Goal: Task Accomplishment & Management: Use online tool/utility

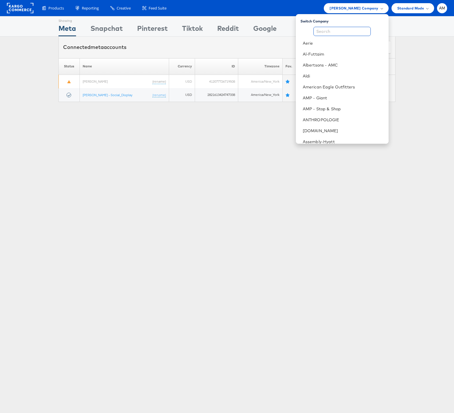
click at [337, 32] on input "text" at bounding box center [342, 31] width 57 height 9
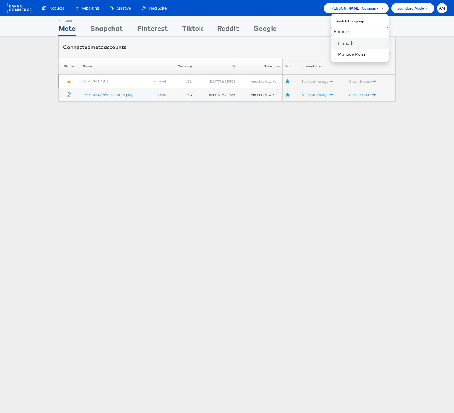
type input "Primark"
click at [345, 40] on link "Primark" at bounding box center [361, 43] width 46 height 6
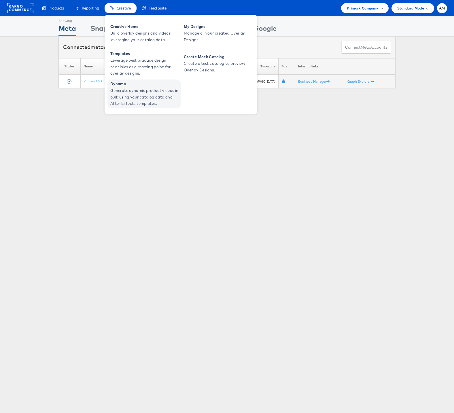
click at [138, 95] on span "Generate dynamic product videos in bulk using your catalog data and After Effec…" at bounding box center [144, 97] width 69 height 20
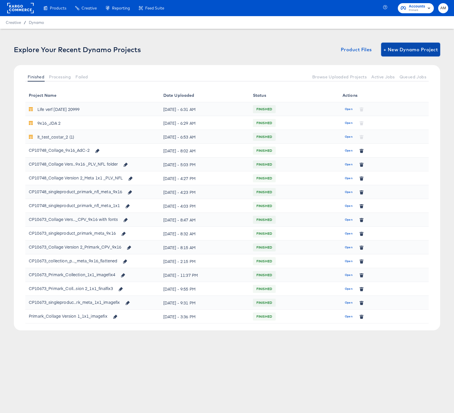
click at [418, 46] on span "+ New Dynamo Project" at bounding box center [411, 50] width 54 height 8
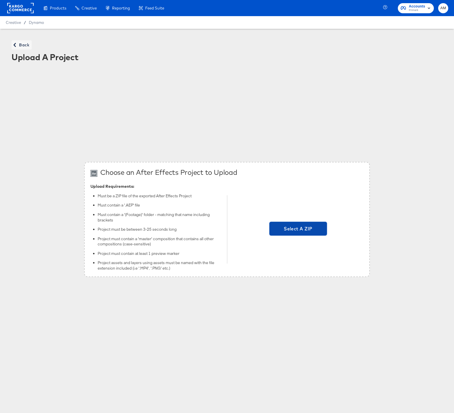
click at [293, 223] on span "Select A ZIP" at bounding box center [299, 229] width 58 height 14
click at [298, 230] on input "Select A ZIP" at bounding box center [298, 230] width 0 height 0
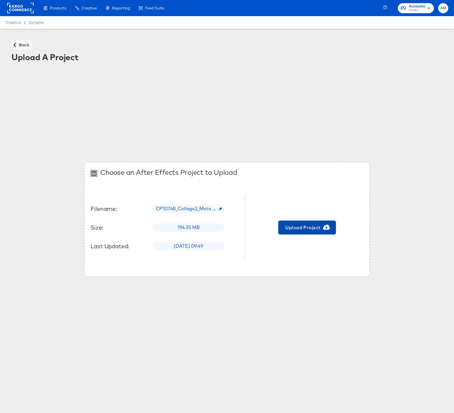
click at [298, 228] on span "Upload Project" at bounding box center [307, 228] width 53 height 8
click at [19, 48] on span "Back" at bounding box center [22, 45] width 16 height 7
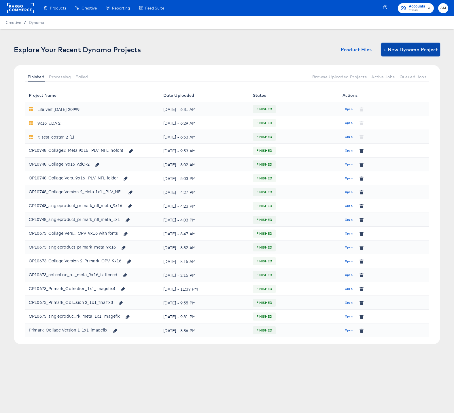
click at [403, 47] on span "+ New Dynamo Project" at bounding box center [411, 50] width 54 height 8
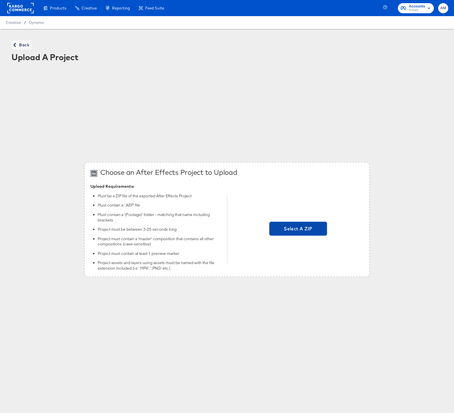
click at [286, 228] on span "Select A ZIP" at bounding box center [298, 229] width 53 height 8
click at [298, 230] on input "Select A ZIP" at bounding box center [298, 230] width 0 height 0
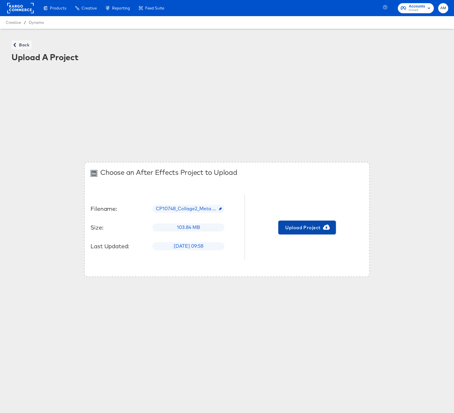
click at [296, 229] on span "Upload Project" at bounding box center [307, 228] width 53 height 8
click at [22, 45] on span "Back" at bounding box center [22, 45] width 16 height 7
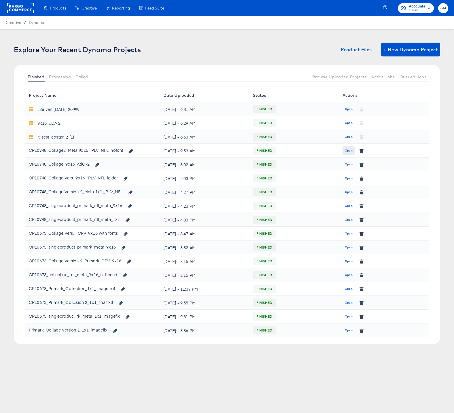
click at [352, 151] on span "Open" at bounding box center [349, 150] width 8 height 5
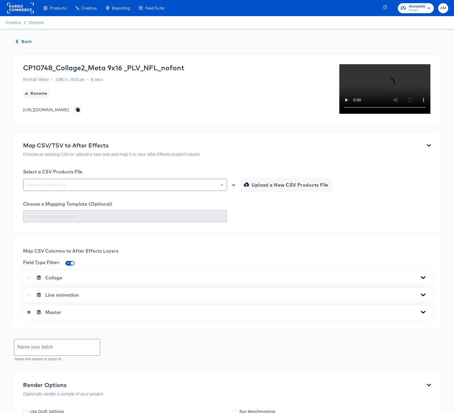
scroll to position [190, 0]
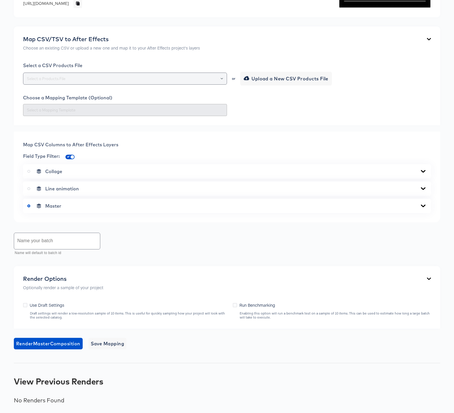
click at [221, 83] on button "Open" at bounding box center [222, 79] width 2 height 8
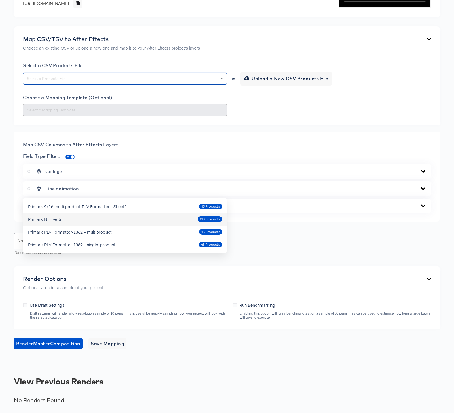
click at [66, 215] on div "Primark NFL ver6 113 Products" at bounding box center [125, 219] width 194 height 9
type input "Primark NFL ver6"
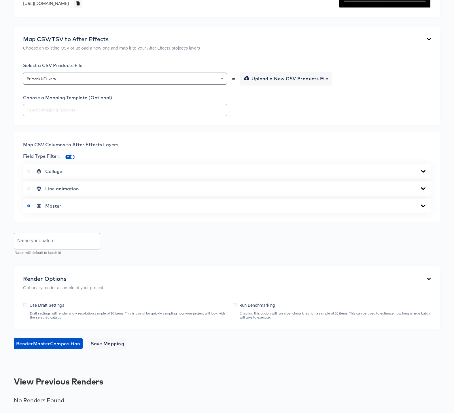
scroll to position [219, 0]
click at [424, 170] on icon at bounding box center [423, 171] width 7 height 5
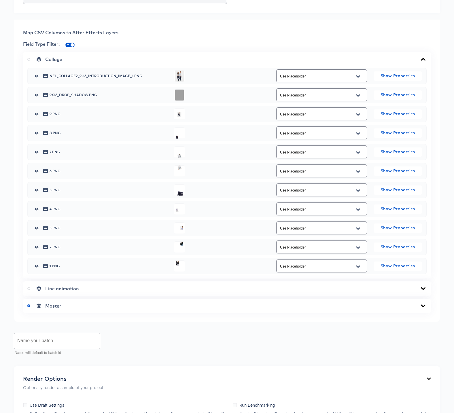
drag, startPoint x: 308, startPoint y: 130, endPoint x: 322, endPoint y: 140, distance: 17.3
click at [309, 131] on div "Back CP10748_Collage2_Meta 9x16 _PLV_NFL_nofont Portrait Video 1080 x 1920 px 8…" at bounding box center [227, 161] width 454 height 703
click at [358, 79] on icon "Open" at bounding box center [358, 76] width 4 height 5
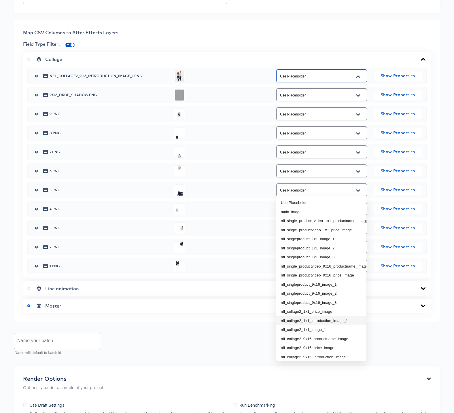
click at [336, 322] on li "nfl_collage2_1x1_introduction_image_1" at bounding box center [322, 321] width 90 height 9
type input "nfl_collage2_1x1_introduction_image_1"
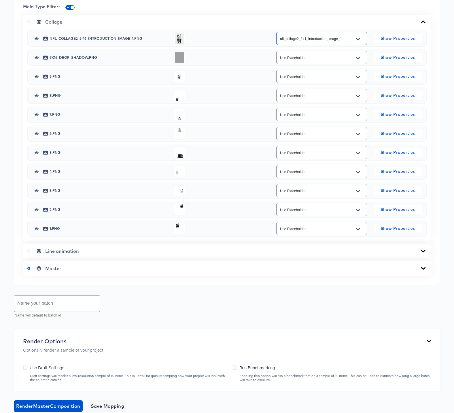
scroll to position [281, 0]
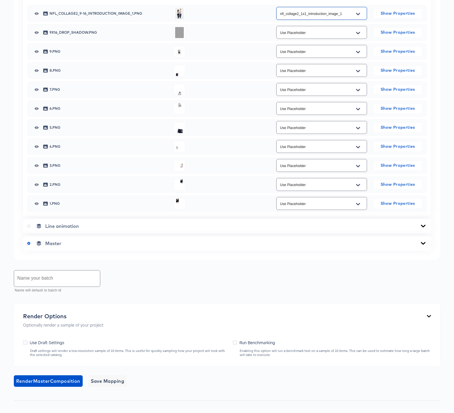
click at [111, 247] on div "Master" at bounding box center [227, 244] width 400 height 6
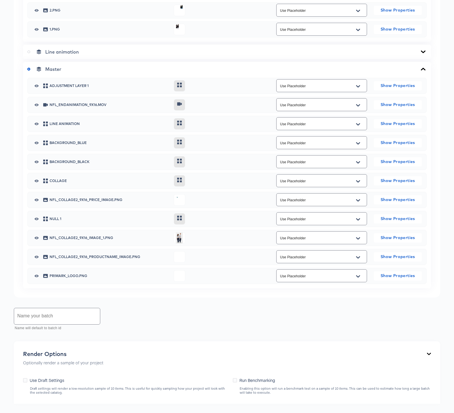
scroll to position [484, 0]
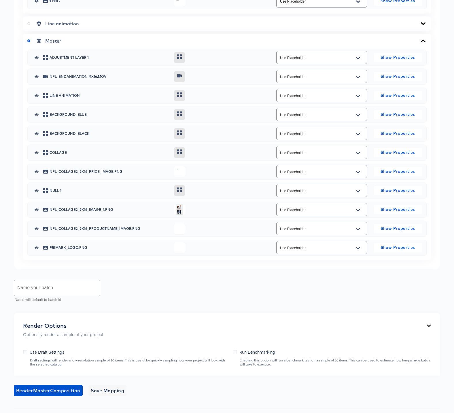
click at [358, 173] on icon "Open" at bounding box center [358, 172] width 4 height 2
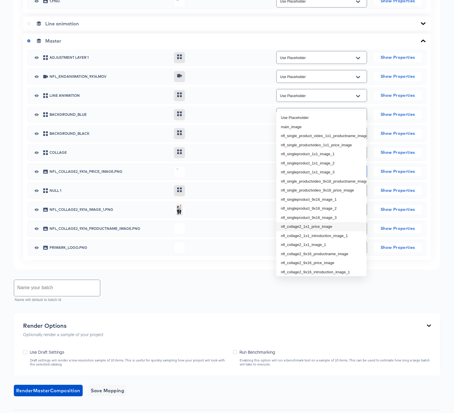
click at [322, 227] on li "nfl_collage2_1x1_price_image" at bounding box center [322, 226] width 90 height 9
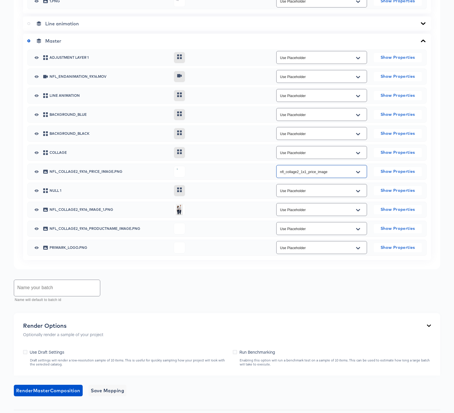
click at [358, 173] on icon "Open" at bounding box center [358, 172] width 4 height 2
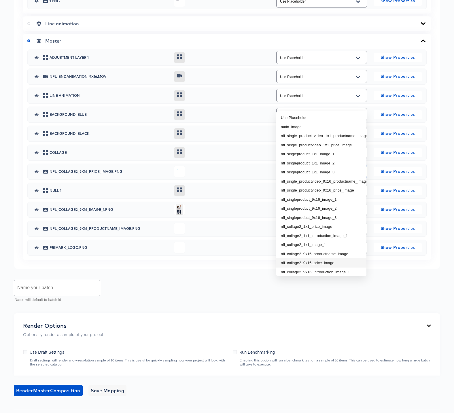
click at [328, 262] on li "nfl_collage2_9x16_price_image" at bounding box center [322, 263] width 90 height 9
type input "nfl_collage2_9x16_price_image"
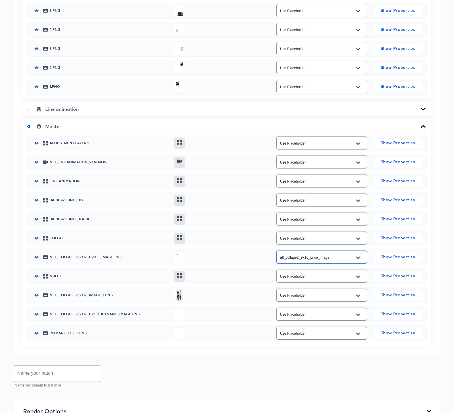
scroll to position [363, 0]
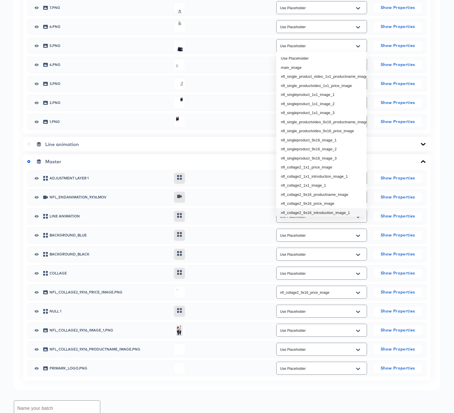
click at [334, 212] on li "nfl_collage2_9x16_introduction_image_1" at bounding box center [322, 212] width 90 height 9
type input "nfl_collage2_9x16_introduction_image_1"
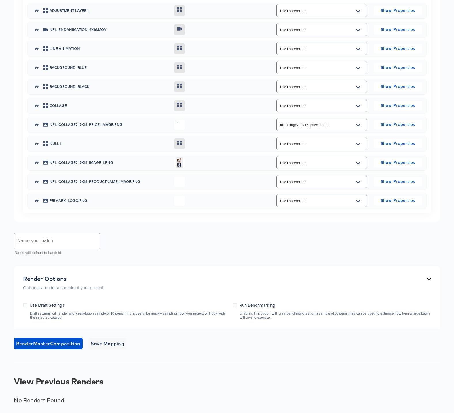
scroll to position [543, 0]
click at [356, 166] on icon "Open" at bounding box center [358, 163] width 4 height 5
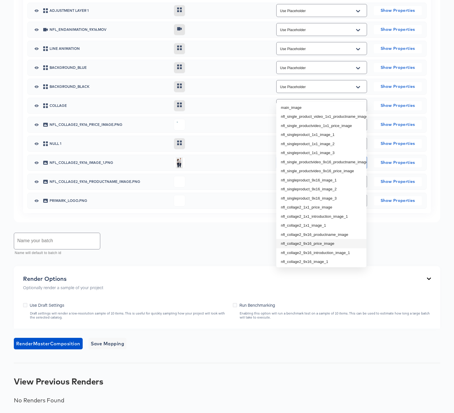
scroll to position [21, 0]
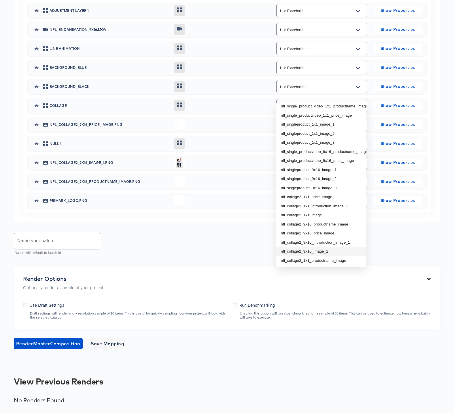
click at [319, 247] on li "nfl_collage2_9x16_image_1" at bounding box center [322, 251] width 90 height 9
type input "nfl_collage2_9x16_image_1"
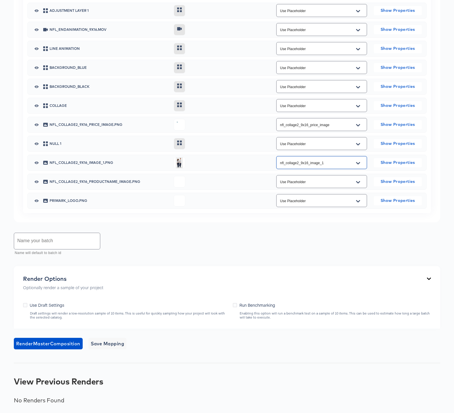
click at [358, 183] on icon "Open" at bounding box center [358, 182] width 4 height 2
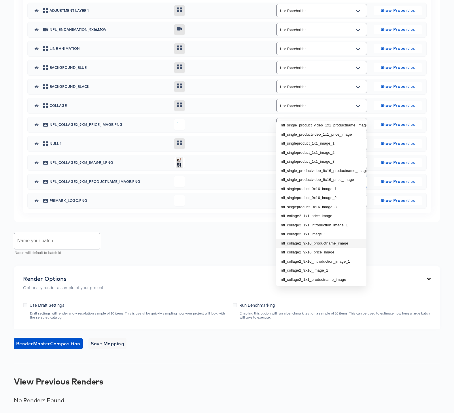
click at [324, 239] on li "nfl_collage2_9x16_productname_image" at bounding box center [322, 243] width 90 height 9
type input "nfl_collage2_9x16_productname_image"
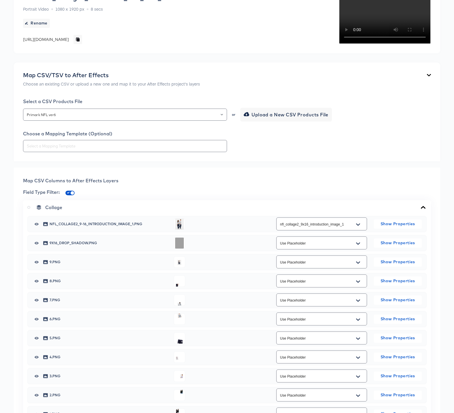
scroll to position [124, 0]
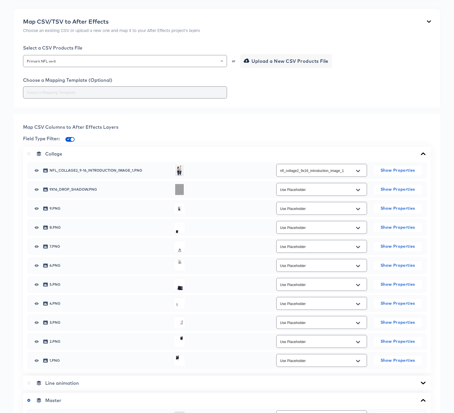
click at [170, 96] on input "text" at bounding box center [125, 92] width 199 height 7
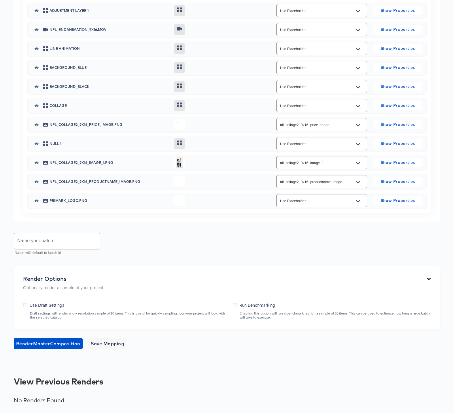
scroll to position [643, 0]
click at [114, 345] on span "Save Mapping" at bounding box center [108, 344] width 34 height 8
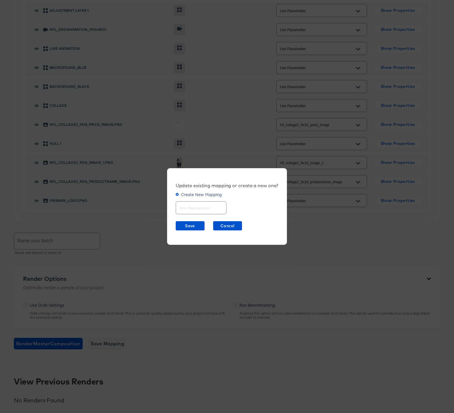
click at [187, 207] on input "text" at bounding box center [201, 206] width 50 height 12
type input "Collage2 9x16"
click at [195, 226] on span "Save" at bounding box center [190, 226] width 24 height 7
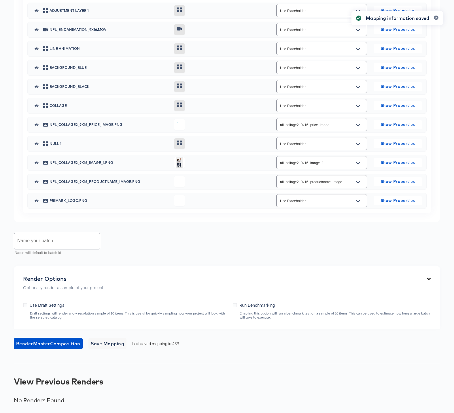
click at [67, 241] on input "text" at bounding box center [57, 241] width 86 height 16
type input "F"
type input "NFL Collage2 9x16 Full"
click at [53, 343] on span "Render Master Composition" at bounding box center [48, 344] width 64 height 8
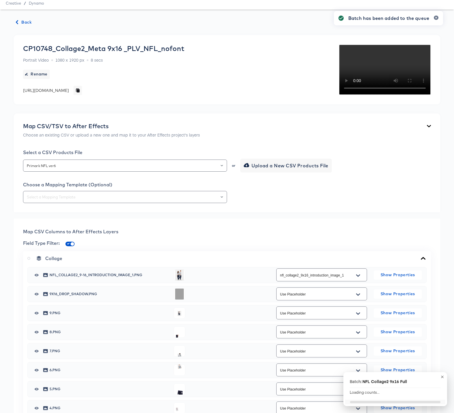
scroll to position [0, 0]
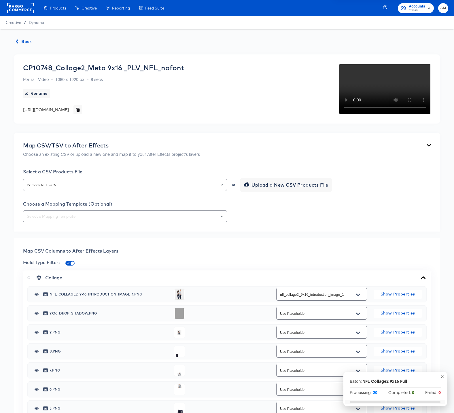
click at [23, 43] on span "Back" at bounding box center [24, 41] width 16 height 7
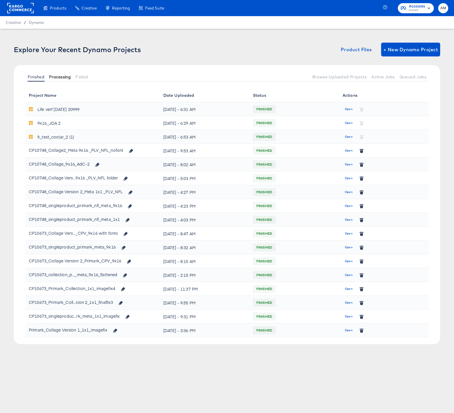
click at [57, 76] on span "Processing" at bounding box center [60, 77] width 22 height 5
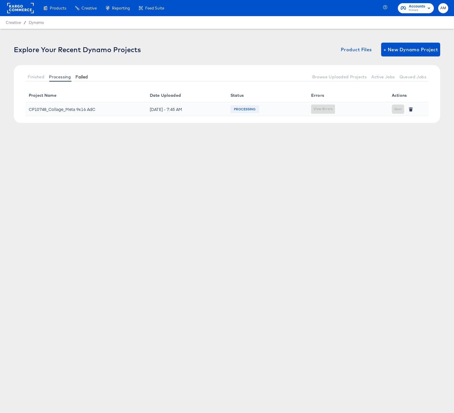
click at [86, 75] on span "Failed" at bounding box center [82, 77] width 12 height 5
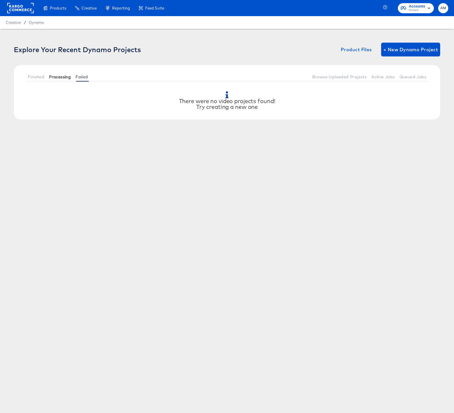
click at [52, 78] on span "Processing" at bounding box center [60, 77] width 22 height 5
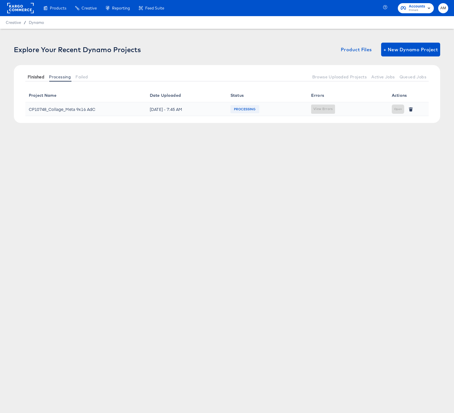
click at [39, 75] on span "Finished" at bounding box center [36, 77] width 17 height 5
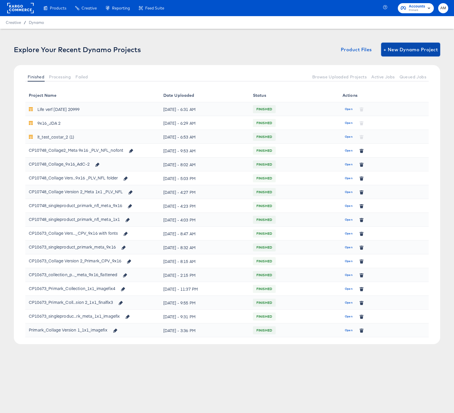
click at [387, 53] on span "+ New Dynamo Project" at bounding box center [411, 50] width 54 height 8
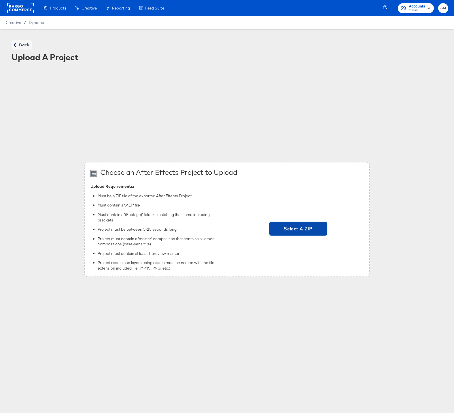
click at [287, 232] on span "Select A ZIP" at bounding box center [298, 229] width 53 height 8
click at [298, 230] on input "Select A ZIP" at bounding box center [298, 230] width 0 height 0
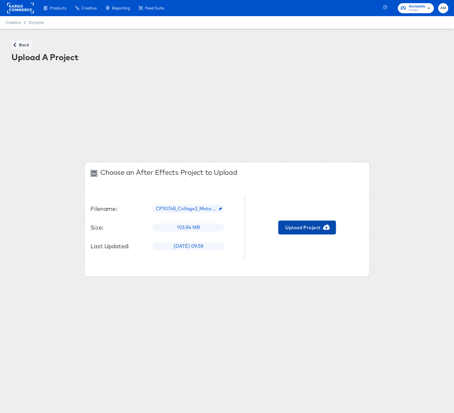
click at [295, 228] on span "Upload Project" at bounding box center [307, 228] width 53 height 8
click at [16, 46] on icon "button" at bounding box center [15, 45] width 4 height 4
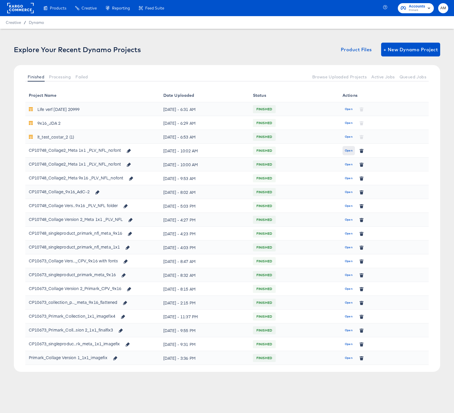
click at [347, 151] on span "Open" at bounding box center [349, 150] width 8 height 5
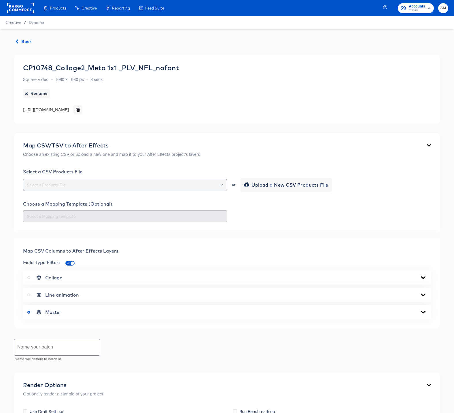
click at [222, 183] on button "Open" at bounding box center [222, 185] width 2 height 8
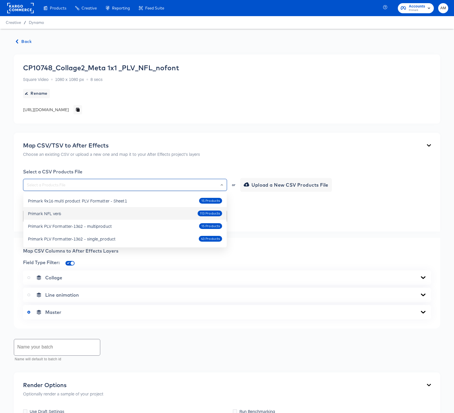
click at [79, 213] on div "Primark NFL ver6 113 Products" at bounding box center [125, 213] width 194 height 9
type input "Primark NFL ver6"
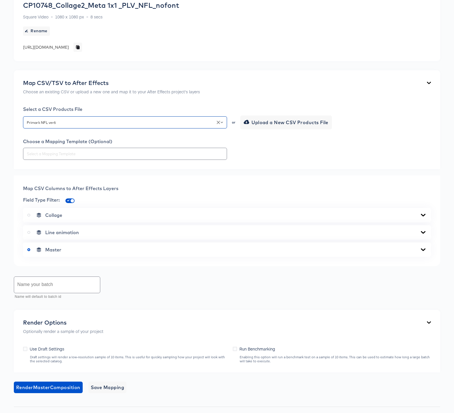
scroll to position [106, 0]
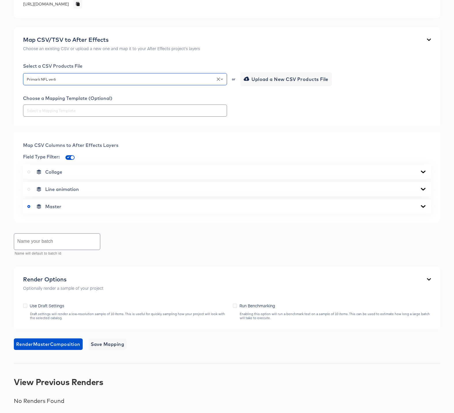
click at [422, 170] on icon at bounding box center [423, 172] width 7 height 5
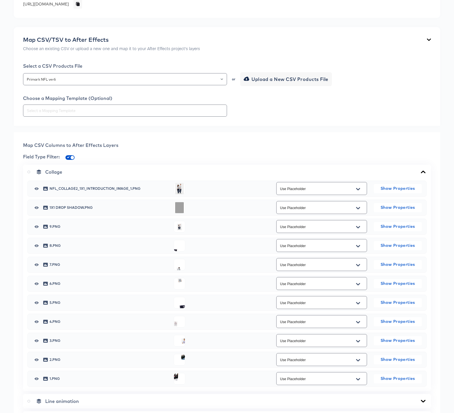
click at [359, 189] on icon "Open" at bounding box center [358, 189] width 4 height 2
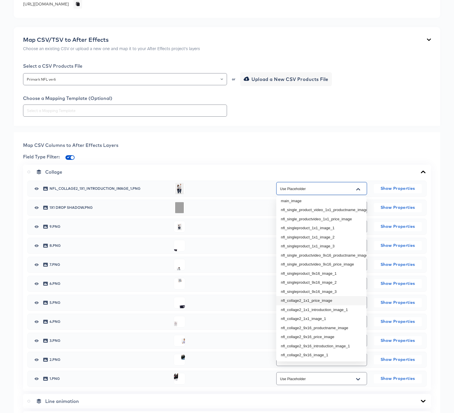
scroll to position [21, 0]
click at [330, 301] on li "nfl_collage2_1x1_introduction_image_1" at bounding box center [322, 300] width 90 height 9
type input "nfl_collage2_1x1_introduction_image_1"
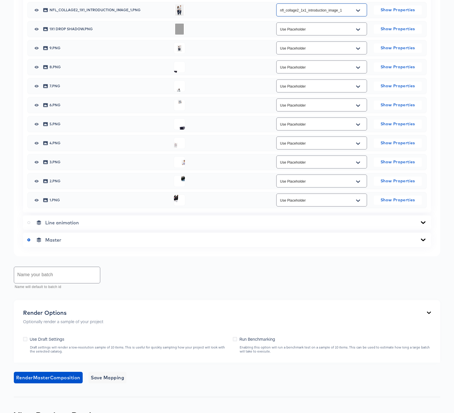
scroll to position [319, 0]
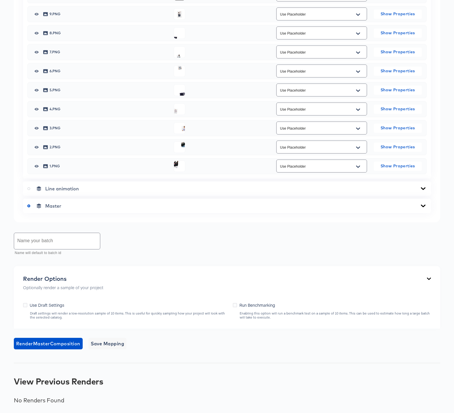
click at [424, 206] on icon at bounding box center [423, 206] width 5 height 3
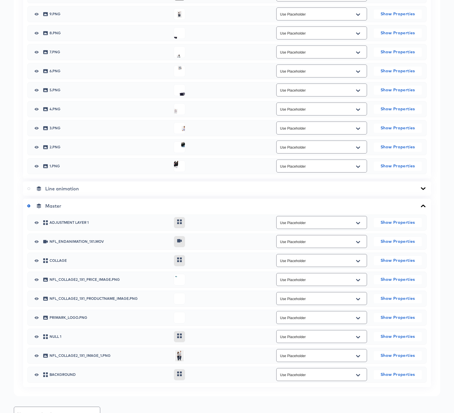
click at [357, 279] on icon "Open" at bounding box center [358, 280] width 4 height 5
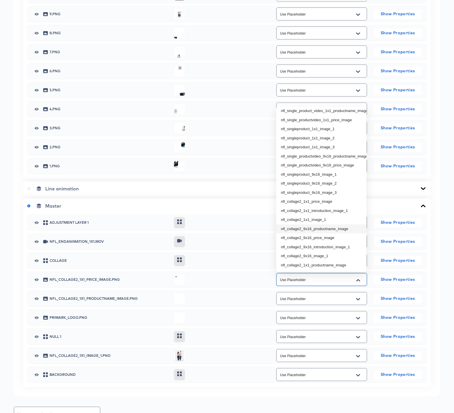
scroll to position [21, 0]
click at [333, 202] on li "nfl_collage2_1x1_price_image" at bounding box center [322, 201] width 90 height 9
type input "nfl_collage2_1x1_price_image"
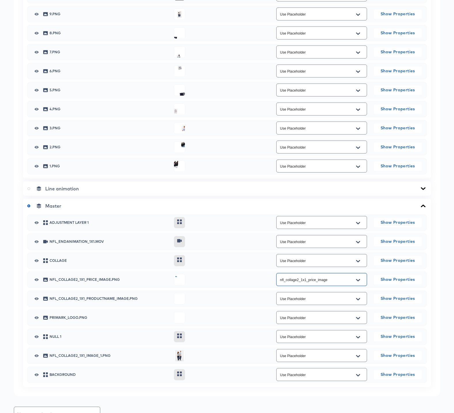
click at [358, 300] on icon "Open" at bounding box center [358, 299] width 4 height 2
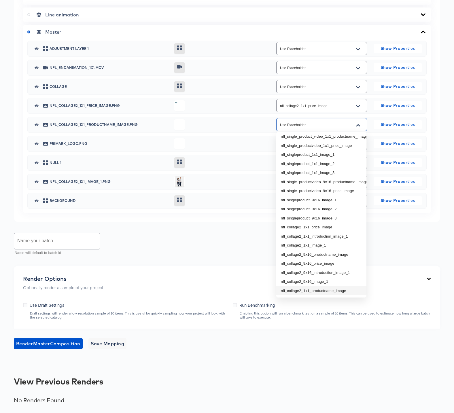
click at [325, 292] on li "nfl_collage2_1x1_productname_image" at bounding box center [322, 291] width 90 height 9
type input "nfl_collage2_1x1_productname_image"
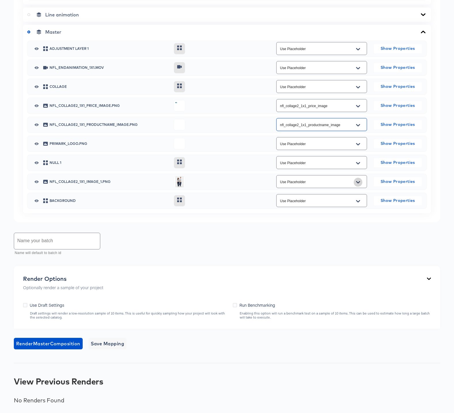
click at [360, 182] on icon "Open" at bounding box center [358, 182] width 4 height 2
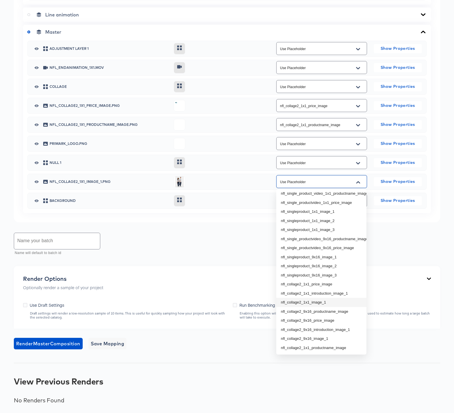
click at [323, 303] on li "nfl_collage2_1x1_image_1" at bounding box center [322, 302] width 90 height 9
type input "nfl_collage2_1x1_image_1"
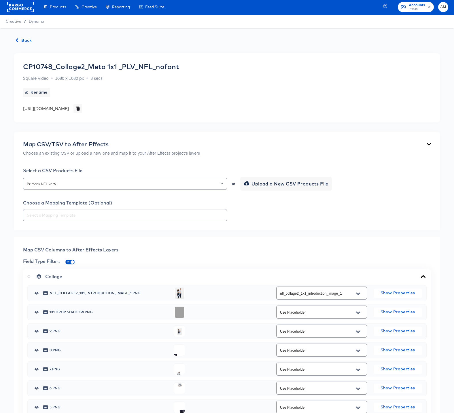
scroll to position [0, 0]
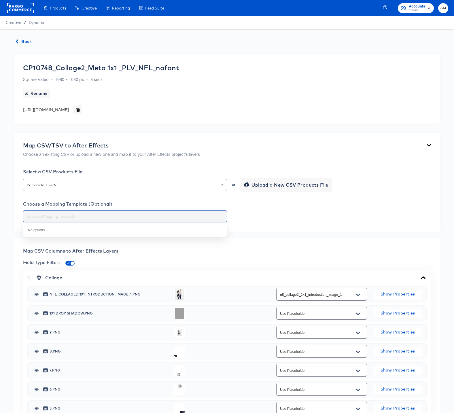
click at [78, 217] on input "text" at bounding box center [125, 216] width 199 height 7
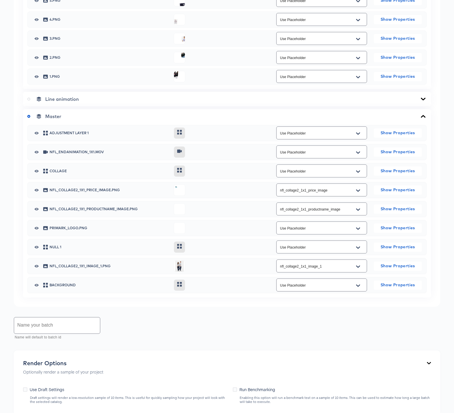
scroll to position [474, 0]
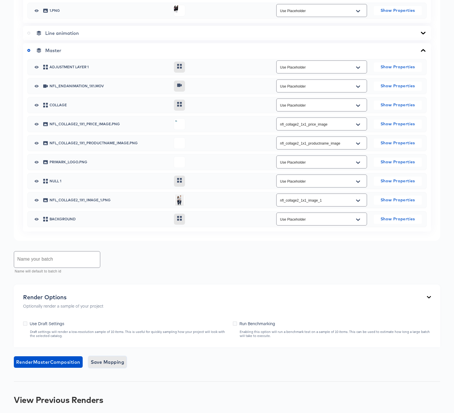
click at [106, 367] on button "Save Mapping" at bounding box center [108, 363] width 38 height 12
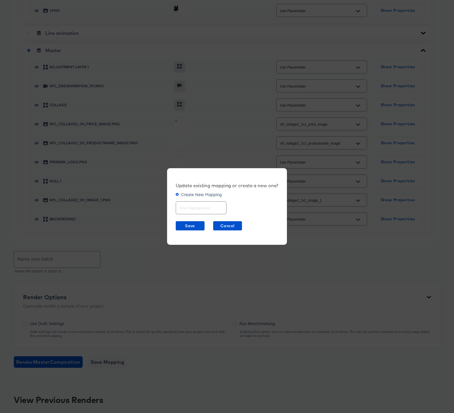
click at [192, 212] on input "text" at bounding box center [201, 206] width 50 height 12
type input "Collage2 1x1"
click at [191, 227] on span "Save" at bounding box center [190, 226] width 24 height 7
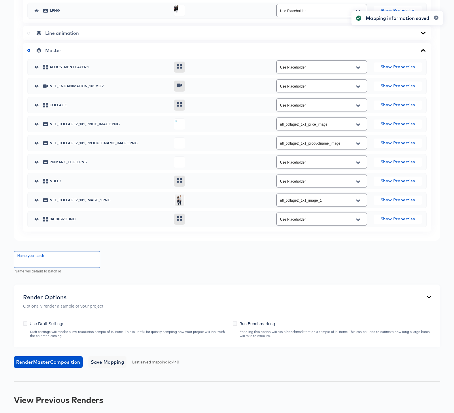
click at [45, 260] on input "text" at bounding box center [57, 260] width 86 height 16
type input "NFL Collage2 1x1 Full"
click at [58, 361] on span "Render Master Composition" at bounding box center [48, 362] width 64 height 8
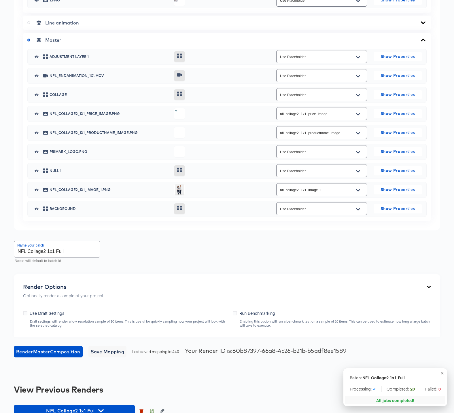
scroll to position [497, 0]
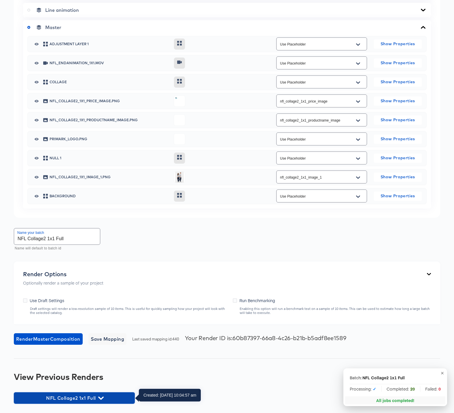
click at [99, 398] on icon "button" at bounding box center [100, 398] width 5 height 3
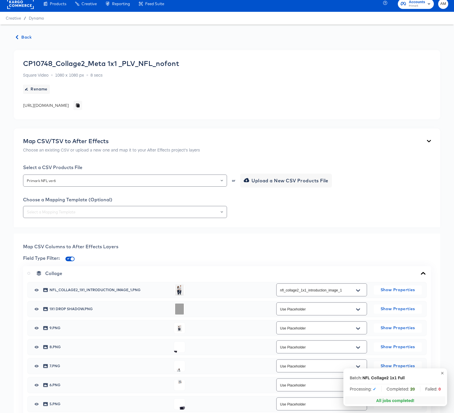
scroll to position [0, 0]
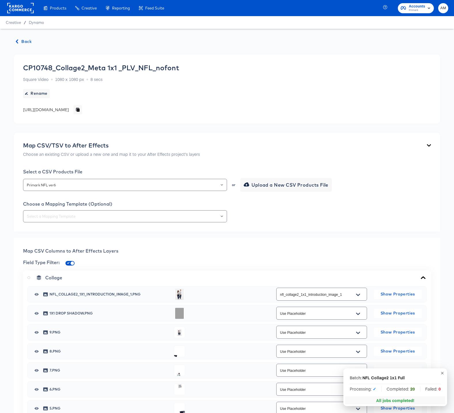
click at [25, 39] on span "Back" at bounding box center [24, 41] width 16 height 7
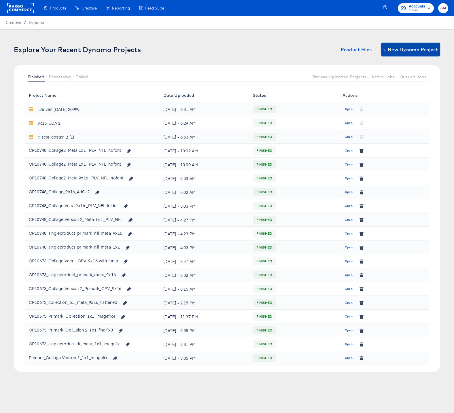
click at [402, 46] on span "+ New Dynamo Project" at bounding box center [411, 50] width 54 height 8
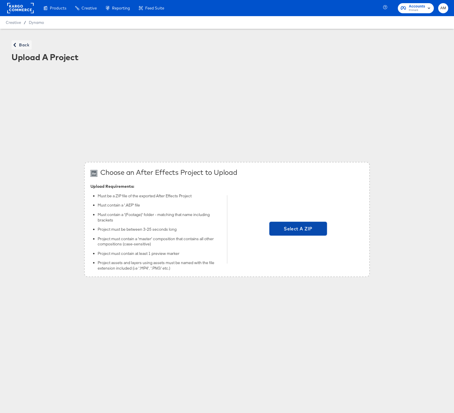
click at [288, 226] on span "Select A ZIP" at bounding box center [298, 229] width 53 height 8
click at [298, 230] on input "Select A ZIP" at bounding box center [298, 230] width 0 height 0
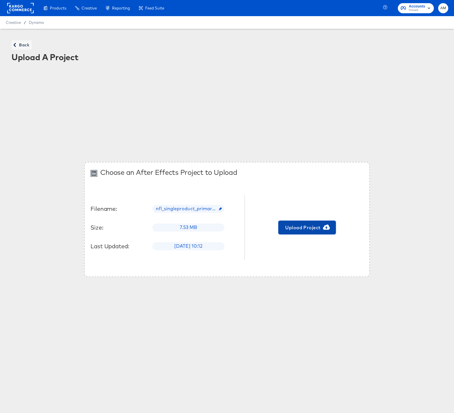
click at [298, 228] on span "Upload Project" at bounding box center [307, 228] width 53 height 8
click at [22, 45] on span "Back" at bounding box center [22, 45] width 16 height 7
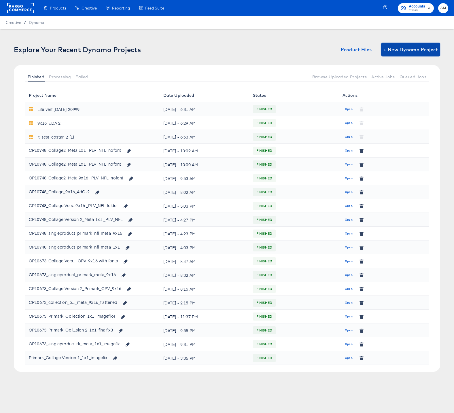
click at [410, 50] on span "+ New Dynamo Project" at bounding box center [411, 50] width 54 height 8
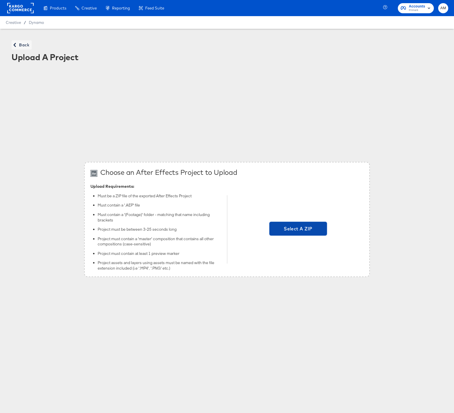
click at [294, 229] on span "Select A ZIP" at bounding box center [298, 229] width 53 height 8
click at [298, 230] on input "Select A ZIP" at bounding box center [298, 230] width 0 height 0
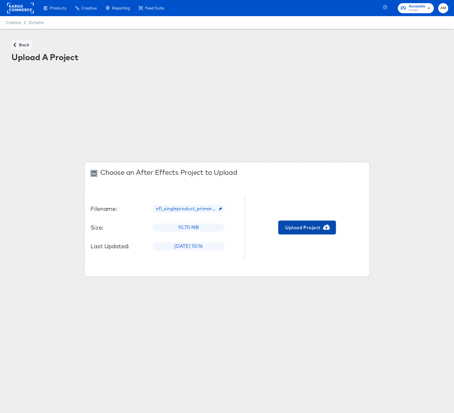
click at [304, 226] on span "Upload Project" at bounding box center [307, 228] width 53 height 8
click at [18, 45] on span "Back" at bounding box center [22, 45] width 16 height 7
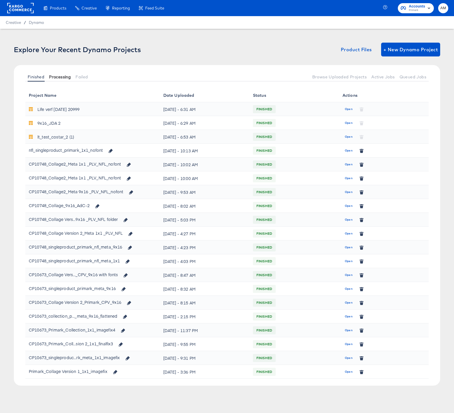
click at [61, 76] on span "Processing" at bounding box center [60, 77] width 22 height 5
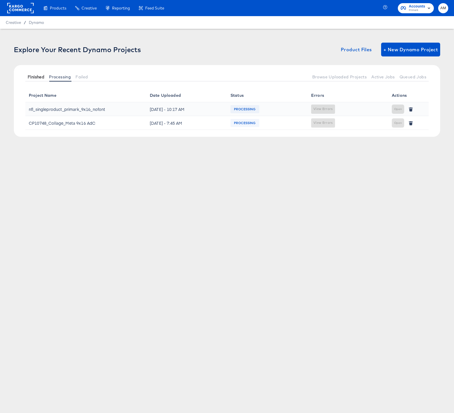
click at [41, 75] on span "Finished" at bounding box center [36, 77] width 17 height 5
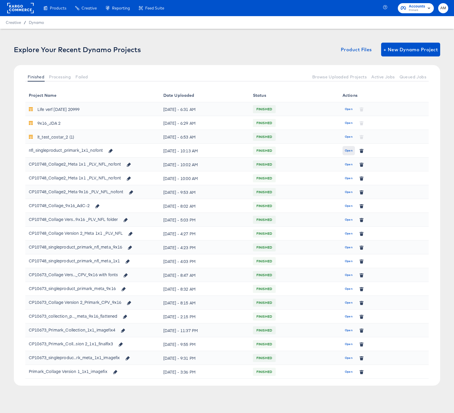
click at [348, 151] on span "Open" at bounding box center [349, 150] width 8 height 5
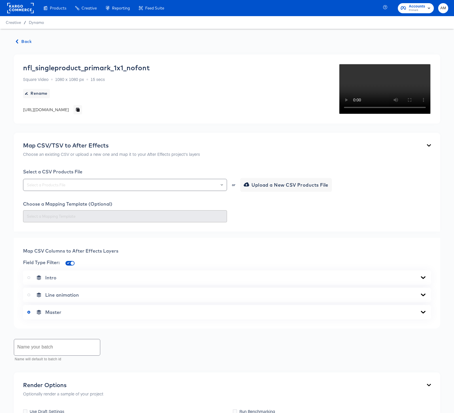
click at [223, 160] on div "Map CSV/TSV to After Effects Choose an existing CSV or upload a new one and map…" at bounding box center [227, 151] width 408 height 18
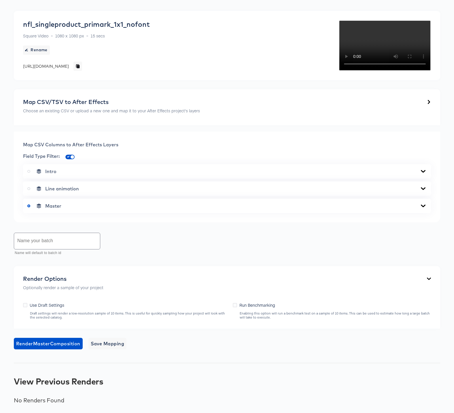
scroll to position [85, 0]
click at [164, 169] on div "Intro" at bounding box center [227, 172] width 400 height 6
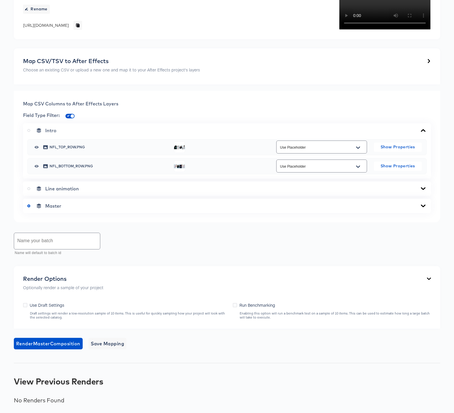
scroll to position [124, 0]
click at [161, 227] on div "Back nfl_singleproduct_primark_1x1_nofont Square Video 1080 x 1080 px 15 secs R…" at bounding box center [227, 178] width 454 height 469
click at [187, 257] on div "Name your batch Name will default to batch id" at bounding box center [227, 245] width 427 height 26
click at [153, 87] on div "Back nfl_singleproduct_primark_1x1_nofont Square Video 1080 x 1080 px 15 secs R…" at bounding box center [227, 178] width 454 height 469
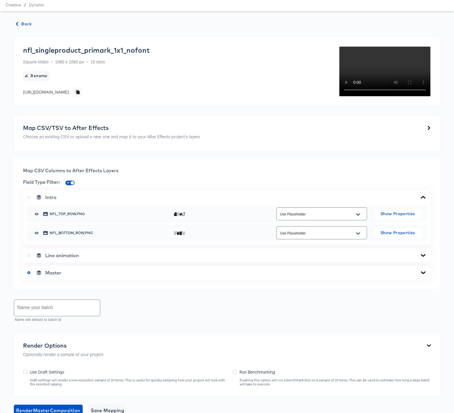
scroll to position [0, 0]
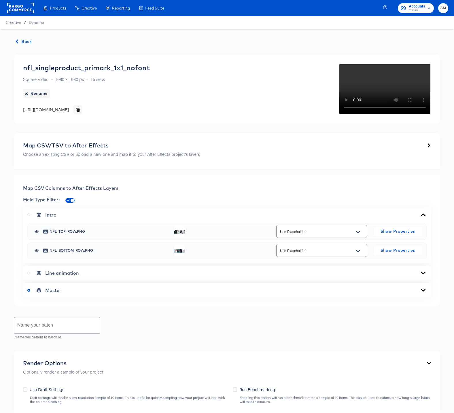
click at [426, 217] on icon at bounding box center [423, 215] width 7 height 5
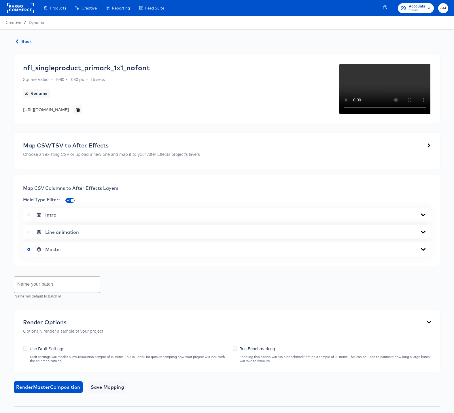
click at [171, 169] on div "Map CSV/TSV to After Effects Choose an existing CSV or upload a new one and map…" at bounding box center [227, 151] width 427 height 36
click at [431, 169] on div "Map CSV/TSV to After Effects Choose an existing CSV or upload a new one and map…" at bounding box center [227, 151] width 427 height 36
click at [429, 149] on icon at bounding box center [429, 145] width 4 height 7
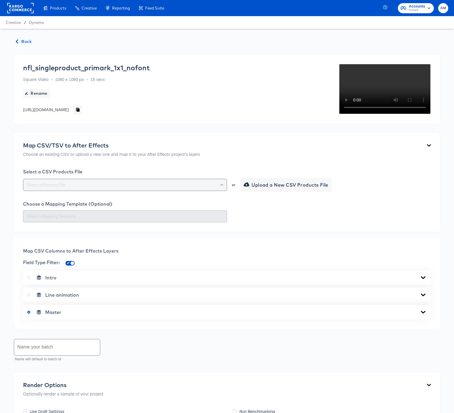
click at [220, 189] on div at bounding box center [220, 185] width 10 height 8
click at [221, 186] on icon "Open" at bounding box center [222, 185] width 2 height 2
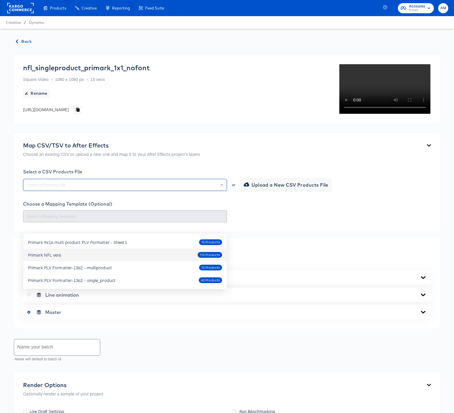
click at [57, 254] on div "Primark NFL ver6" at bounding box center [44, 255] width 33 height 6
type input "Primark NFL ver6"
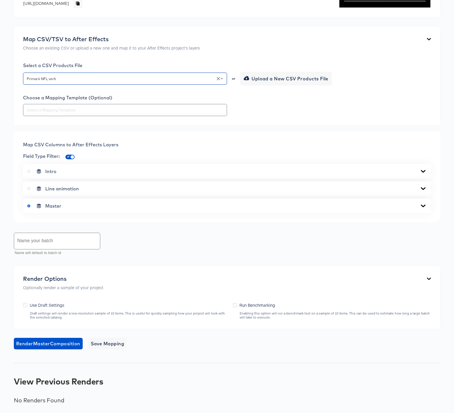
scroll to position [110, 0]
click at [424, 207] on icon at bounding box center [423, 206] width 5 height 3
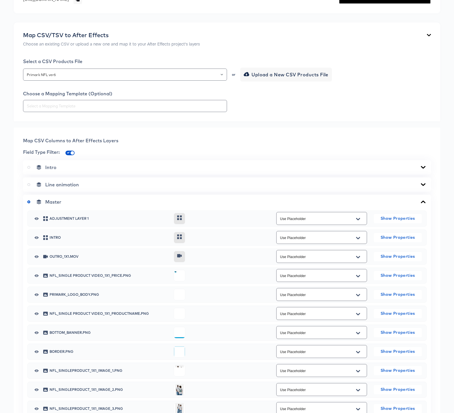
scroll to position [207, 0]
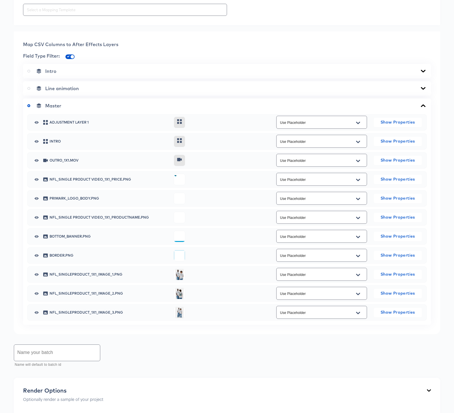
click at [358, 183] on icon "Open" at bounding box center [358, 180] width 4 height 5
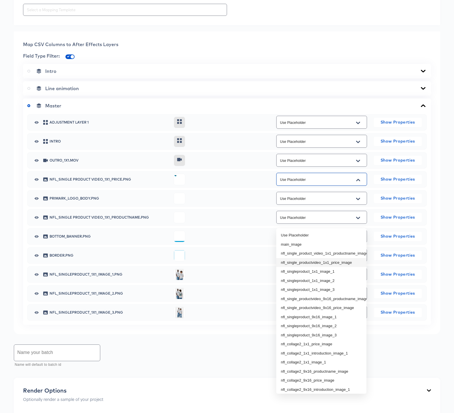
click at [343, 262] on li "nfl_single_productvideo_1x1_price_image" at bounding box center [322, 262] width 90 height 9
type input "nfl_single_productvideo_1x1_price_image"
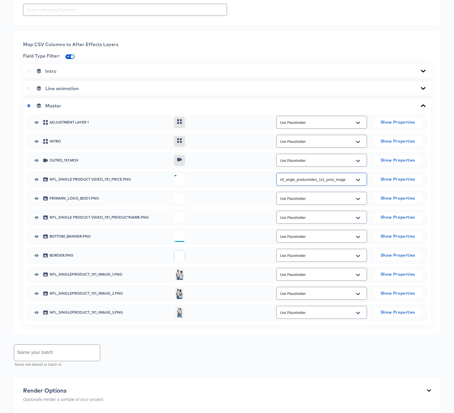
click at [360, 221] on icon "Open" at bounding box center [358, 218] width 4 height 5
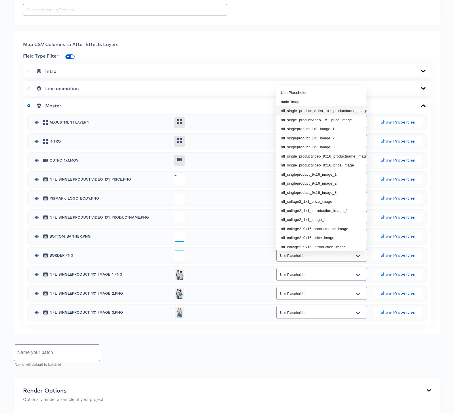
click at [333, 111] on li "nfl_single_product_video_1x1_productname_image" at bounding box center [322, 110] width 90 height 9
type input "nfl_single_product_video_1x1_productname_image"
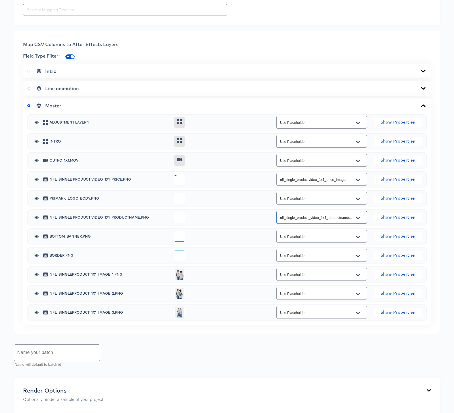
click at [360, 280] on button "Open" at bounding box center [358, 275] width 9 height 9
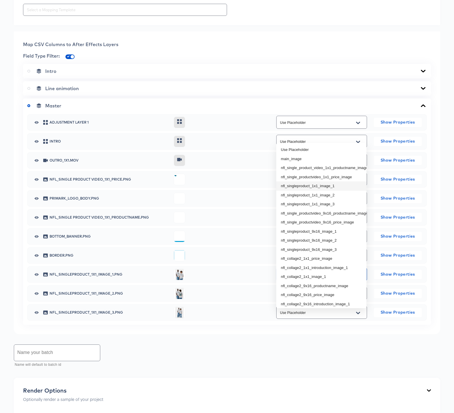
click at [326, 186] on li "nfl_singleproduct_1x1_image_1" at bounding box center [322, 186] width 90 height 9
type input "nfl_singleproduct_1x1_image_1"
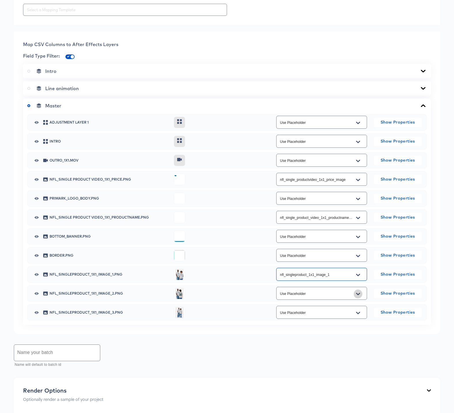
click at [361, 299] on button "Open" at bounding box center [358, 294] width 9 height 9
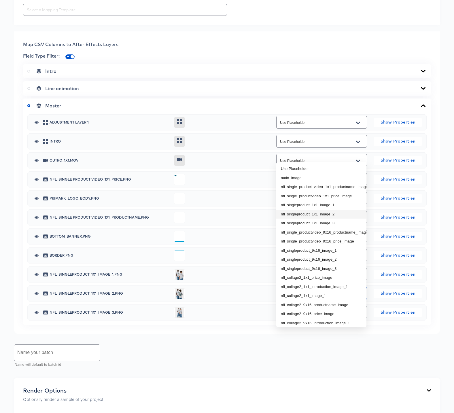
click at [342, 215] on li "nfl_singleproduct_1x1_image_2" at bounding box center [322, 214] width 90 height 9
type input "nfl_singleproduct_1x1_image_2"
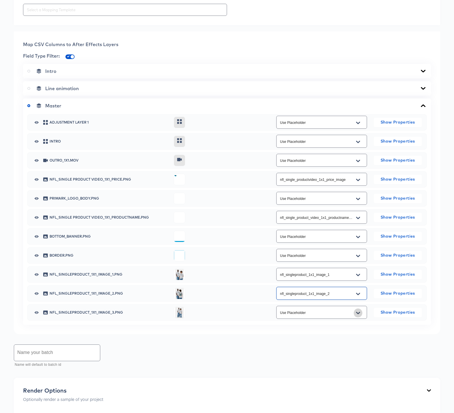
click at [359, 316] on icon "Open" at bounding box center [358, 313] width 4 height 5
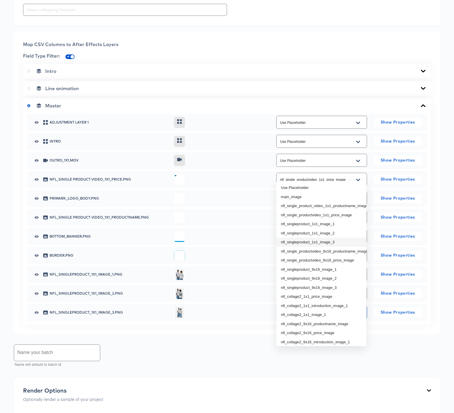
click at [347, 241] on li "nfl_singleproduct_1x1_image_3" at bounding box center [322, 242] width 90 height 9
type input "nfl_singleproduct_1x1_image_3"
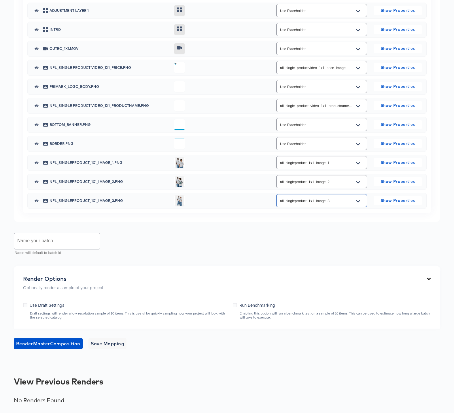
scroll to position [360, 0]
click at [42, 243] on input "text" at bounding box center [57, 241] width 86 height 16
type input "S"
type input "NFL SingleProduct 1x1"
click at [102, 347] on span "Save Mapping" at bounding box center [108, 344] width 34 height 8
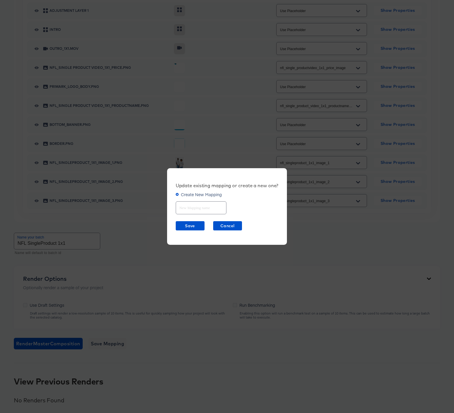
click at [185, 204] on input "text" at bounding box center [201, 206] width 50 height 12
type input "SingleProduct 1x1"
click at [188, 225] on span "Save" at bounding box center [190, 226] width 24 height 7
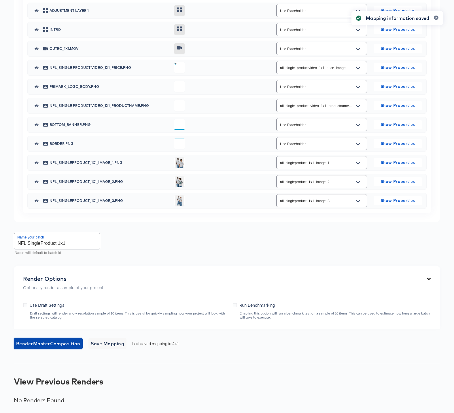
click at [38, 345] on span "Render Master Composition" at bounding box center [48, 344] width 64 height 8
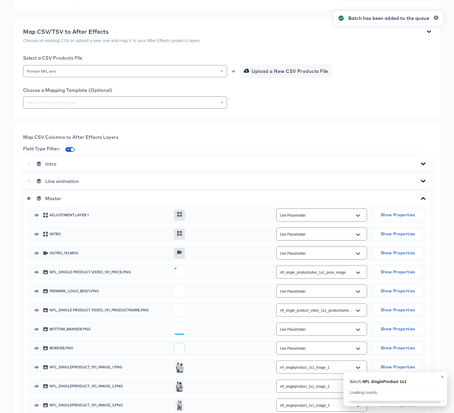
scroll to position [0, 0]
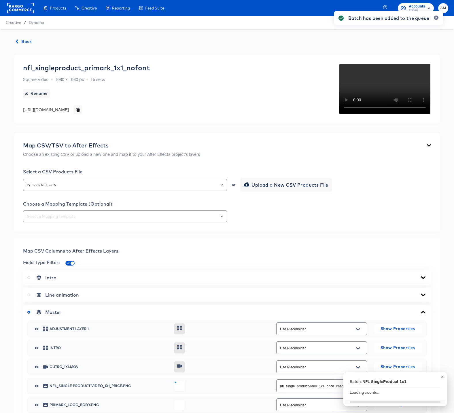
click at [22, 44] on span "Back" at bounding box center [24, 41] width 16 height 7
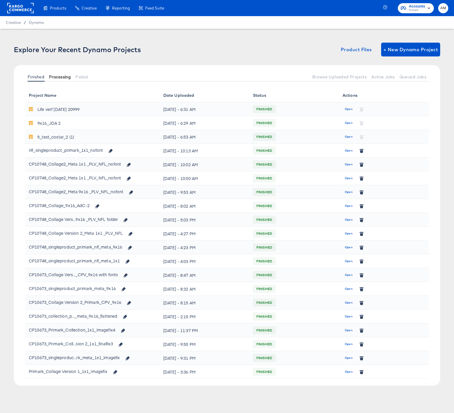
click at [57, 76] on span "Processing" at bounding box center [60, 77] width 22 height 5
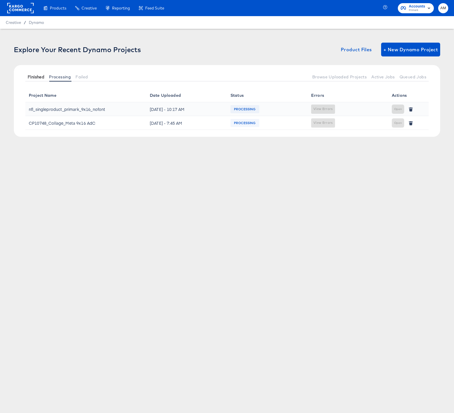
click at [34, 76] on span "Finished" at bounding box center [36, 77] width 17 height 5
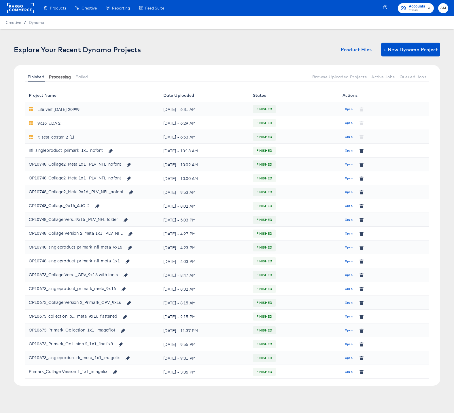
click at [64, 78] on span "Processing" at bounding box center [60, 77] width 22 height 5
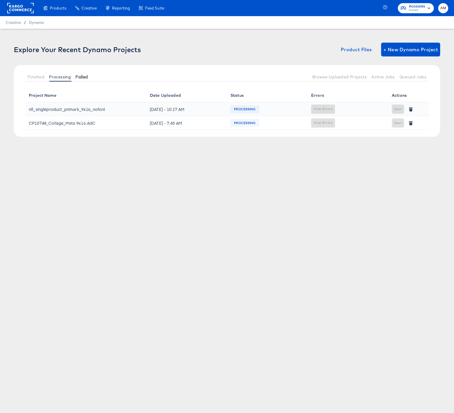
click at [82, 76] on span "Failed" at bounding box center [82, 77] width 12 height 5
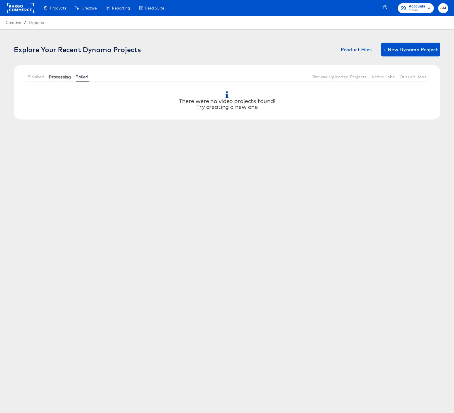
click at [57, 76] on span "Processing" at bounding box center [60, 77] width 22 height 5
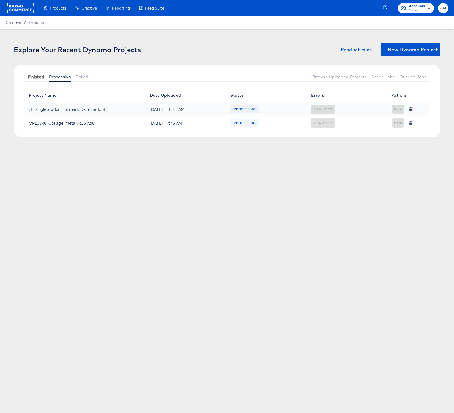
click at [35, 77] on span "Finished" at bounding box center [36, 77] width 17 height 5
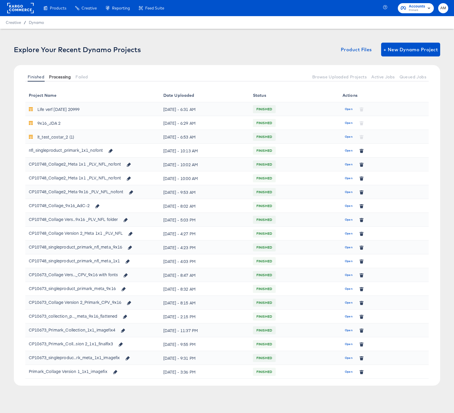
click at [57, 76] on span "Processing" at bounding box center [60, 77] width 22 height 5
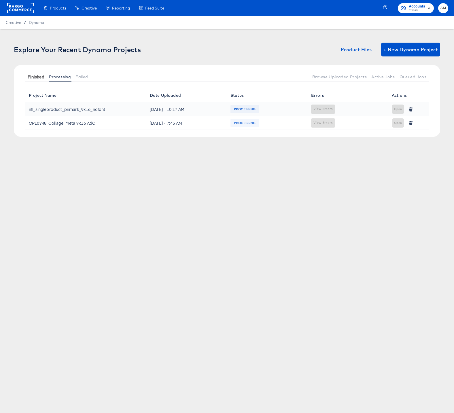
click at [31, 78] on span "Finished" at bounding box center [36, 77] width 17 height 5
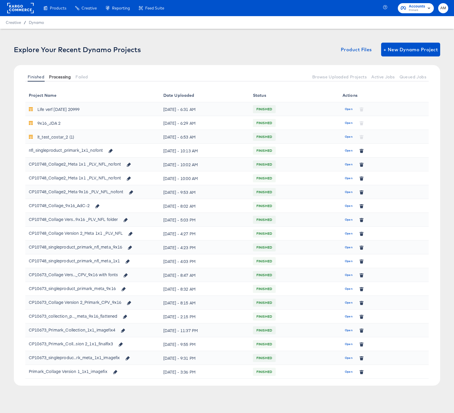
click at [49, 78] on button "Processing" at bounding box center [60, 77] width 27 height 10
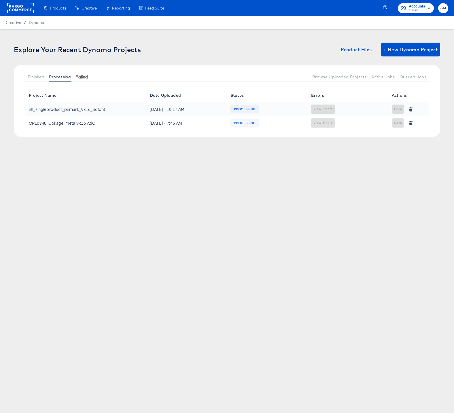
click at [85, 76] on span "Failed" at bounding box center [82, 77] width 12 height 5
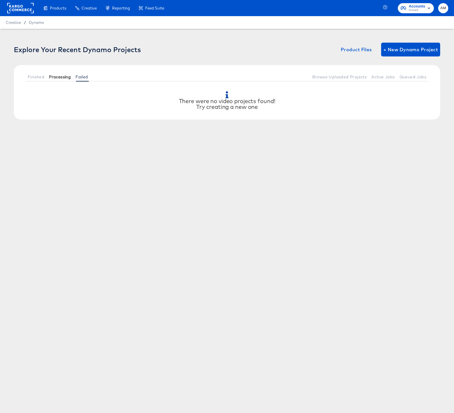
click at [57, 75] on span "Processing" at bounding box center [60, 77] width 22 height 5
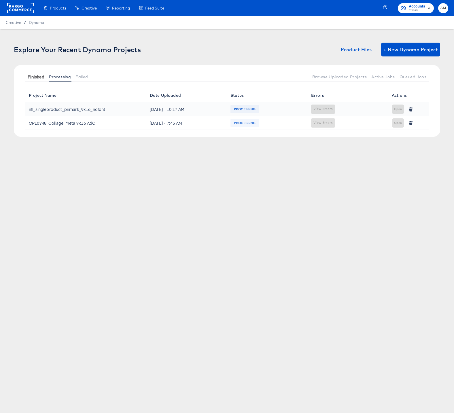
click at [39, 75] on span "Finished" at bounding box center [36, 77] width 17 height 5
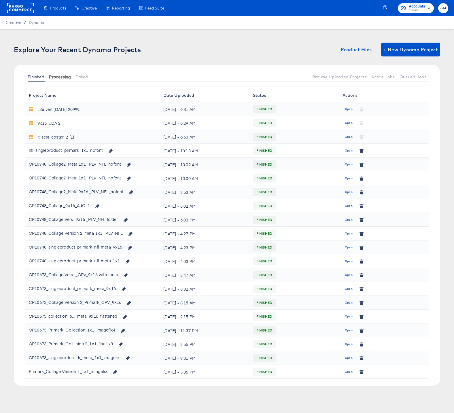
click at [61, 76] on span "Processing" at bounding box center [60, 77] width 22 height 5
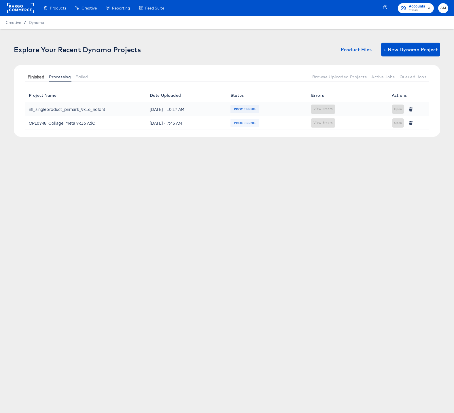
click at [38, 79] on span "Finished" at bounding box center [36, 77] width 17 height 5
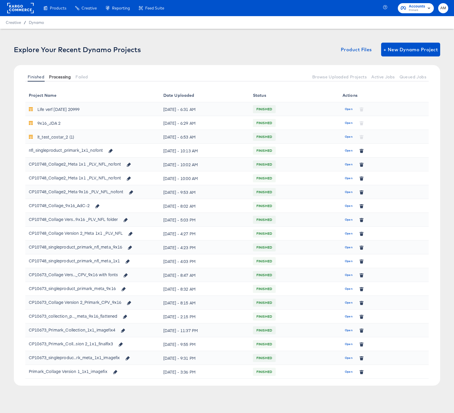
click at [58, 76] on span "Processing" at bounding box center [60, 77] width 22 height 5
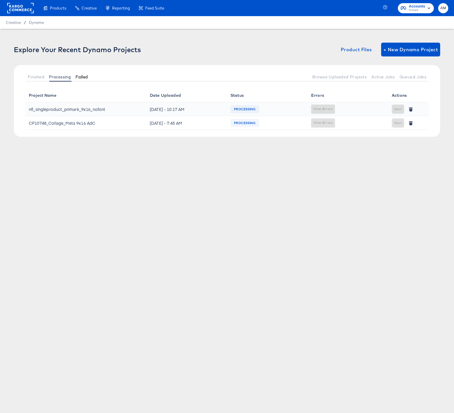
click at [86, 76] on span "Failed" at bounding box center [82, 77] width 12 height 5
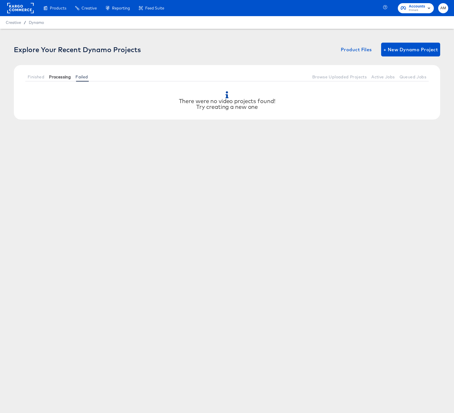
click at [53, 77] on span "Processing" at bounding box center [60, 77] width 22 height 5
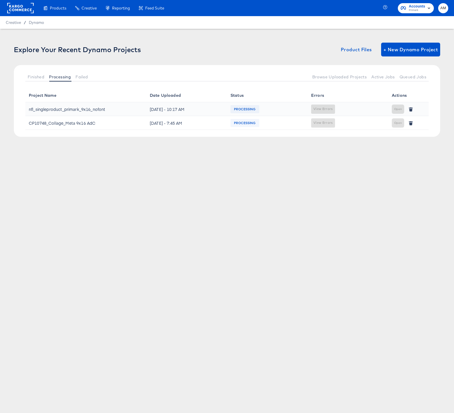
click at [136, 109] on div "nfl_singleproduct_primark_9x16_nofont" at bounding box center [86, 109] width 114 height 9
click at [31, 76] on span "Finished" at bounding box center [36, 77] width 17 height 5
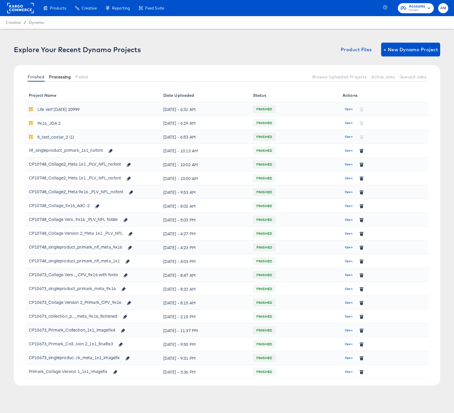
click at [61, 75] on span "Processing" at bounding box center [60, 77] width 22 height 5
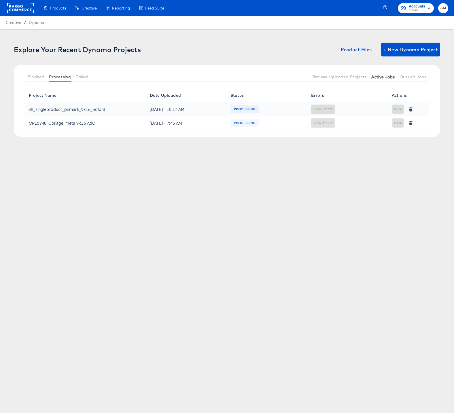
click at [379, 78] on span "Active Jobs" at bounding box center [383, 77] width 23 height 5
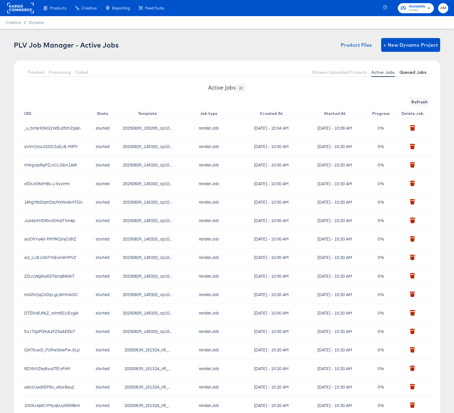
click at [413, 73] on span "Queued Jobs" at bounding box center [413, 72] width 27 height 5
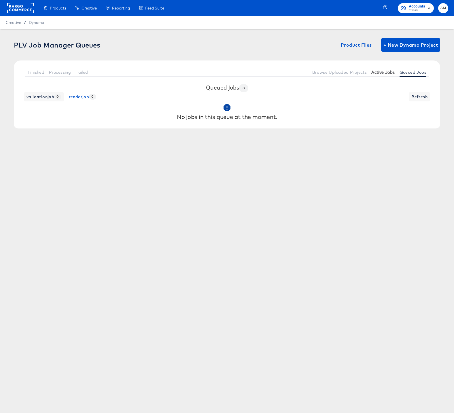
click at [386, 72] on span "Active Jobs" at bounding box center [383, 72] width 23 height 5
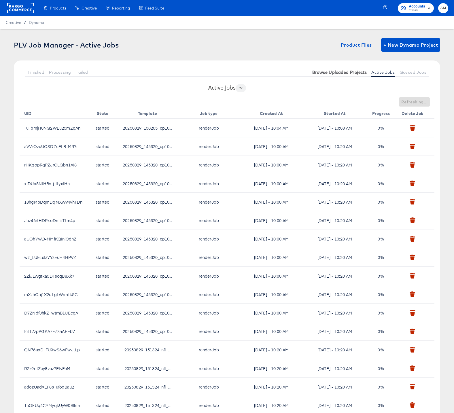
click at [349, 72] on span "Browse Uploaded Projects" at bounding box center [340, 72] width 55 height 5
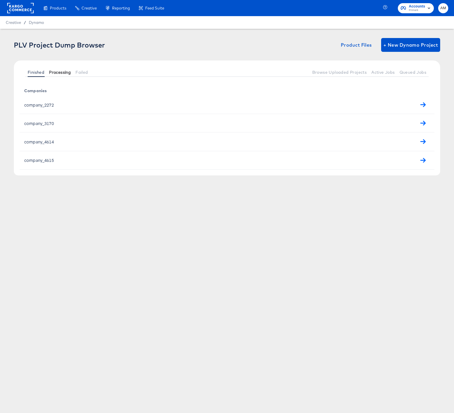
click at [58, 72] on span "Processing" at bounding box center [60, 72] width 22 height 5
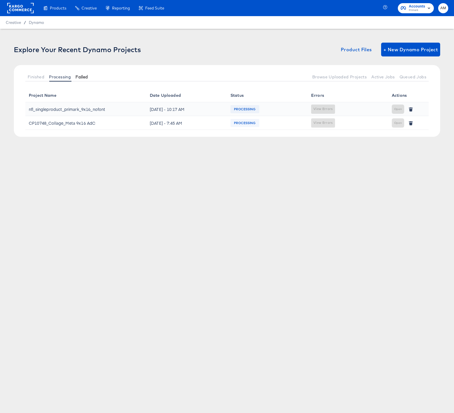
click at [79, 78] on span "Failed" at bounding box center [82, 77] width 12 height 5
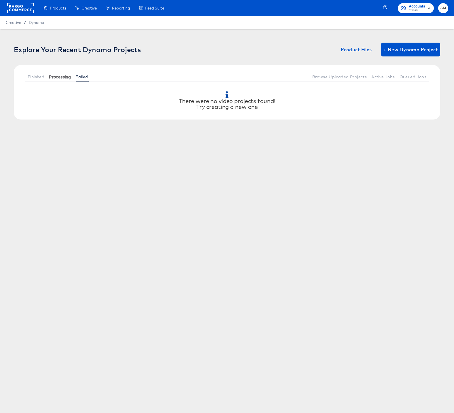
click at [61, 78] on span "Processing" at bounding box center [60, 77] width 22 height 5
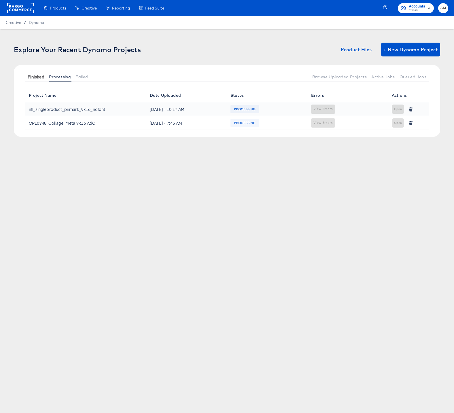
click at [39, 77] on span "Finished" at bounding box center [36, 77] width 17 height 5
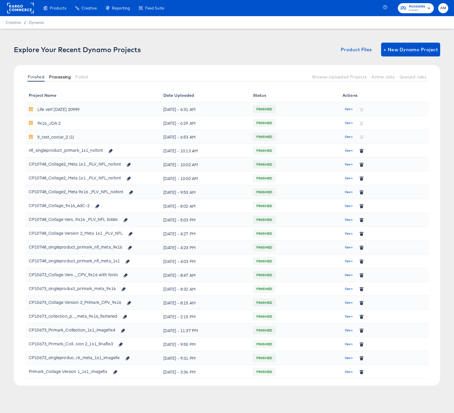
click at [52, 77] on span "Processing" at bounding box center [60, 77] width 22 height 5
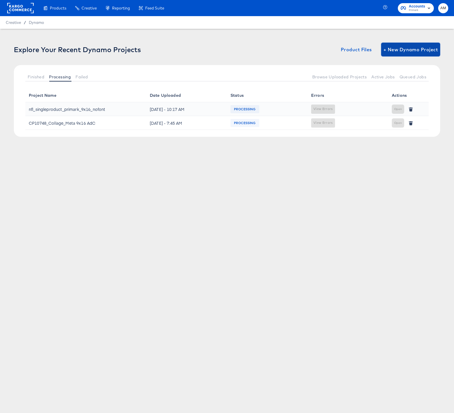
click at [401, 49] on span "+ New Dynamo Project" at bounding box center [411, 50] width 54 height 8
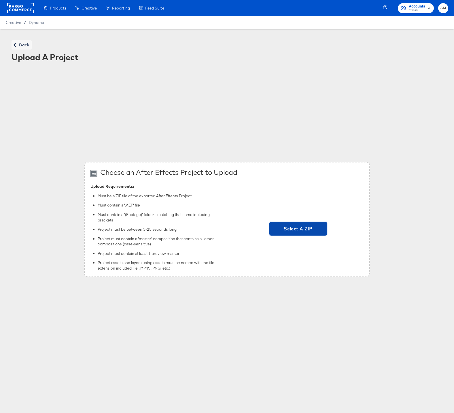
click at [303, 225] on span "Select A ZIP" at bounding box center [298, 229] width 53 height 8
click at [298, 230] on input "Select A ZIP" at bounding box center [298, 230] width 0 height 0
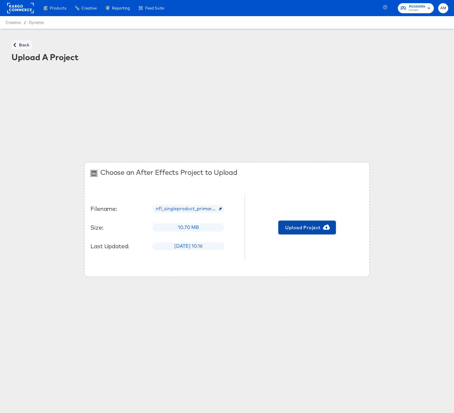
click at [300, 227] on span "Upload Project" at bounding box center [307, 228] width 53 height 8
click at [24, 46] on span "Back" at bounding box center [22, 45] width 16 height 7
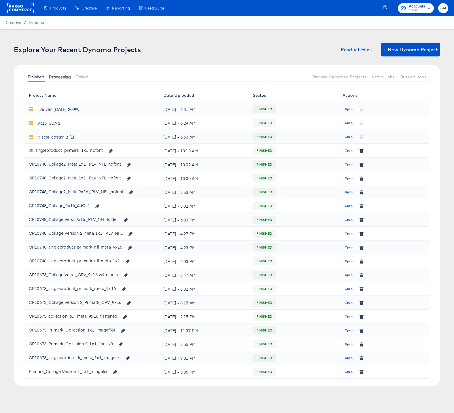
click at [59, 76] on span "Processing" at bounding box center [60, 77] width 22 height 5
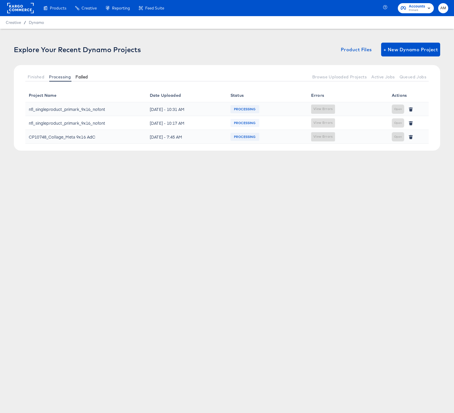
click at [78, 76] on span "Failed" at bounding box center [82, 77] width 12 height 5
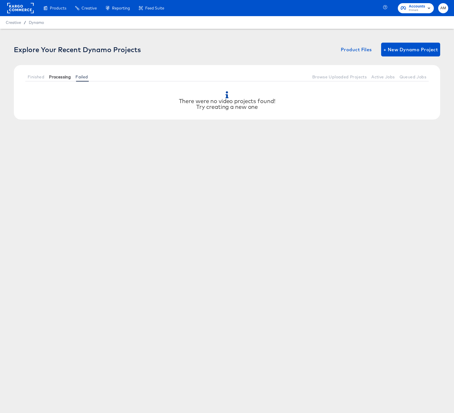
click at [63, 76] on span "Processing" at bounding box center [60, 77] width 22 height 5
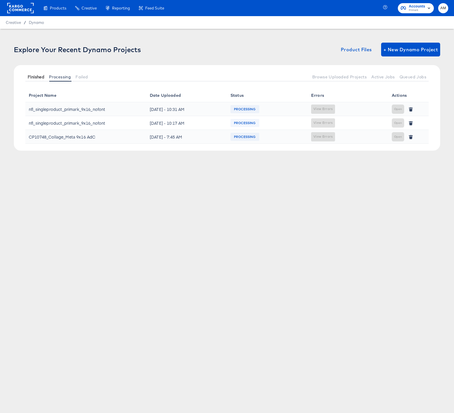
click at [36, 75] on span "Finished" at bounding box center [36, 77] width 17 height 5
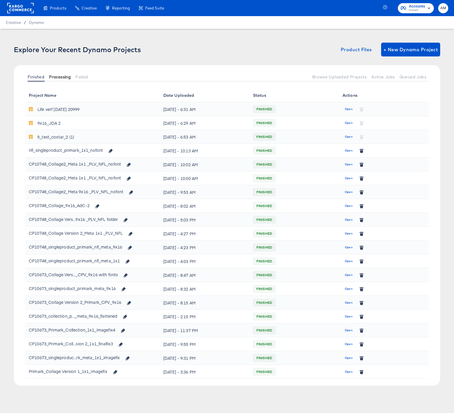
click at [60, 76] on span "Processing" at bounding box center [60, 77] width 22 height 5
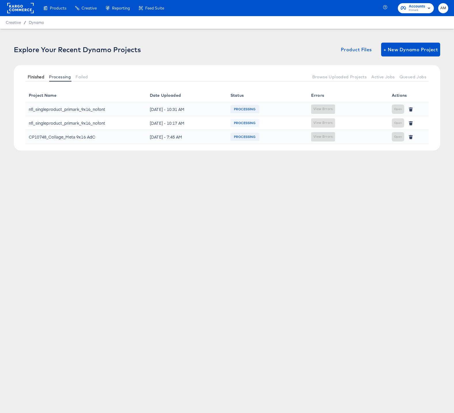
click at [41, 76] on span "Finished" at bounding box center [36, 77] width 17 height 5
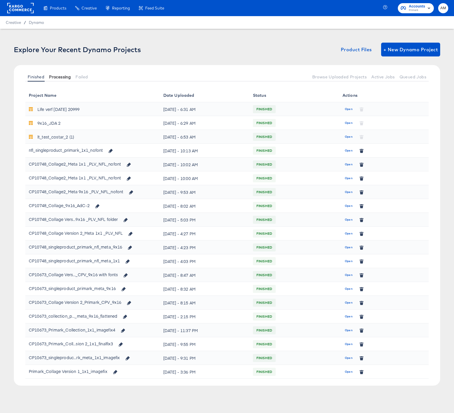
click at [57, 76] on span "Processing" at bounding box center [60, 77] width 22 height 5
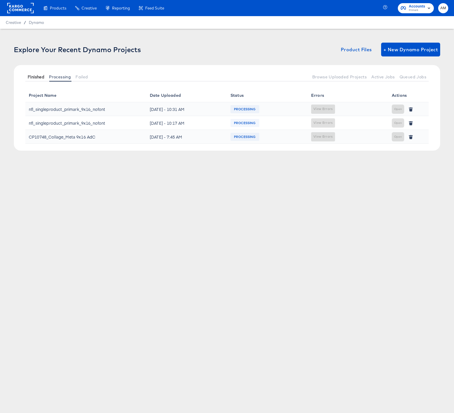
click at [40, 77] on span "Finished" at bounding box center [36, 77] width 17 height 5
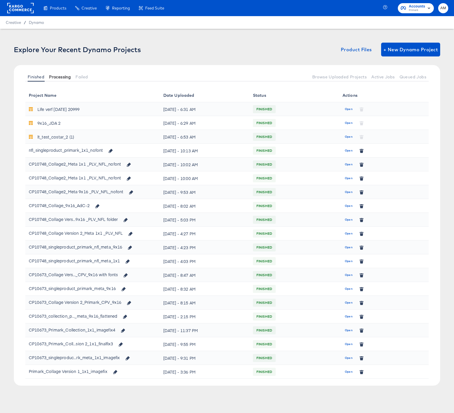
click at [60, 76] on span "Processing" at bounding box center [60, 77] width 22 height 5
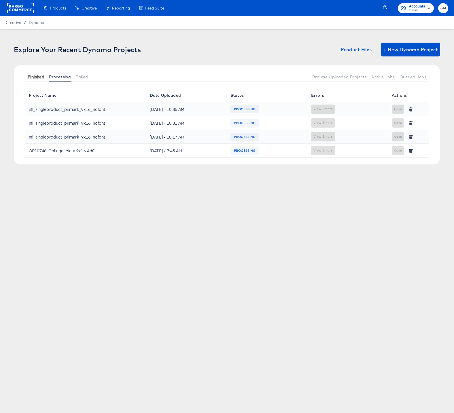
click at [32, 77] on span "Finished" at bounding box center [36, 77] width 17 height 5
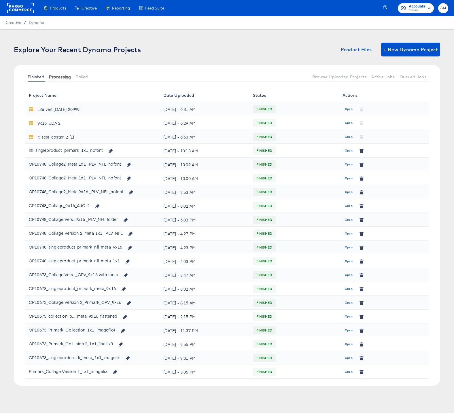
click at [54, 78] on span "Processing" at bounding box center [60, 77] width 22 height 5
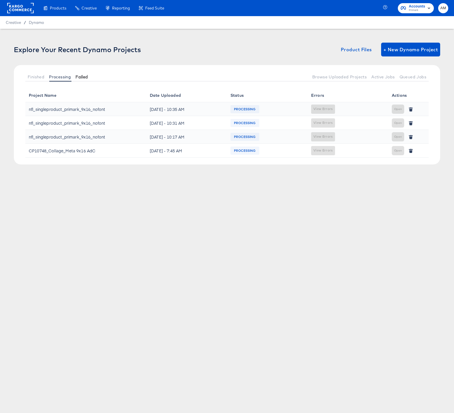
click at [78, 77] on span "Failed" at bounding box center [82, 77] width 12 height 5
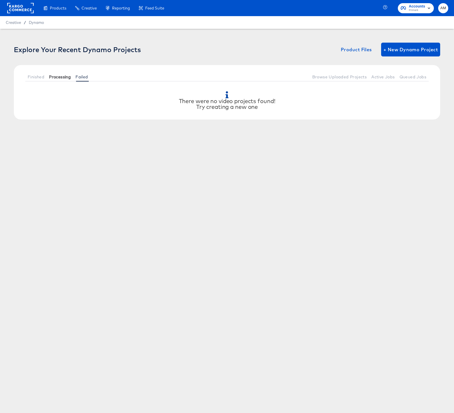
click at [62, 78] on span "Processing" at bounding box center [60, 77] width 22 height 5
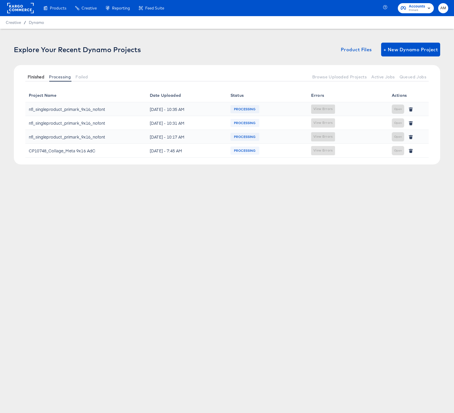
click at [38, 78] on span "Finished" at bounding box center [36, 77] width 17 height 5
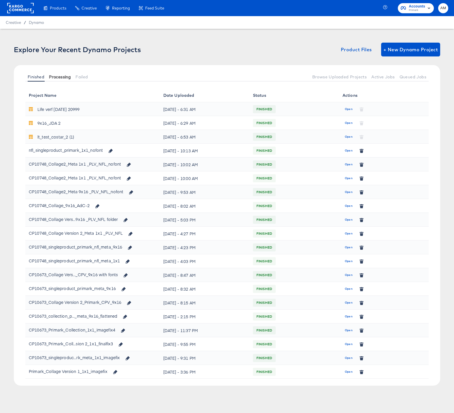
click at [64, 78] on span "Processing" at bounding box center [60, 77] width 22 height 5
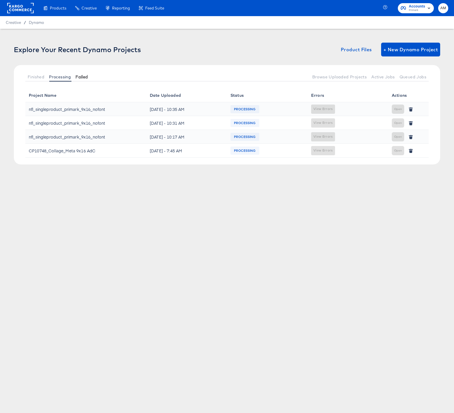
click at [81, 78] on span "Failed" at bounding box center [82, 77] width 12 height 5
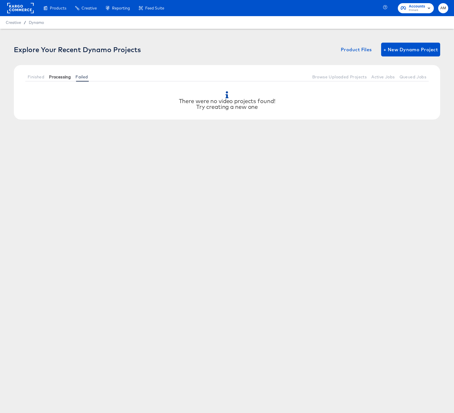
click at [60, 78] on span "Processing" at bounding box center [60, 77] width 22 height 5
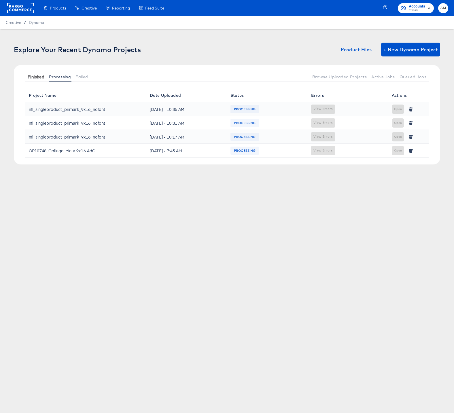
click at [35, 78] on span "Finished" at bounding box center [36, 77] width 17 height 5
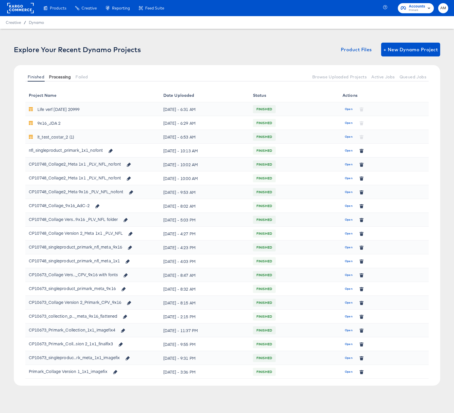
click at [62, 79] on span "Processing" at bounding box center [60, 77] width 22 height 5
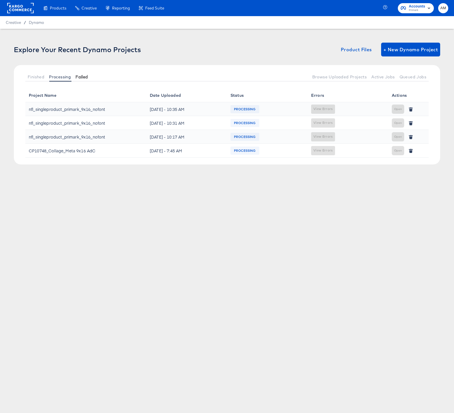
click at [84, 76] on span "Failed" at bounding box center [82, 77] width 12 height 5
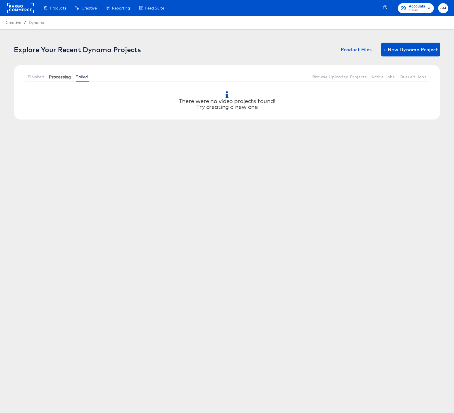
click at [62, 77] on span "Processing" at bounding box center [60, 77] width 22 height 5
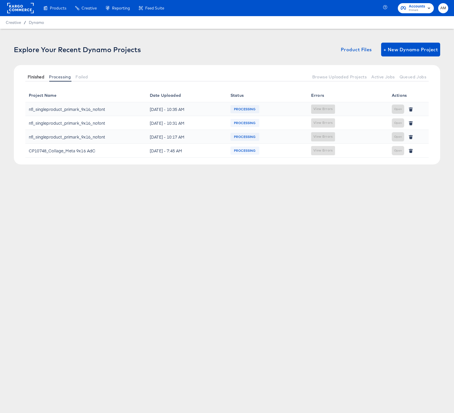
click at [36, 78] on span "Finished" at bounding box center [36, 77] width 17 height 5
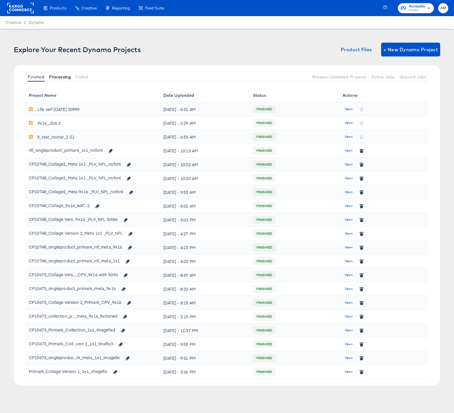
click at [59, 75] on span "Processing" at bounding box center [60, 77] width 22 height 5
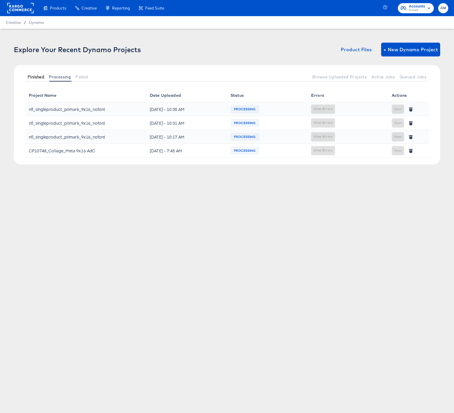
click at [37, 78] on span "Finished" at bounding box center [36, 77] width 17 height 5
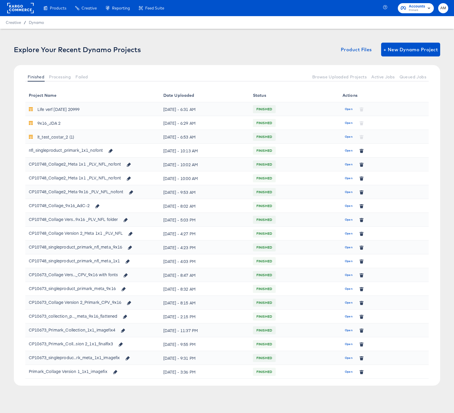
click at [100, 149] on div "nfl_singleproduct_primark_1x1_nofont" at bounding box center [73, 151] width 88 height 10
click at [50, 70] on div "Finished Processing Failed Browse Uploaded Projects Active Jobs Queued Jobs" at bounding box center [227, 76] width 427 height 23
click at [57, 75] on span "Processing" at bounding box center [60, 77] width 22 height 5
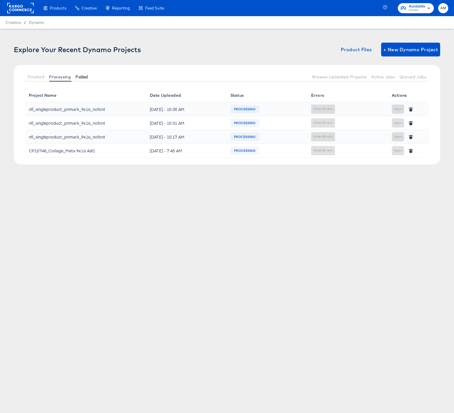
click at [84, 76] on span "Failed" at bounding box center [82, 77] width 12 height 5
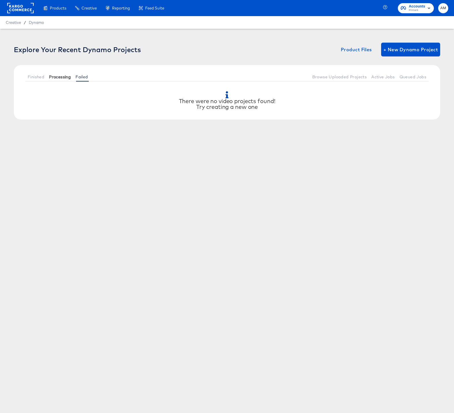
click at [61, 76] on span "Processing" at bounding box center [60, 77] width 22 height 5
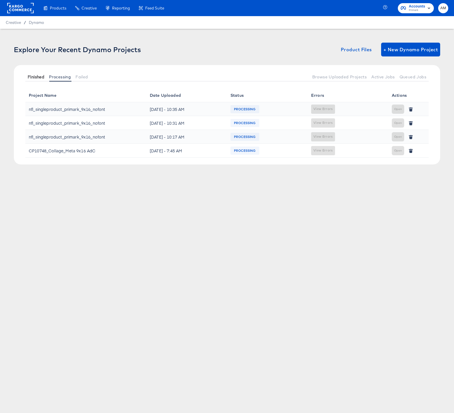
click at [39, 76] on span "Finished" at bounding box center [36, 77] width 17 height 5
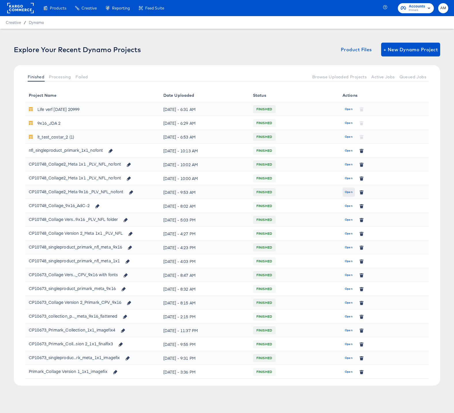
click at [347, 192] on span "Open" at bounding box center [349, 192] width 8 height 5
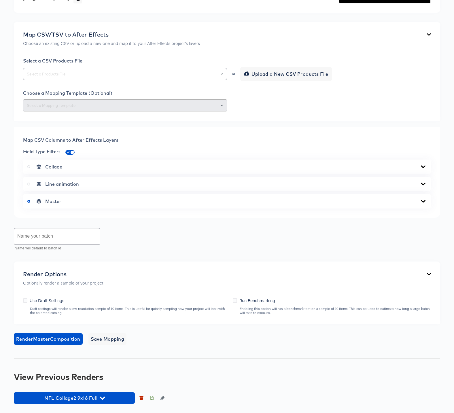
scroll to position [223, 0]
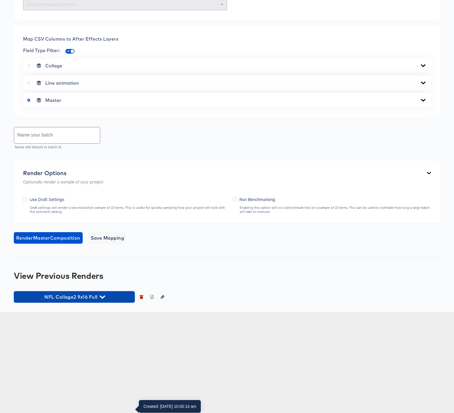
click at [105, 299] on icon "button" at bounding box center [102, 297] width 5 height 3
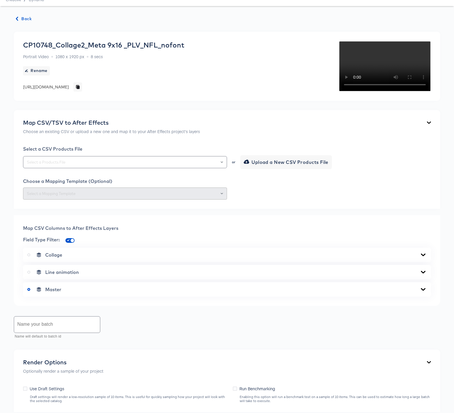
scroll to position [99, 0]
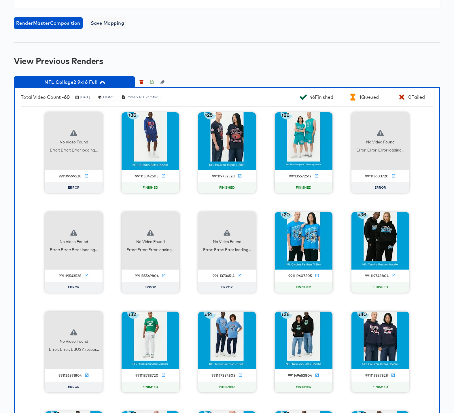
scroll to position [429, 0]
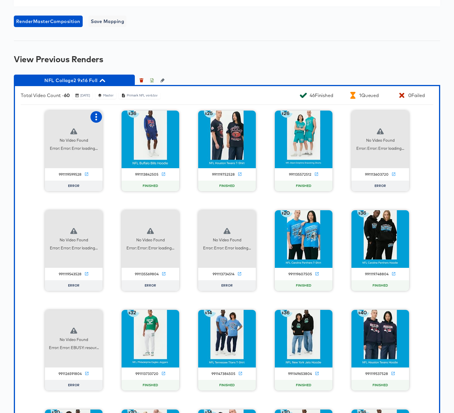
click at [95, 121] on icon "button" at bounding box center [96, 117] width 7 height 7
click at [122, 119] on div "Retry" at bounding box center [117, 116] width 11 height 5
click at [404, 121] on icon "button" at bounding box center [403, 117] width 7 height 7
click at [428, 119] on div "Retry" at bounding box center [424, 116] width 11 height 5
click at [95, 220] on icon "button" at bounding box center [96, 216] width 7 height 7
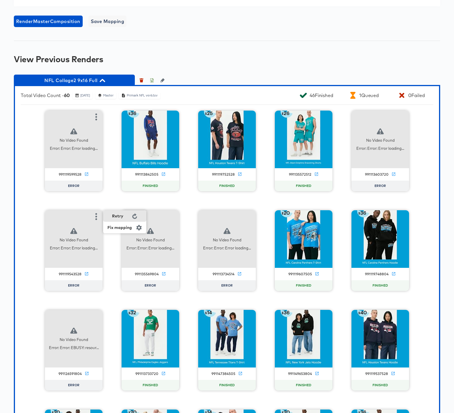
click at [116, 219] on div "Retry" at bounding box center [117, 216] width 11 height 5
click at [175, 220] on icon "button" at bounding box center [173, 216] width 7 height 7
click at [193, 219] on div "Retry" at bounding box center [194, 216] width 11 height 5
click at [247, 220] on icon "button" at bounding box center [249, 216] width 7 height 7
click at [268, 219] on div "Retry" at bounding box center [271, 216] width 11 height 5
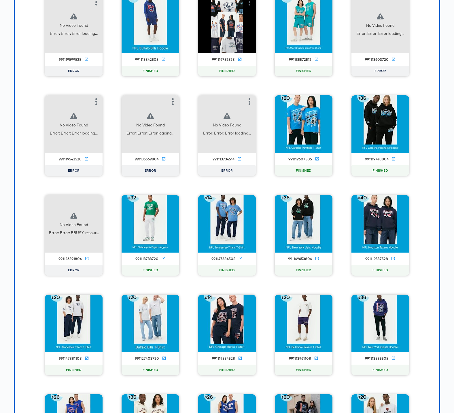
scroll to position [567, 0]
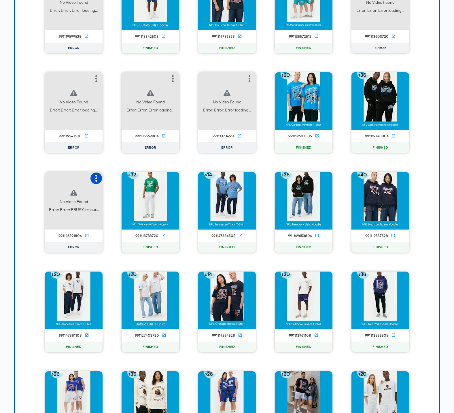
click at [94, 182] on icon "button" at bounding box center [96, 178] width 7 height 7
click at [122, 180] on div "Retry" at bounding box center [117, 178] width 11 height 5
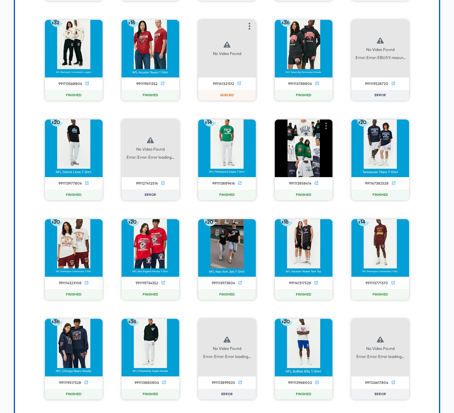
scroll to position [919, 0]
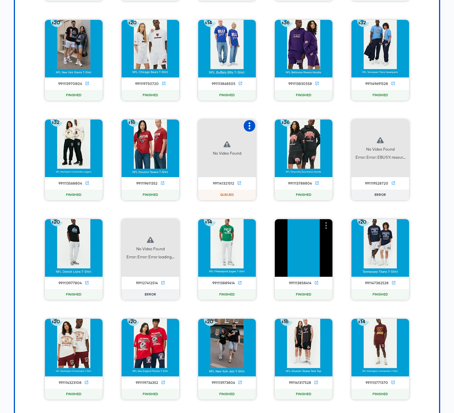
click at [249, 129] on icon "button" at bounding box center [249, 126] width 7 height 7
click at [250, 129] on icon "button" at bounding box center [250, 126] width 2 height 7
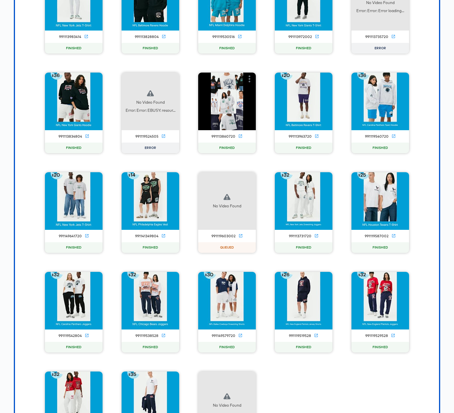
scroll to position [2293, 0]
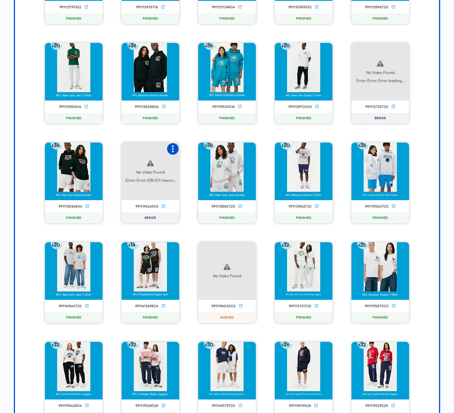
click at [174, 153] on icon "button" at bounding box center [173, 149] width 7 height 7
click at [195, 151] on div "Retry" at bounding box center [194, 148] width 11 height 5
click at [403, 53] on icon "button" at bounding box center [403, 49] width 2 height 7
click at [428, 51] on div "Retry" at bounding box center [424, 48] width 11 height 5
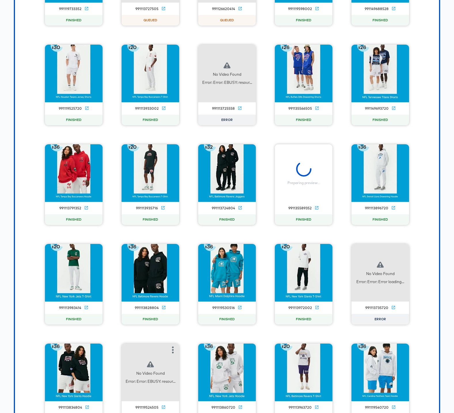
scroll to position [1962, 0]
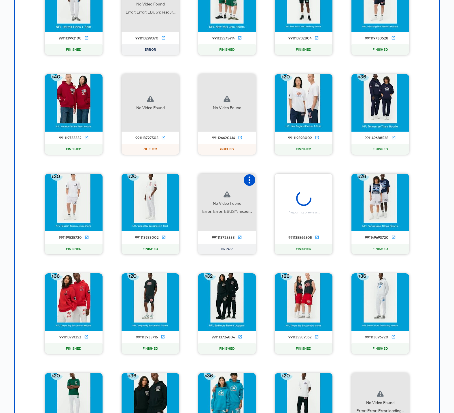
click at [247, 184] on icon "button" at bounding box center [249, 180] width 7 height 7
click at [271, 182] on div "Retry" at bounding box center [271, 179] width 11 height 5
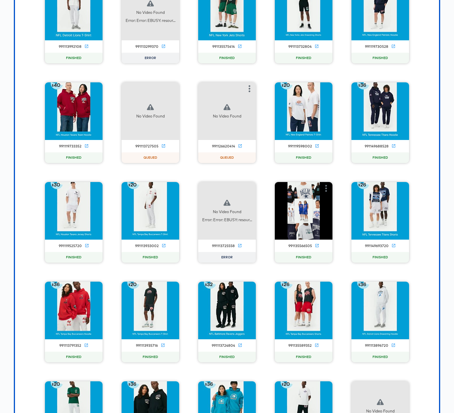
scroll to position [1881, 0]
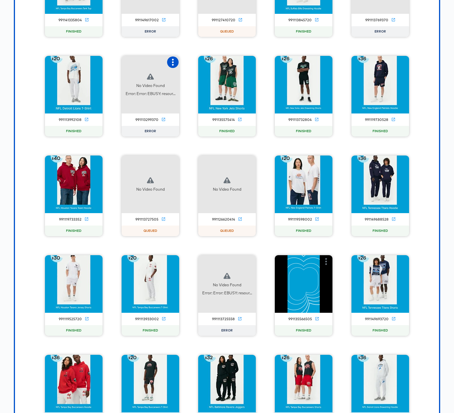
click at [172, 66] on icon "button" at bounding box center [173, 62] width 2 height 7
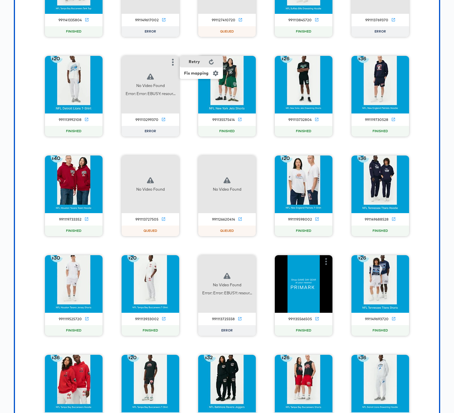
click at [198, 64] on div "Retry" at bounding box center [194, 61] width 11 height 5
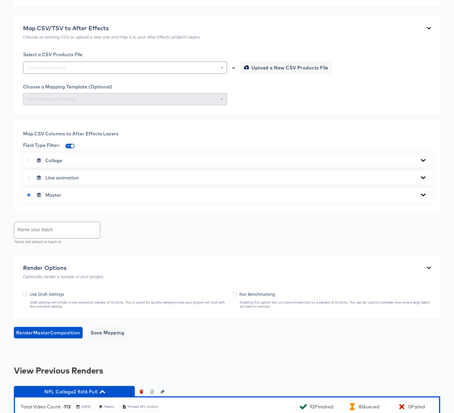
scroll to position [0, 0]
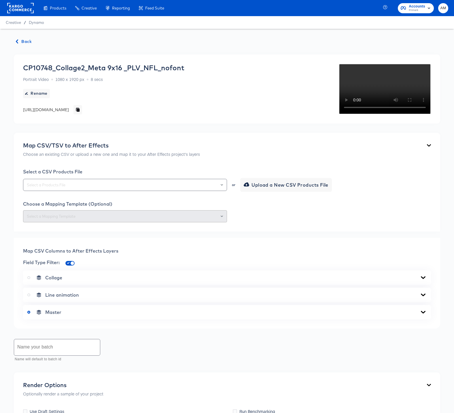
click at [24, 42] on span "Back" at bounding box center [24, 41] width 16 height 7
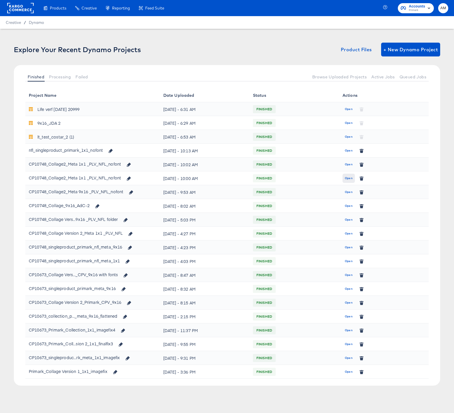
click at [347, 178] on span "Open" at bounding box center [349, 178] width 8 height 5
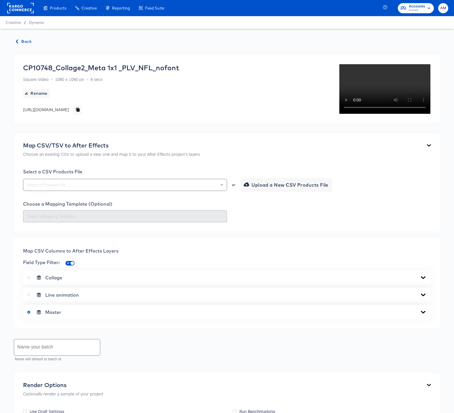
click at [20, 43] on span "Back" at bounding box center [24, 41] width 16 height 7
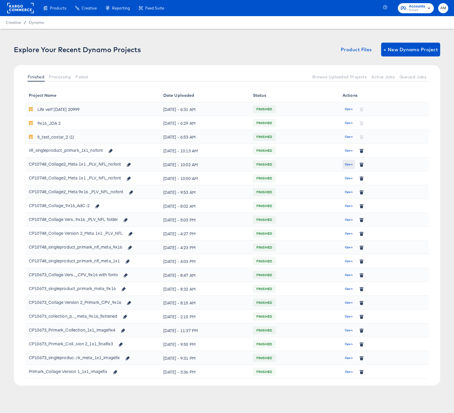
click at [351, 165] on span "Open" at bounding box center [349, 164] width 8 height 5
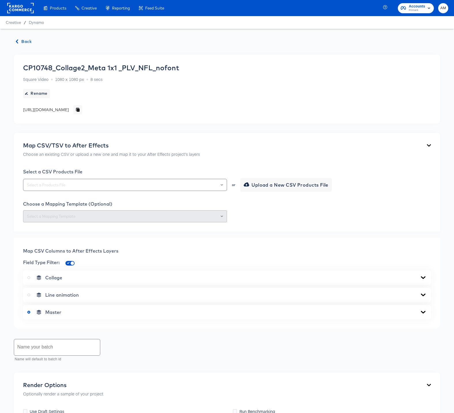
scroll to position [111, 0]
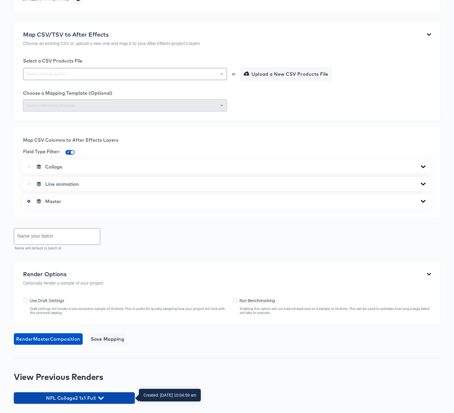
click at [101, 397] on icon "button" at bounding box center [100, 398] width 5 height 5
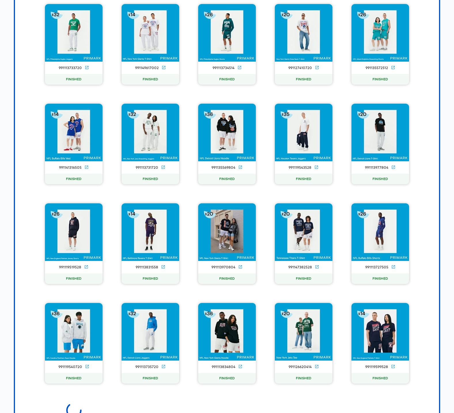
scroll to position [561, 0]
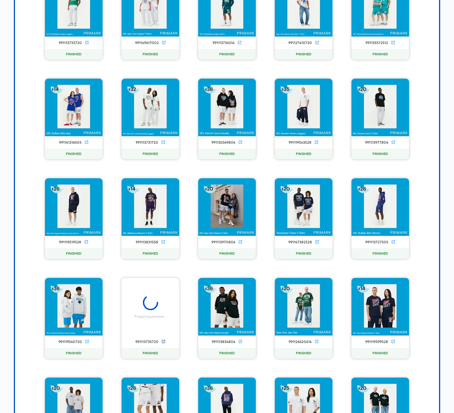
click at [163, 342] on icon at bounding box center [163, 342] width 4 height 4
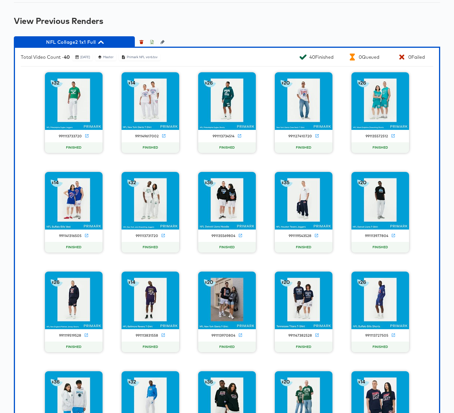
scroll to position [311, 0]
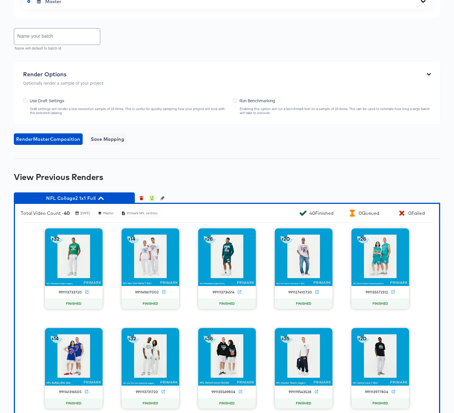
click at [152, 200] on icon "button" at bounding box center [152, 199] width 2 height 3
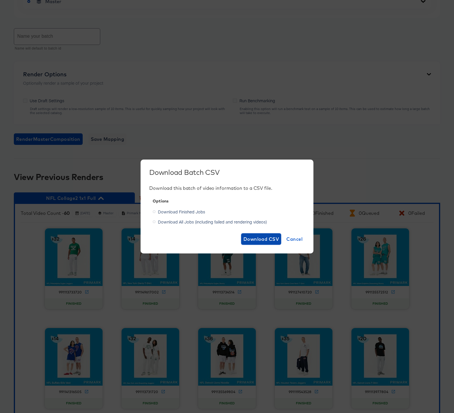
click at [251, 241] on span "Download CSV" at bounding box center [262, 239] width 36 height 8
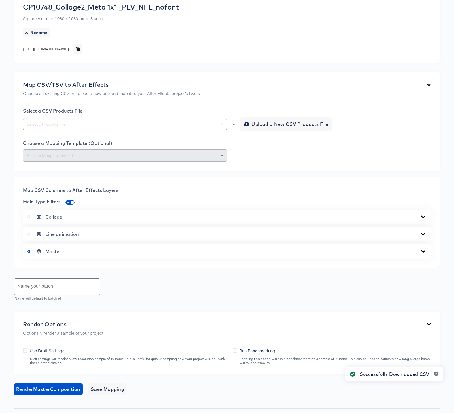
scroll to position [0, 0]
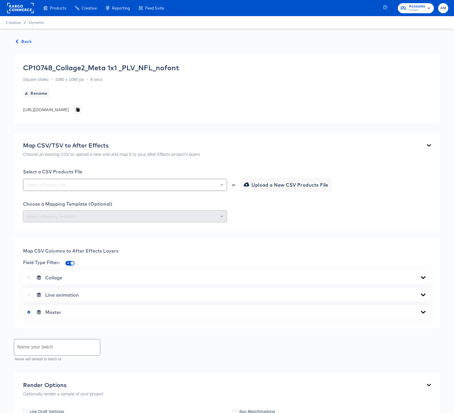
click at [18, 43] on icon "button" at bounding box center [17, 42] width 2 height 4
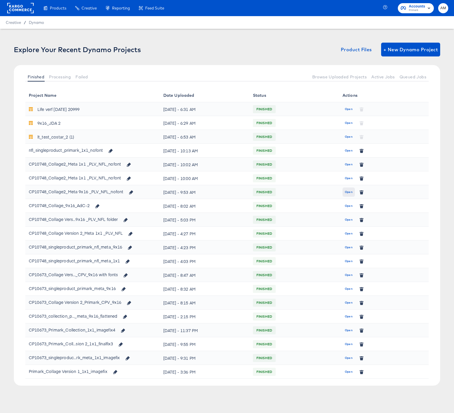
click at [350, 193] on span "Open" at bounding box center [349, 192] width 8 height 5
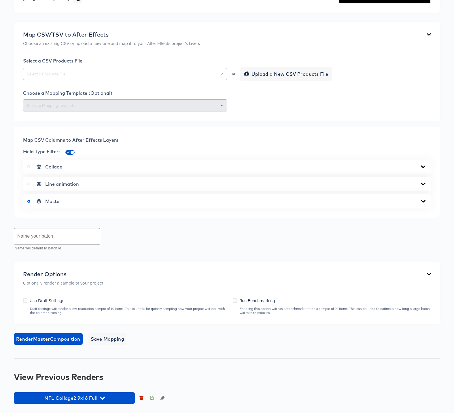
scroll to position [223, 0]
click at [102, 401] on icon "button" at bounding box center [102, 398] width 5 height 5
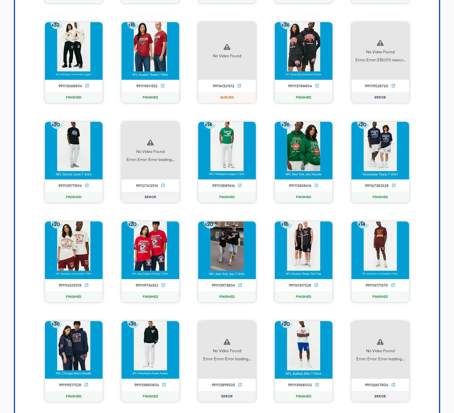
scroll to position [1067, 0]
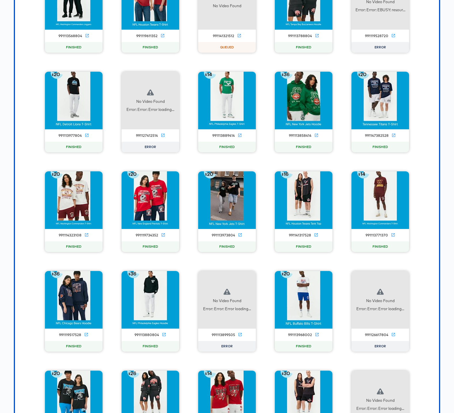
click at [171, 82] on icon "button" at bounding box center [173, 78] width 7 height 7
click at [204, 83] on div "Retry" at bounding box center [201, 78] width 43 height 12
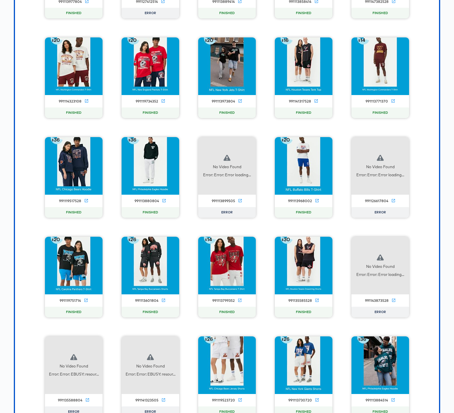
scroll to position [1241, 0]
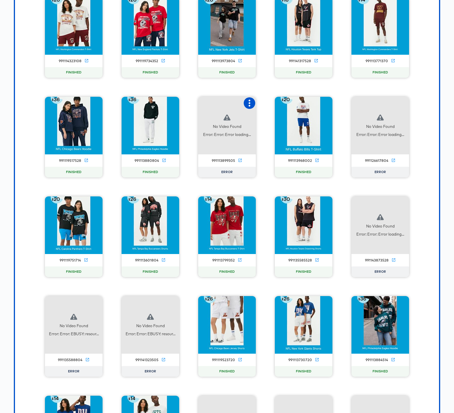
click at [249, 107] on icon "button" at bounding box center [249, 103] width 7 height 7
click at [271, 105] on div "Retry" at bounding box center [271, 102] width 11 height 5
click at [404, 107] on icon "button" at bounding box center [403, 103] width 7 height 7
click at [420, 105] on div "Retry" at bounding box center [424, 102] width 11 height 5
click at [403, 206] on icon "button" at bounding box center [403, 203] width 2 height 7
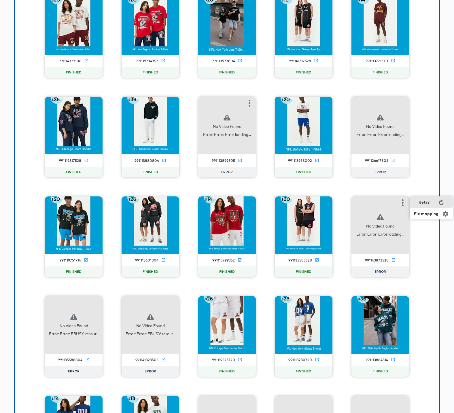
click at [422, 205] on div "Retry" at bounding box center [424, 202] width 11 height 5
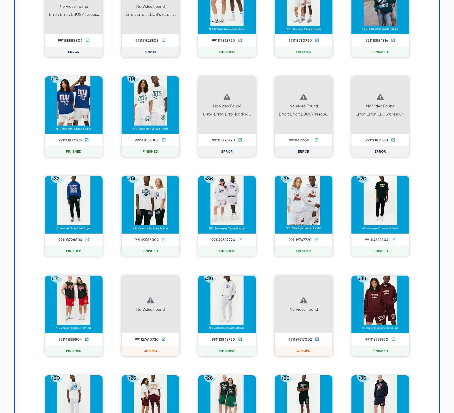
scroll to position [1584, 0]
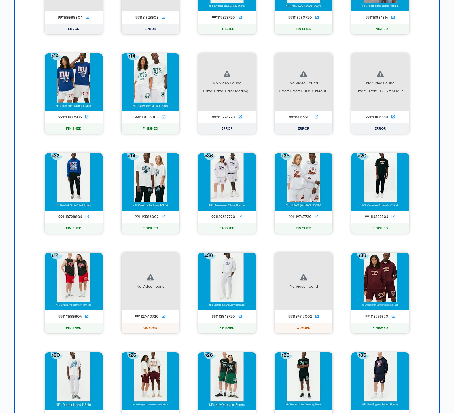
click at [250, 63] on icon "button" at bounding box center [250, 59] width 2 height 7
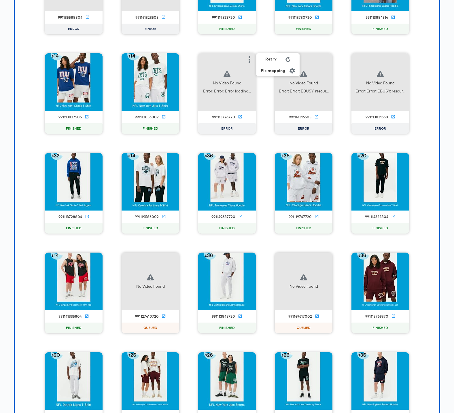
click at [273, 61] on div "Retry" at bounding box center [271, 59] width 11 height 5
click at [328, 63] on icon "button" at bounding box center [326, 59] width 7 height 7
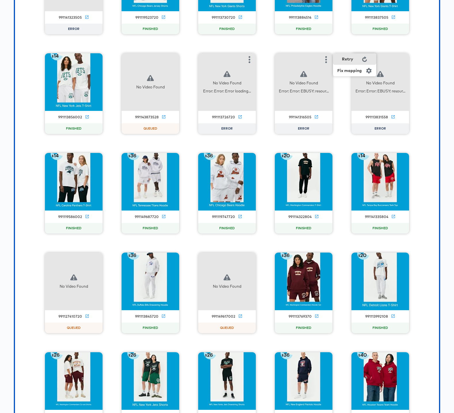
click at [354, 65] on div "Retry" at bounding box center [354, 59] width 43 height 12
click at [426, 187] on div "991113842505 FINISHED 991119752528 FINISHED 991119599528 FINISHED 991135572512 …" at bounding box center [227, 94] width 413 height 2276
click at [400, 63] on icon "button" at bounding box center [403, 59] width 7 height 7
click at [423, 61] on div "Retry" at bounding box center [424, 59] width 11 height 5
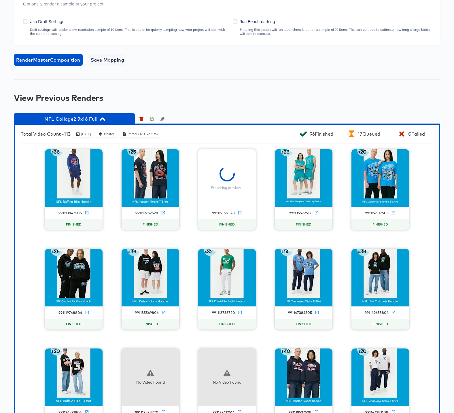
scroll to position [574, 0]
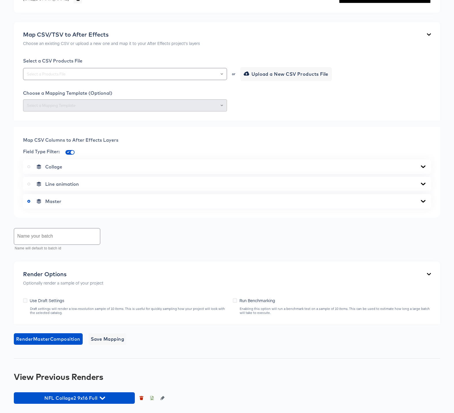
scroll to position [223, 0]
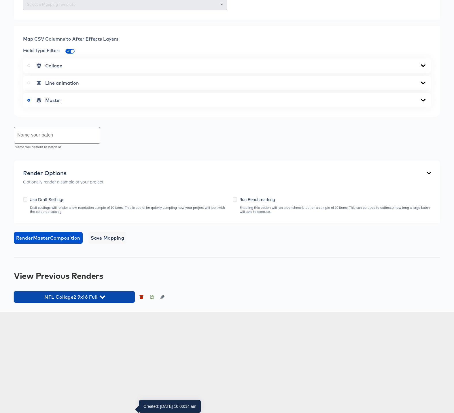
click at [104, 300] on icon "button" at bounding box center [102, 297] width 5 height 5
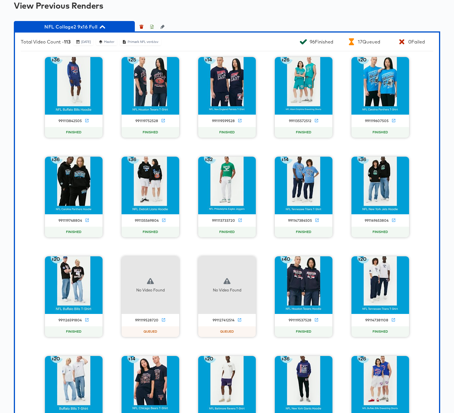
scroll to position [0, 0]
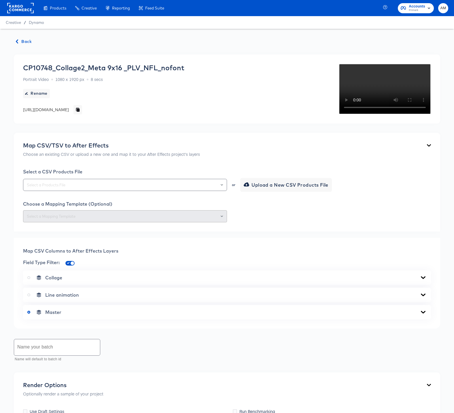
click at [29, 43] on span "Back" at bounding box center [24, 41] width 16 height 7
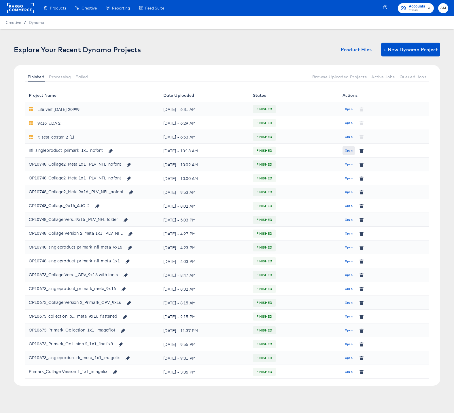
click at [348, 149] on span "Open" at bounding box center [349, 150] width 8 height 5
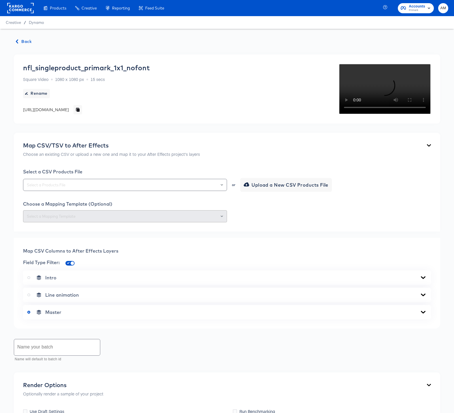
scroll to position [153, 0]
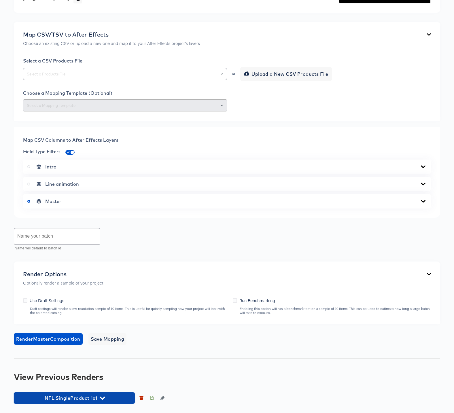
click at [102, 397] on icon "button" at bounding box center [102, 398] width 5 height 5
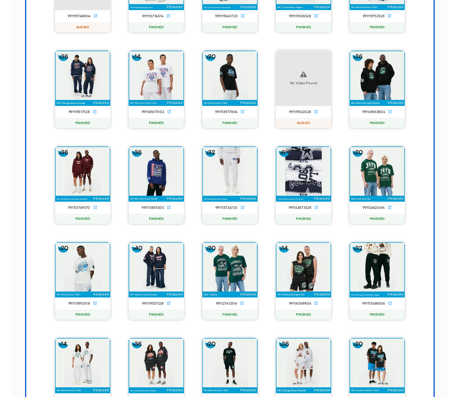
scroll to position [0, 0]
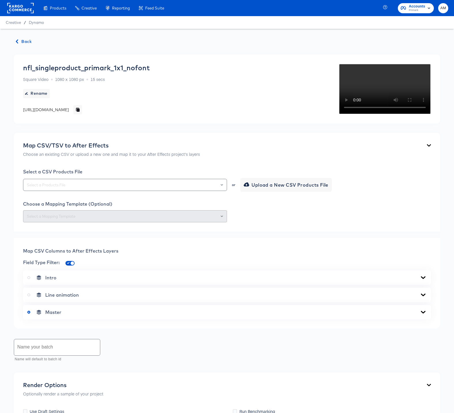
click at [24, 41] on span "Back" at bounding box center [24, 41] width 16 height 7
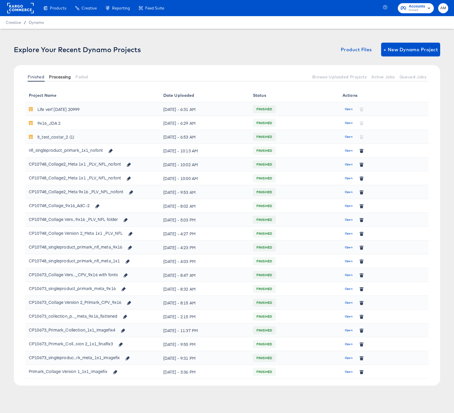
click at [56, 79] on span "Processing" at bounding box center [60, 77] width 22 height 5
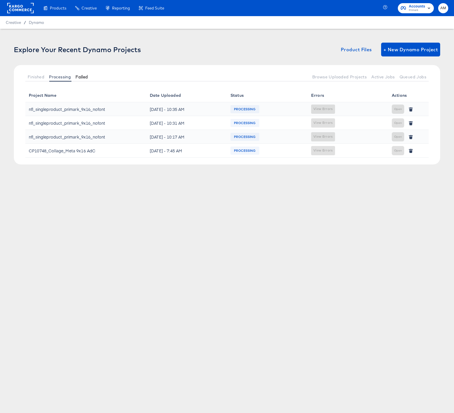
click at [85, 78] on span "Failed" at bounding box center [82, 77] width 12 height 5
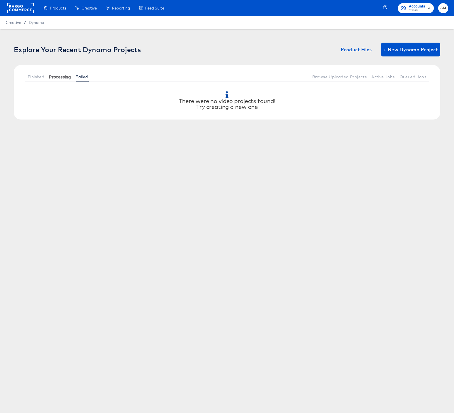
click at [58, 77] on span "Processing" at bounding box center [60, 77] width 22 height 5
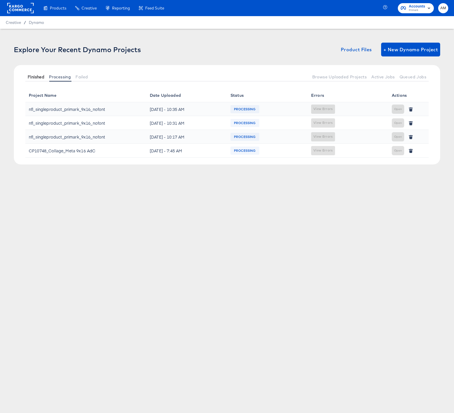
click at [39, 77] on span "Finished" at bounding box center [36, 77] width 17 height 5
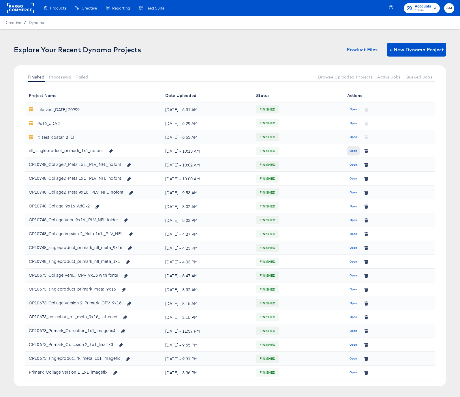
click at [354, 151] on span "Open" at bounding box center [353, 150] width 8 height 5
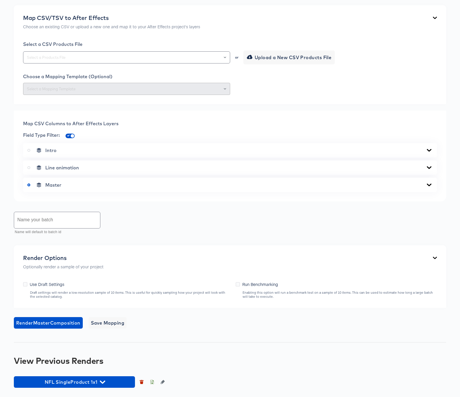
scroll to position [169, 0]
click at [103, 383] on icon "button" at bounding box center [102, 381] width 5 height 3
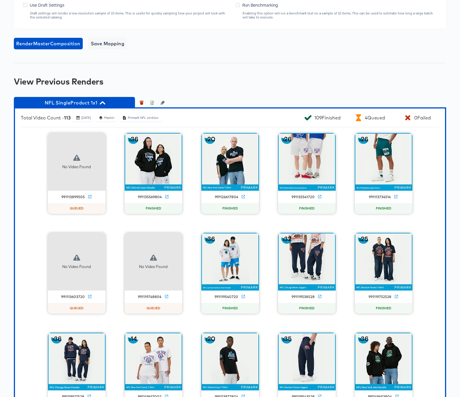
scroll to position [407, 0]
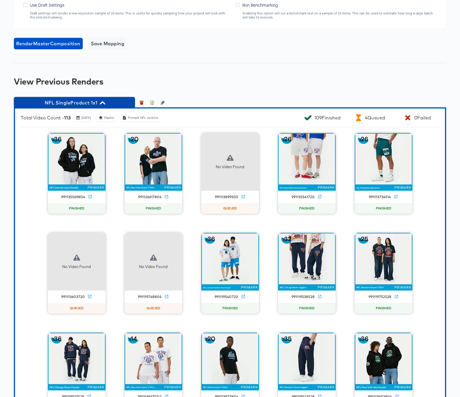
click at [101, 106] on icon "button" at bounding box center [102, 102] width 5 height 5
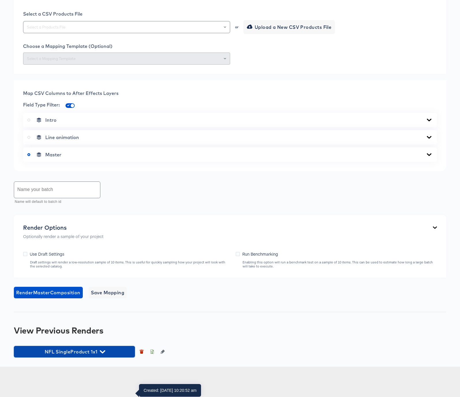
click at [101, 353] on icon "button" at bounding box center [102, 351] width 5 height 3
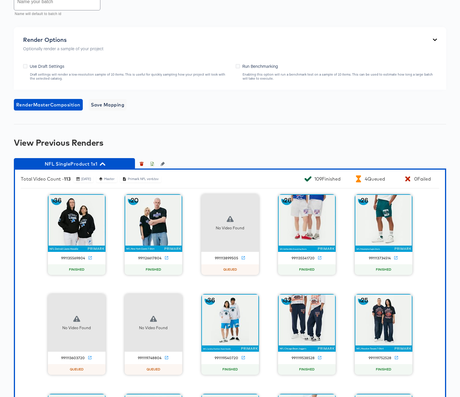
scroll to position [400, 0]
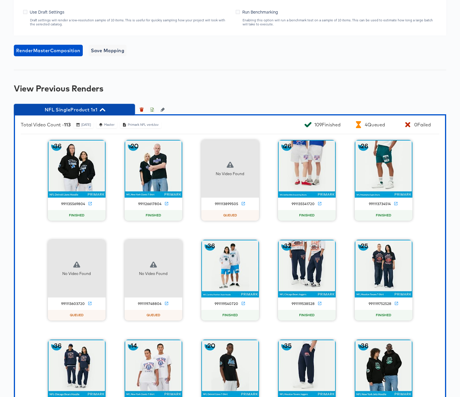
click at [102, 112] on icon "button" at bounding box center [102, 109] width 5 height 5
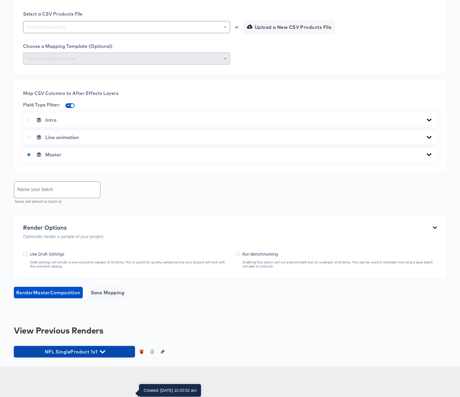
click at [102, 354] on icon "button" at bounding box center [102, 351] width 5 height 5
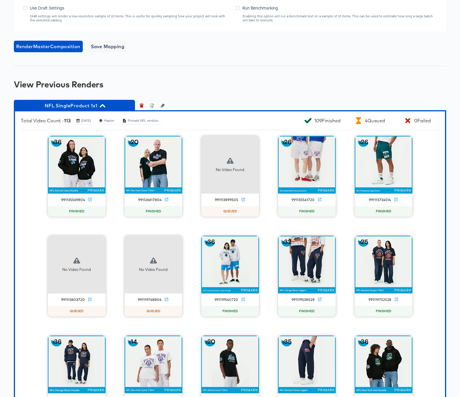
scroll to position [420, 0]
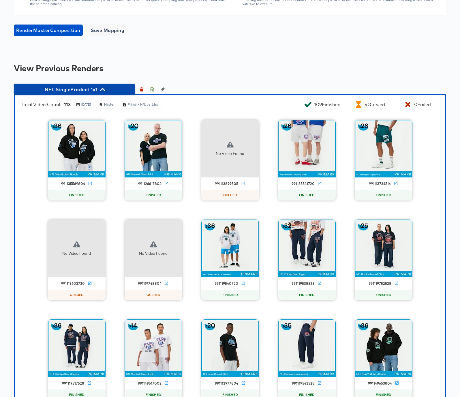
click at [103, 91] on icon "button" at bounding box center [102, 89] width 5 height 3
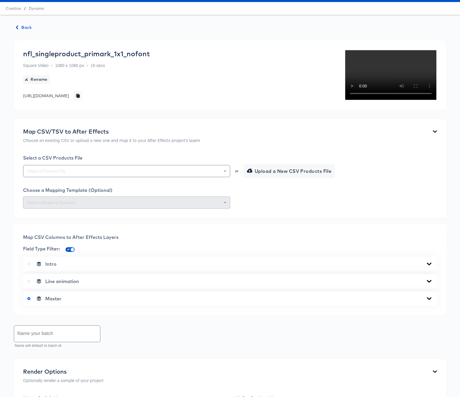
scroll to position [0, 0]
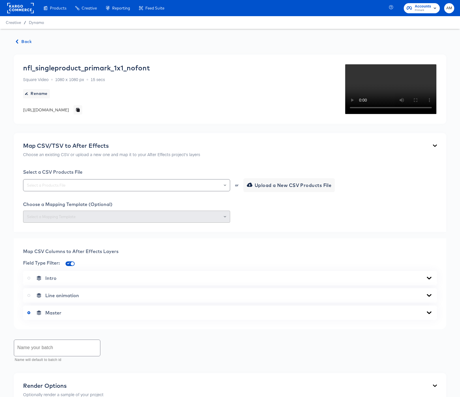
click at [18, 41] on icon "button" at bounding box center [17, 42] width 4 height 4
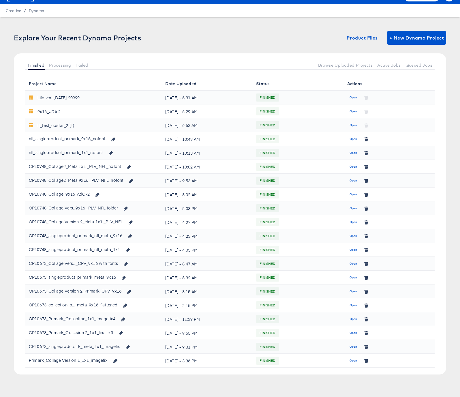
scroll to position [11, 0]
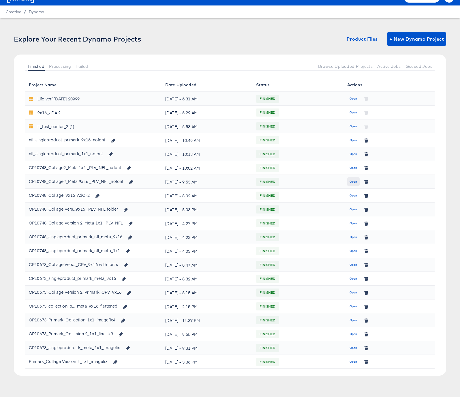
click at [353, 182] on span "Open" at bounding box center [353, 181] width 8 height 5
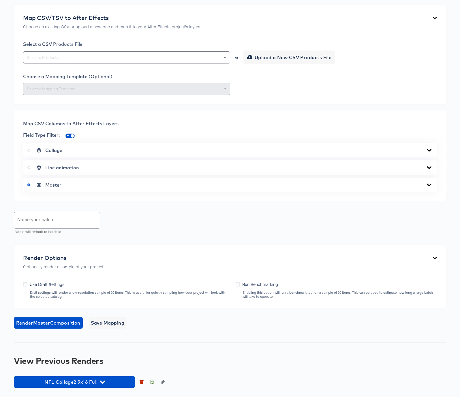
scroll to position [240, 0]
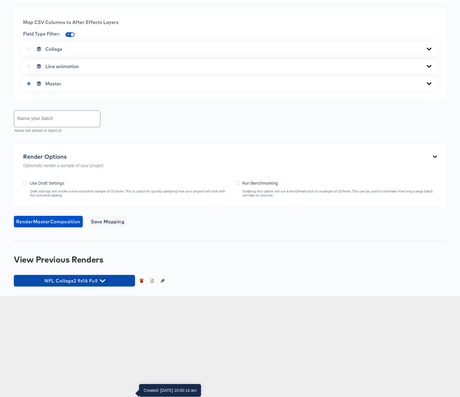
click at [104, 283] on icon "button" at bounding box center [102, 280] width 5 height 5
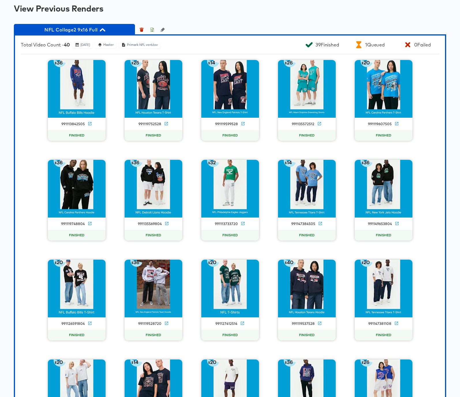
scroll to position [0, 0]
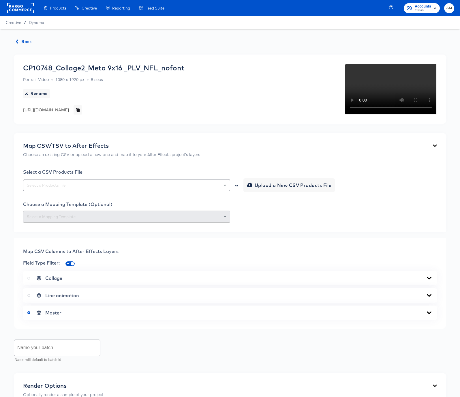
click at [26, 40] on span "Back" at bounding box center [24, 41] width 16 height 7
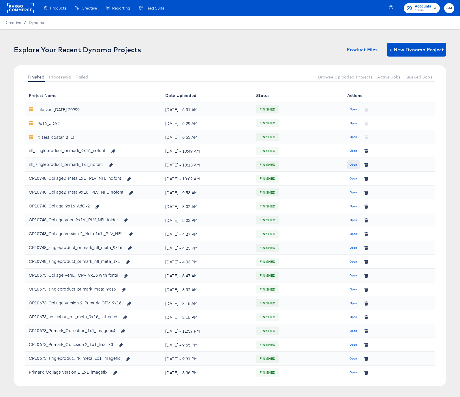
click at [351, 164] on span "Open" at bounding box center [353, 164] width 8 height 5
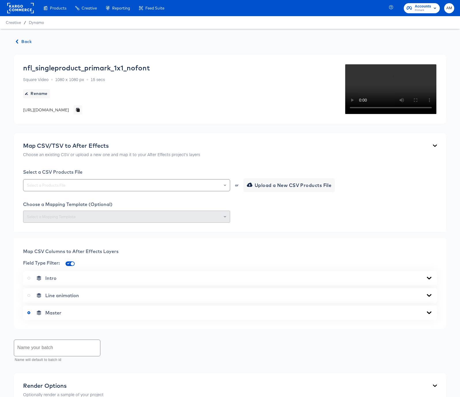
scroll to position [169, 0]
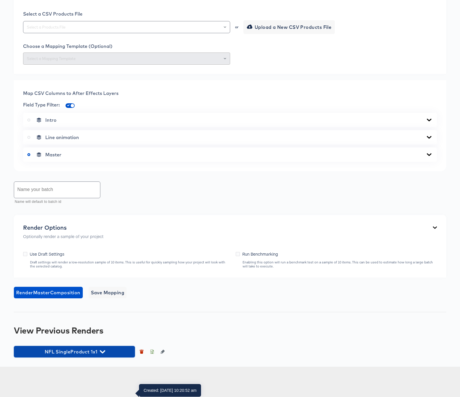
click at [99, 356] on span "NFL SingleProduct 1x1" at bounding box center [74, 351] width 115 height 8
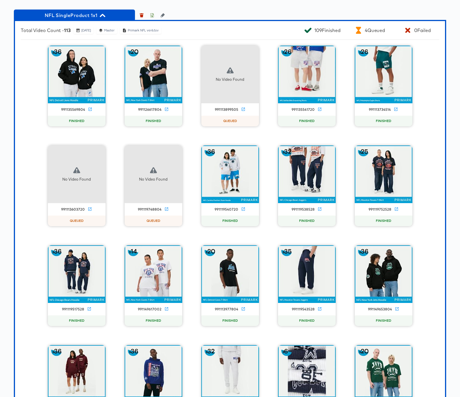
scroll to position [495, 0]
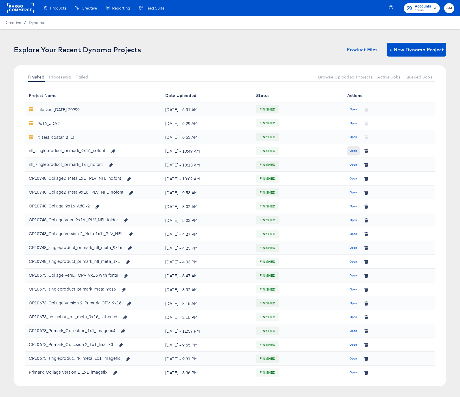
click at [349, 150] on button "Open" at bounding box center [353, 150] width 12 height 9
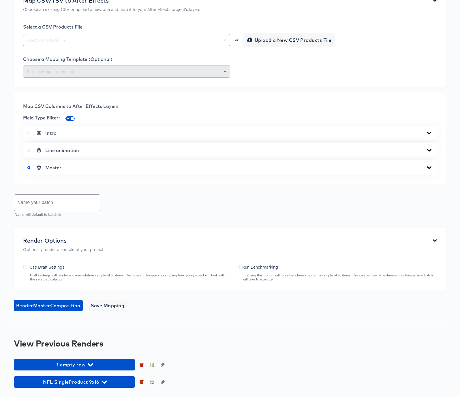
scroll to position [257, 0]
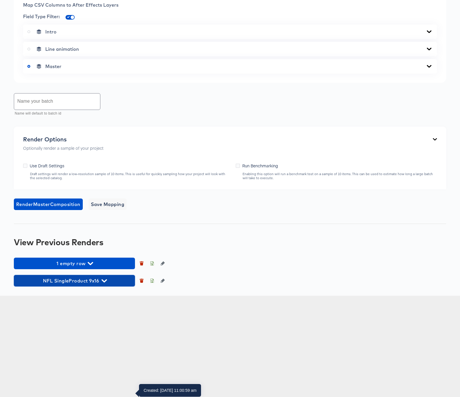
click at [105, 283] on icon "button" at bounding box center [103, 280] width 5 height 5
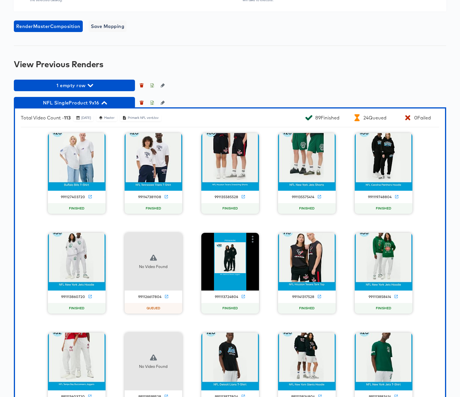
scroll to position [427, 0]
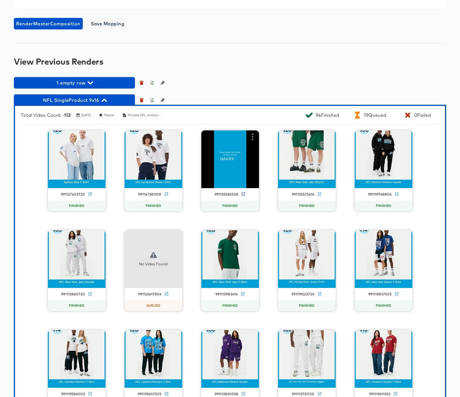
click at [243, 196] on icon at bounding box center [243, 194] width 4 height 4
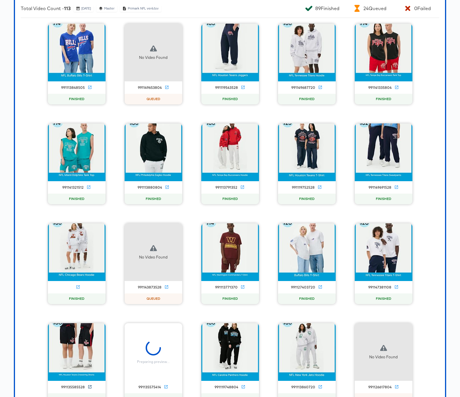
scroll to position [537, 0]
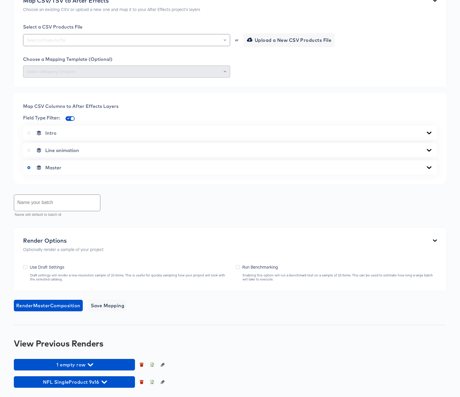
scroll to position [257, 0]
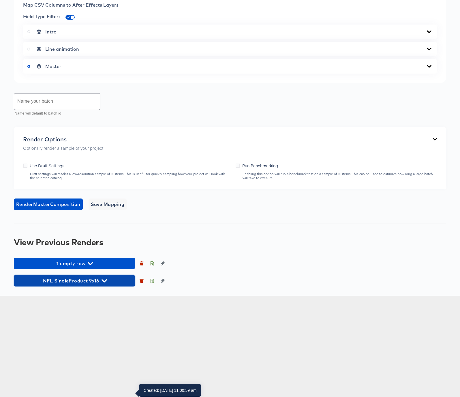
click at [106, 283] on icon "button" at bounding box center [103, 280] width 5 height 5
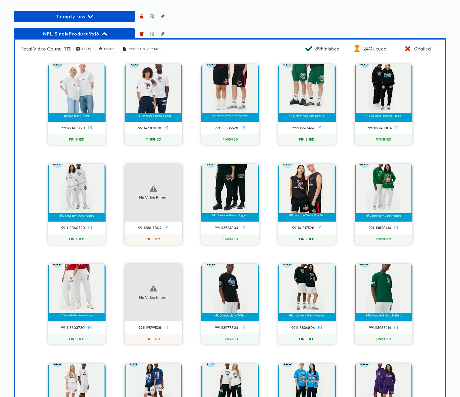
scroll to position [497, 0]
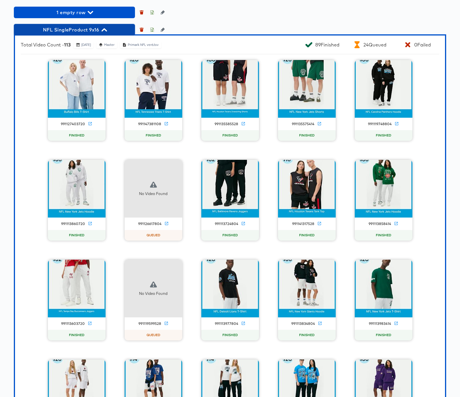
click at [104, 33] on icon "button" at bounding box center [103, 29] width 5 height 5
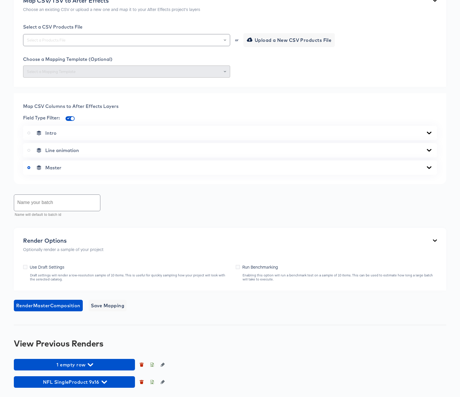
scroll to position [257, 0]
click at [153, 383] on icon "button" at bounding box center [152, 382] width 2 height 3
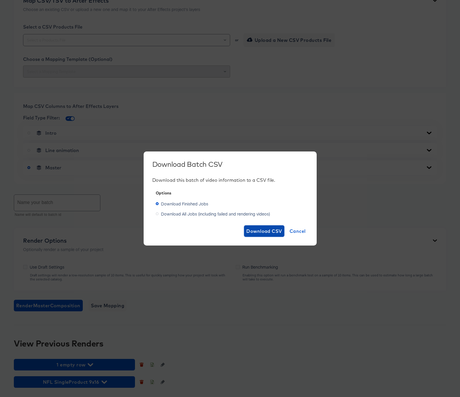
click at [263, 232] on span "Download CSV" at bounding box center [264, 231] width 36 height 8
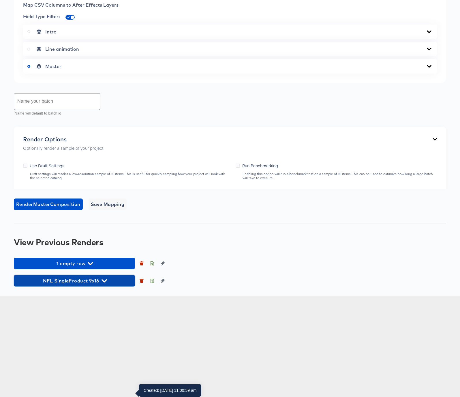
click at [104, 283] on icon "button" at bounding box center [103, 280] width 5 height 5
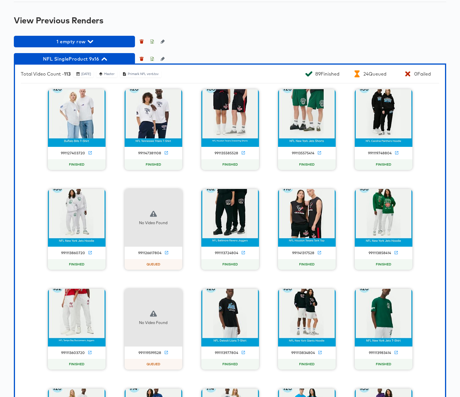
scroll to position [503, 0]
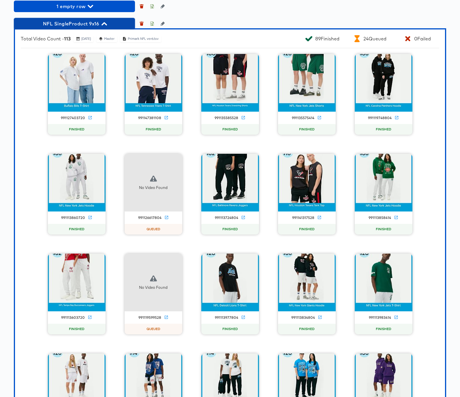
click at [104, 25] on icon "button" at bounding box center [103, 23] width 5 height 3
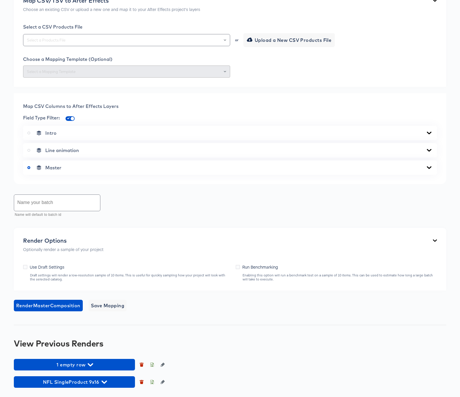
scroll to position [257, 0]
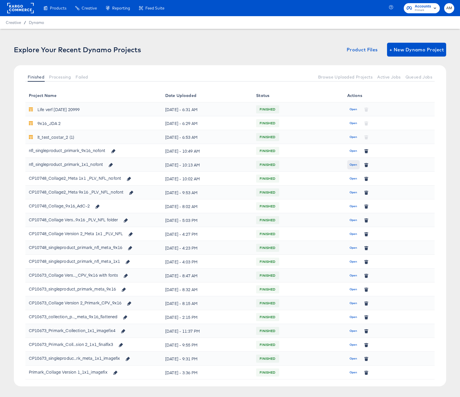
click at [349, 165] on span "Open" at bounding box center [353, 164] width 8 height 5
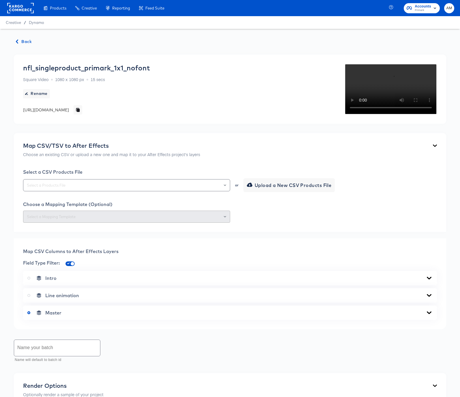
scroll to position [169, 0]
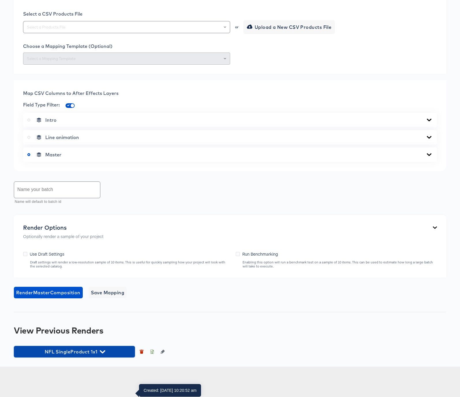
click at [102, 354] on icon "button" at bounding box center [102, 351] width 5 height 5
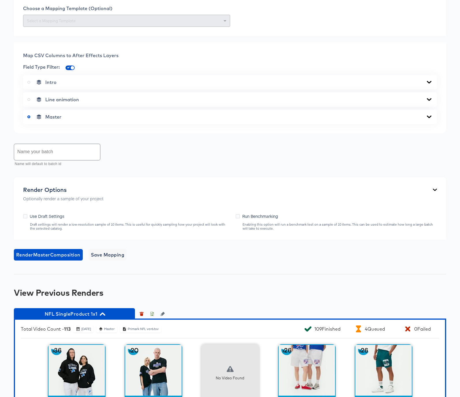
scroll to position [313, 0]
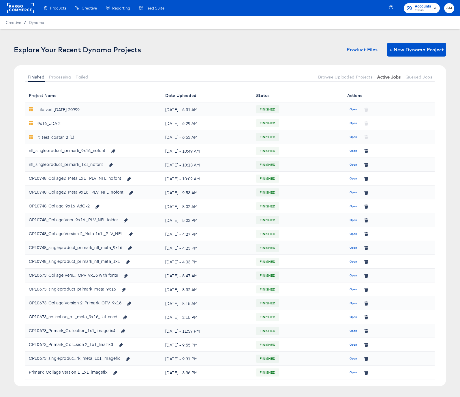
click at [386, 79] on span "Active Jobs" at bounding box center [388, 77] width 23 height 5
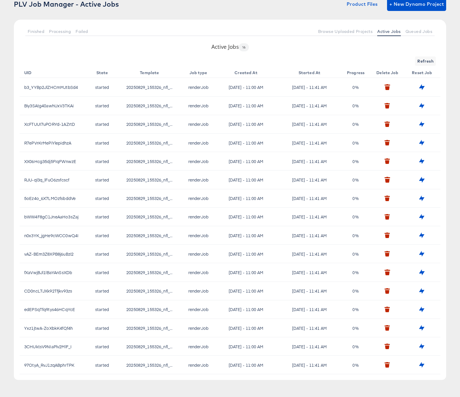
scroll to position [42, 0]
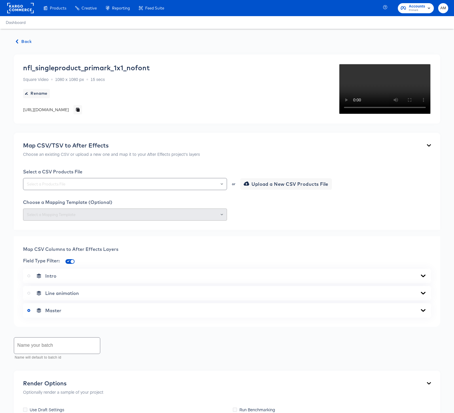
click at [23, 46] on div "Back nfl_singleproduct_primark_1x1_nofont Square Video 1080 x 1080 px 15 secs R…" at bounding box center [227, 276] width 454 height 494
click at [23, 43] on span "Back" at bounding box center [24, 41] width 16 height 7
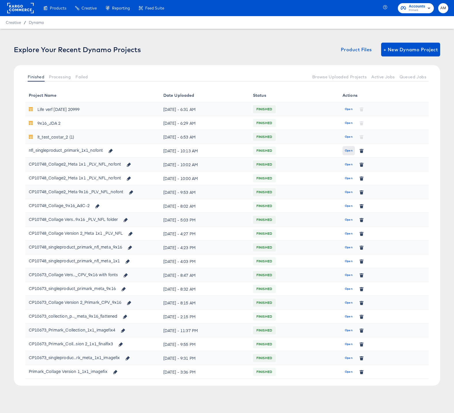
click at [349, 151] on span "Open" at bounding box center [349, 150] width 8 height 5
click at [62, 73] on button "Processing" at bounding box center [60, 77] width 27 height 10
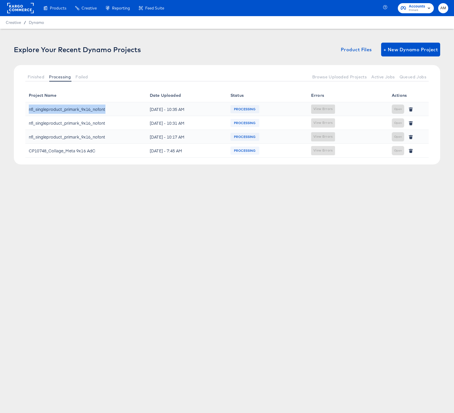
drag, startPoint x: 112, startPoint y: 109, endPoint x: 30, endPoint y: 110, distance: 82.5
click at [30, 110] on div "nfl_singleproduct_primark_9x16_nofont" at bounding box center [86, 109] width 114 height 9
copy div "nfl_singleproduct_primark_9x16_nofont"
click at [38, 75] on span "Finished" at bounding box center [36, 77] width 17 height 5
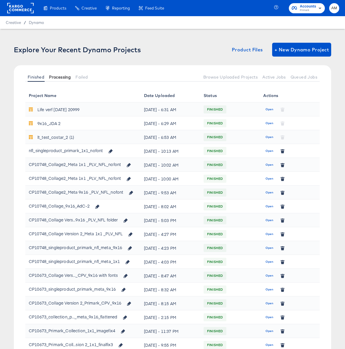
click at [65, 75] on span "Processing" at bounding box center [60, 77] width 22 height 5
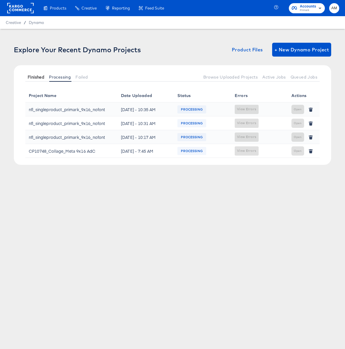
click at [31, 78] on span "Finished" at bounding box center [36, 77] width 17 height 5
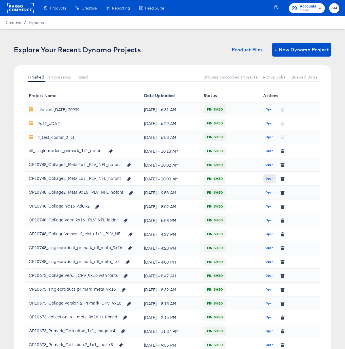
click at [267, 179] on span "Open" at bounding box center [270, 178] width 8 height 5
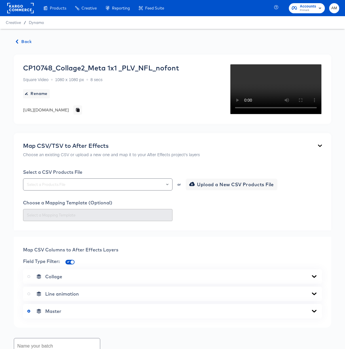
click at [25, 41] on span "Back" at bounding box center [24, 41] width 16 height 7
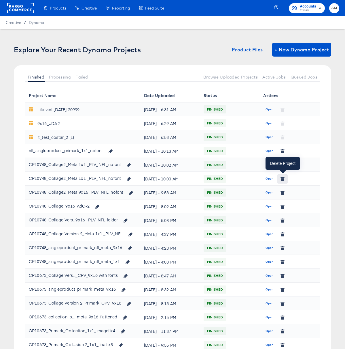
click at [285, 179] on button "button" at bounding box center [282, 178] width 11 height 9
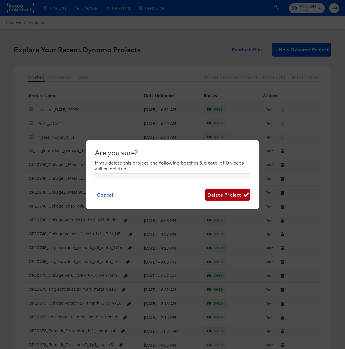
click at [233, 196] on span "Delete Project" at bounding box center [228, 195] width 41 height 8
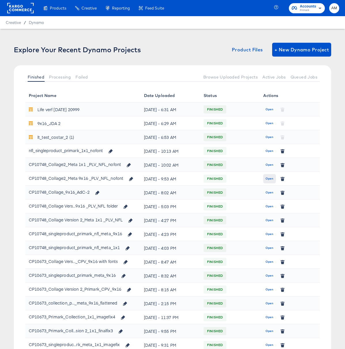
click at [269, 180] on span "Open" at bounding box center [270, 178] width 8 height 5
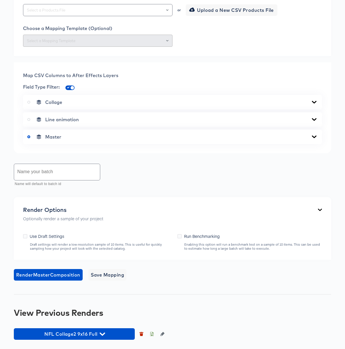
scroll to position [286, 0]
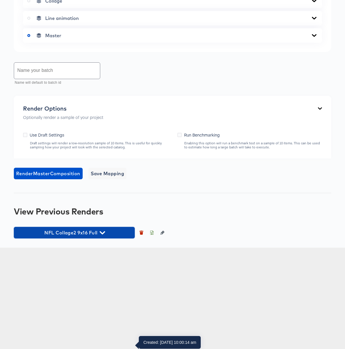
click at [103, 235] on icon "button" at bounding box center [102, 232] width 5 height 5
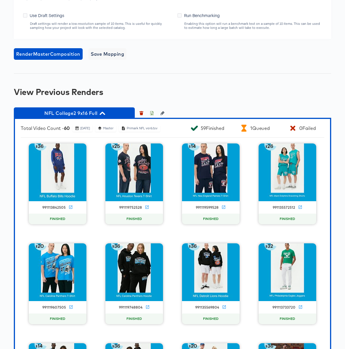
scroll to position [373, 0]
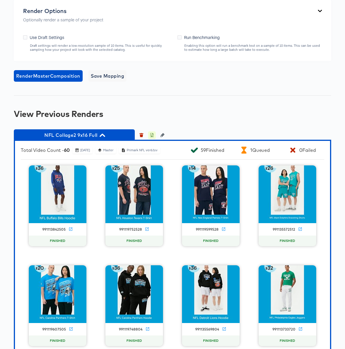
click at [151, 137] on icon "button" at bounding box center [152, 135] width 4 height 4
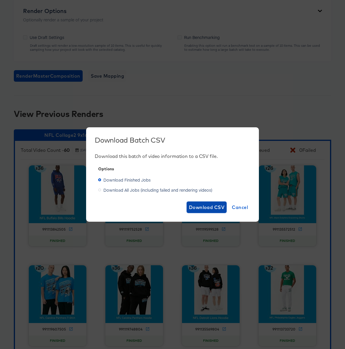
click at [202, 208] on span "Download CSV" at bounding box center [207, 207] width 36 height 8
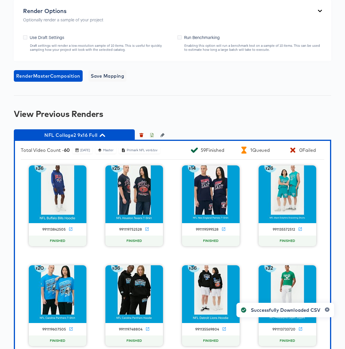
click at [161, 82] on div "Render Master Composition Save Mapping" at bounding box center [173, 76] width 318 height 12
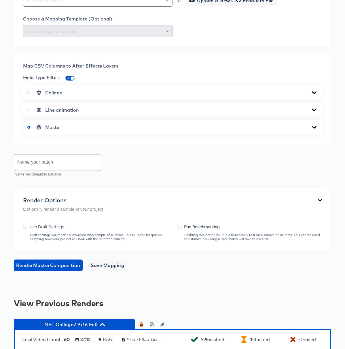
scroll to position [0, 0]
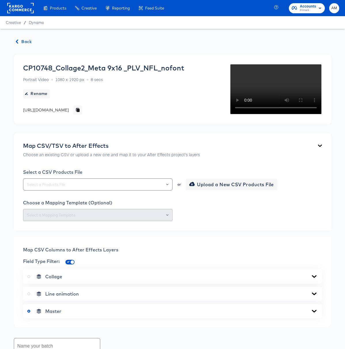
click at [23, 42] on span "Back" at bounding box center [24, 41] width 16 height 7
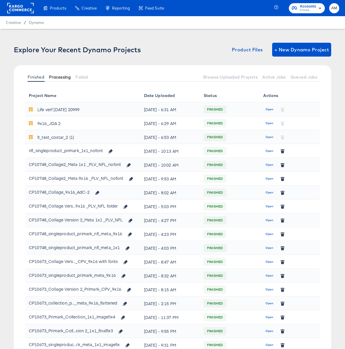
click at [57, 77] on span "Processing" at bounding box center [60, 77] width 22 height 5
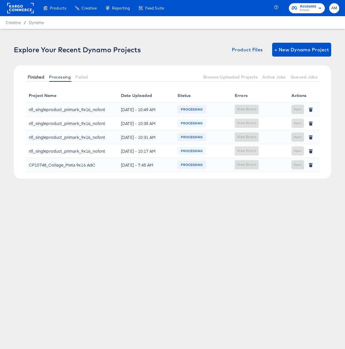
click at [29, 76] on span "Finished" at bounding box center [36, 77] width 17 height 5
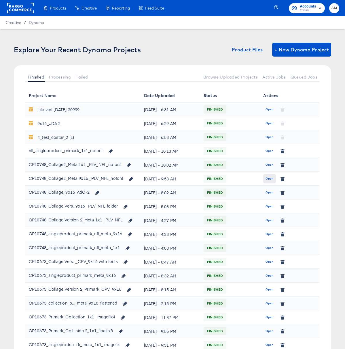
click at [268, 177] on span "Open" at bounding box center [270, 178] width 8 height 5
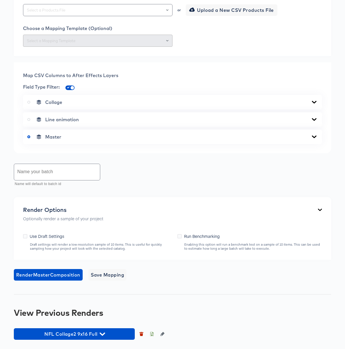
scroll to position [286, 0]
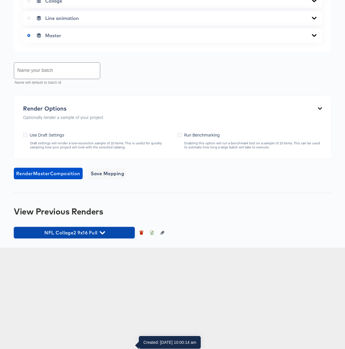
click at [105, 234] on icon "button" at bounding box center [102, 232] width 5 height 3
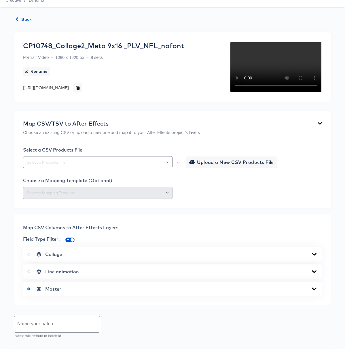
scroll to position [0, 0]
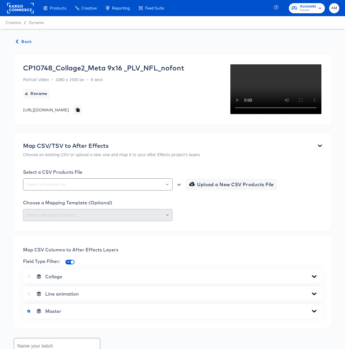
click at [22, 40] on span "Back" at bounding box center [24, 41] width 16 height 7
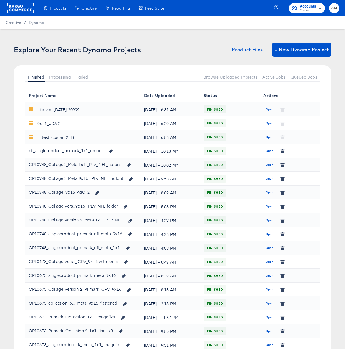
click at [269, 151] on span "Open" at bounding box center [270, 150] width 8 height 5
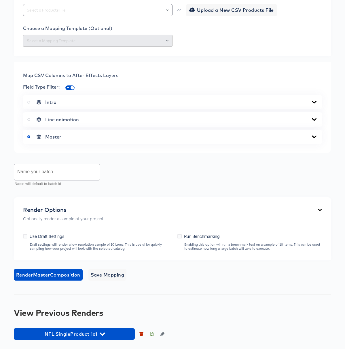
scroll to position [216, 0]
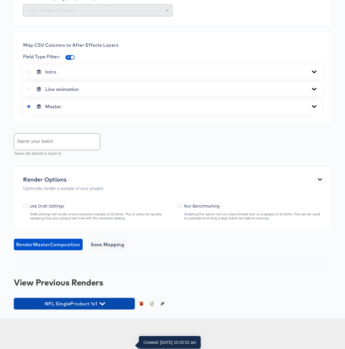
click at [101, 305] on icon "button" at bounding box center [102, 303] width 5 height 3
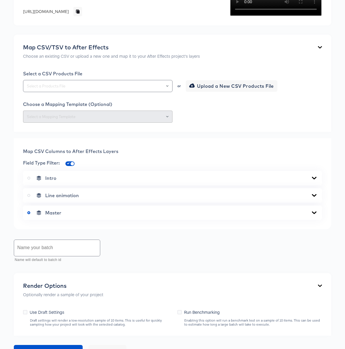
scroll to position [369, 0]
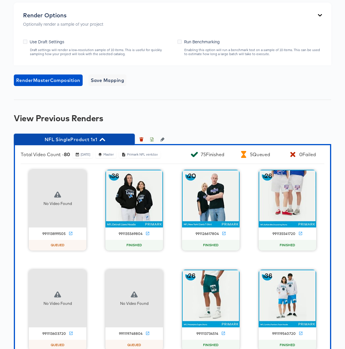
click at [104, 142] on icon "button" at bounding box center [102, 139] width 5 height 5
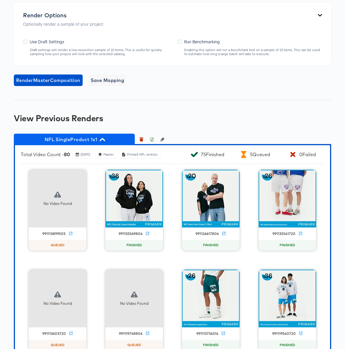
scroll to position [216, 0]
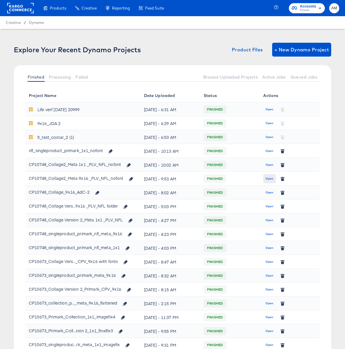
click at [270, 178] on span "Open" at bounding box center [270, 178] width 8 height 5
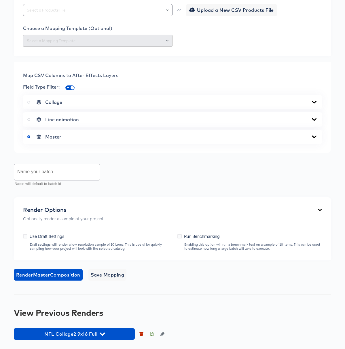
scroll to position [277, 0]
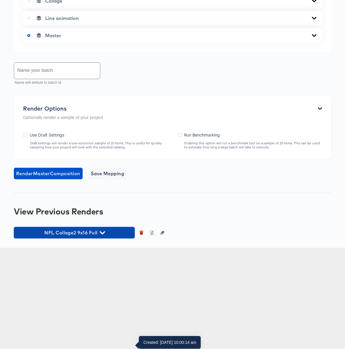
click at [102, 235] on icon "button" at bounding box center [102, 232] width 5 height 5
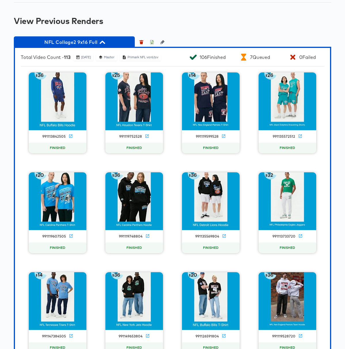
scroll to position [459, 0]
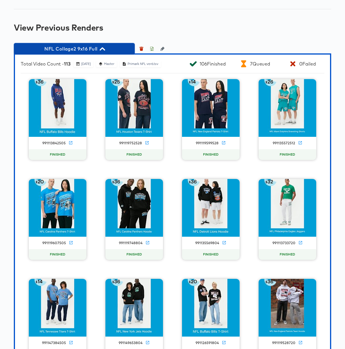
click at [105, 52] on icon "button" at bounding box center [102, 48] width 5 height 5
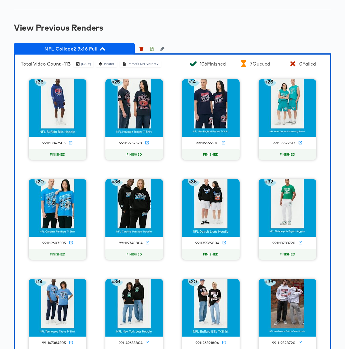
scroll to position [286, 0]
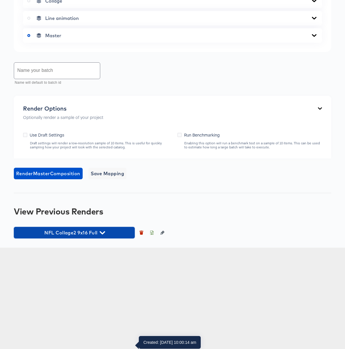
click at [102, 234] on icon "button" at bounding box center [102, 232] width 5 height 3
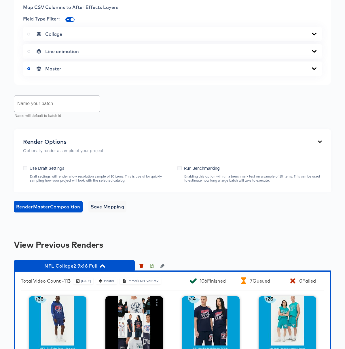
scroll to position [283, 0]
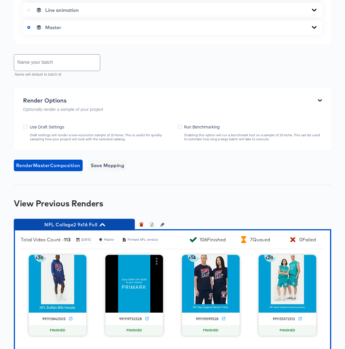
click at [104, 227] on icon "button" at bounding box center [102, 224] width 5 height 5
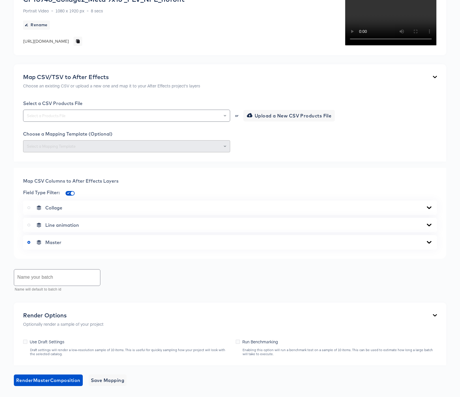
scroll to position [0, 0]
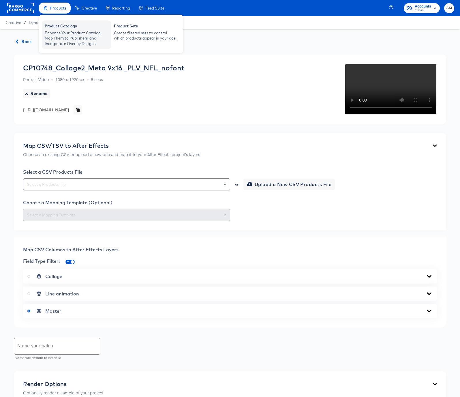
click at [58, 32] on div "Enhance Your Product Catalog, Map Them to Publishers, and Incorporate Overlay D…" at bounding box center [76, 38] width 63 height 16
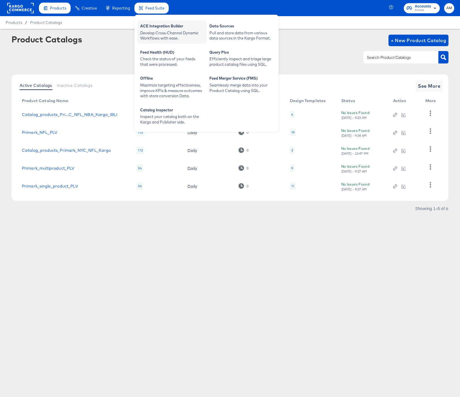
click at [153, 35] on div "Develop Cross-Channel Dynamic Workflows with ease." at bounding box center [171, 35] width 63 height 11
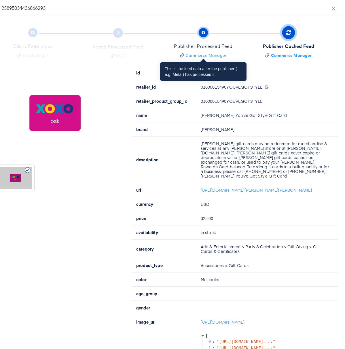
click at [200, 47] on div "Publisher Processed Feed" at bounding box center [203, 46] width 59 height 7
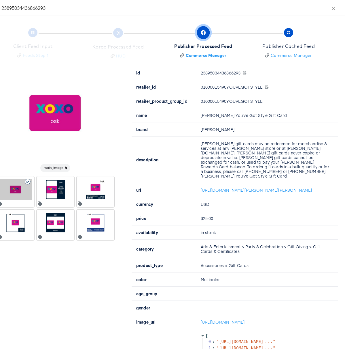
click at [159, 7] on div "Product 23895034436866293" at bounding box center [160, 8] width 355 height 6
click at [331, 9] on button "Close" at bounding box center [334, 8] width 16 height 16
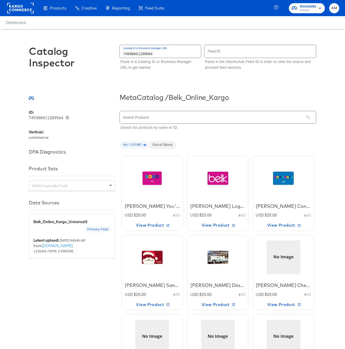
click at [225, 54] on input "text" at bounding box center [261, 51] width 112 height 12
type input "749388411289564"
click at [223, 54] on input "749388411289564" at bounding box center [261, 51] width 112 height 12
click at [225, 183] on div at bounding box center [217, 178] width 49 height 36
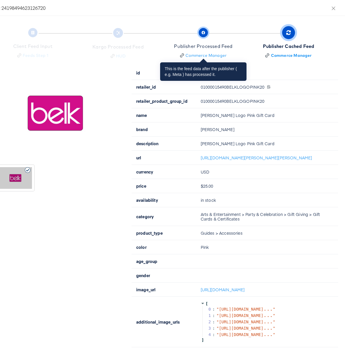
click at [203, 46] on div "Publisher Processed Feed" at bounding box center [203, 46] width 59 height 7
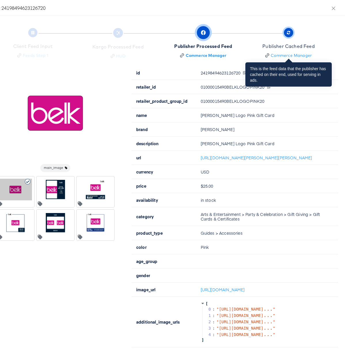
click at [294, 33] on span "Publisher Cached Feed Commerce Manager" at bounding box center [289, 44] width 52 height 29
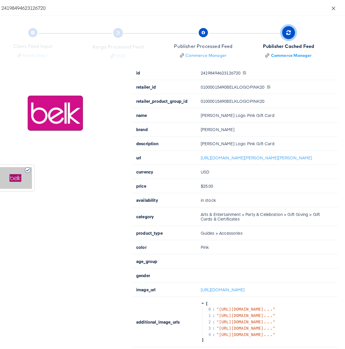
click at [335, 10] on icon "close" at bounding box center [334, 8] width 5 height 5
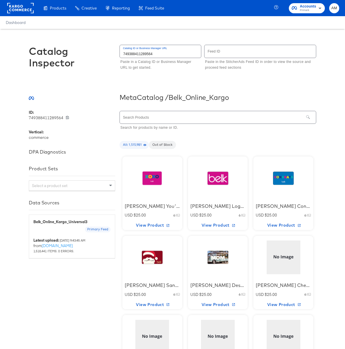
click at [282, 257] on div at bounding box center [283, 257] width 49 height 36
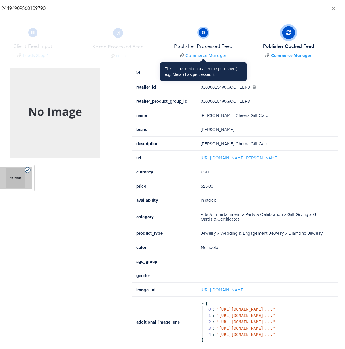
click at [222, 48] on div "Publisher Processed Feed" at bounding box center [203, 46] width 59 height 7
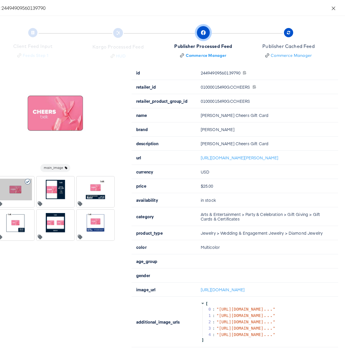
click at [333, 7] on icon "close" at bounding box center [334, 8] width 5 height 5
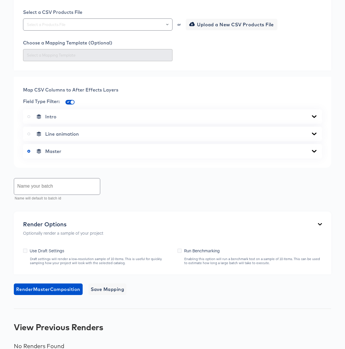
scroll to position [161, 0]
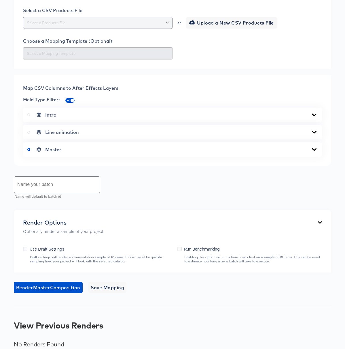
click at [167, 24] on icon "Open" at bounding box center [167, 23] width 2 height 2
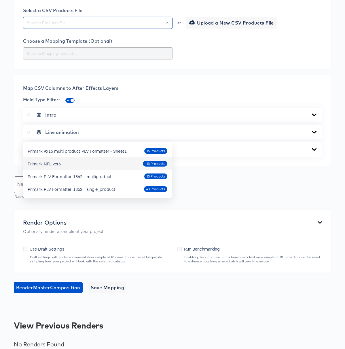
click at [51, 164] on div "Primark NFL ver6" at bounding box center [44, 164] width 33 height 6
type input "Primark NFL ver6"
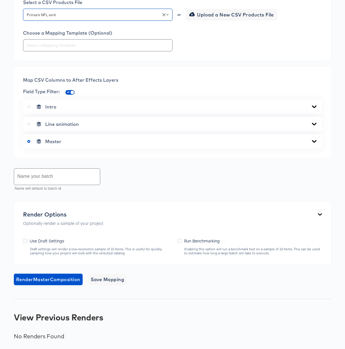
scroll to position [249, 0]
click at [313, 108] on icon at bounding box center [314, 106] width 5 height 3
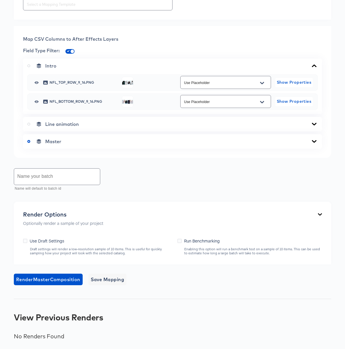
click at [316, 67] on icon at bounding box center [314, 65] width 5 height 3
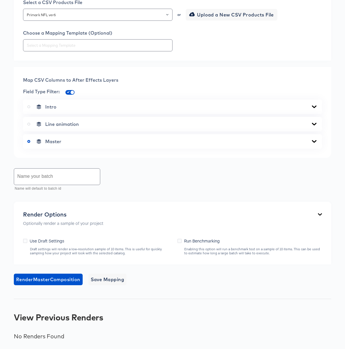
click at [315, 144] on icon at bounding box center [314, 141] width 7 height 5
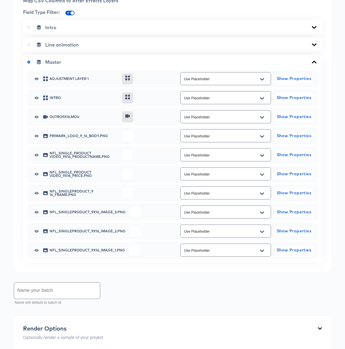
scroll to position [342, 0]
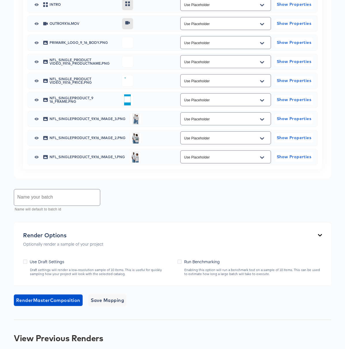
click at [263, 63] on icon "Open" at bounding box center [262, 62] width 4 height 2
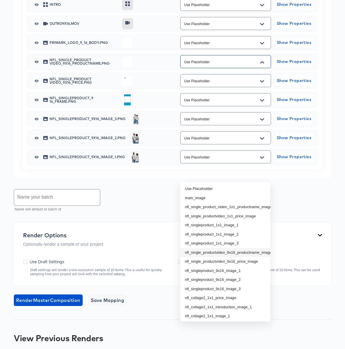
click at [250, 252] on li "nfl_single_productvideo_9x16_productname_image" at bounding box center [226, 252] width 90 height 9
type input "nfl_single_productvideo_9x16_productname_image"
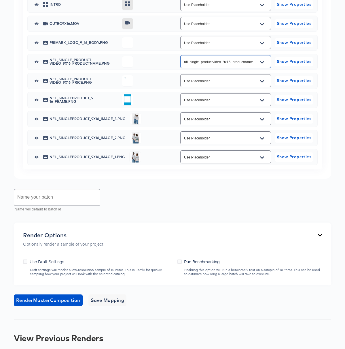
click at [263, 84] on icon "Open" at bounding box center [262, 81] width 4 height 5
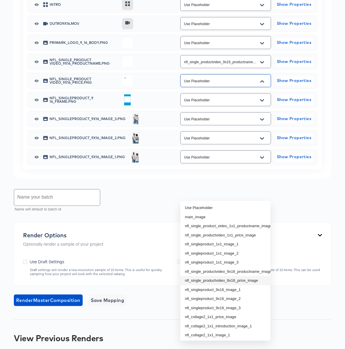
click at [251, 281] on li "nfl_single_productvideo_9x16_price_image" at bounding box center [226, 280] width 90 height 9
type input "nfl_single_productvideo_9x16_price_image"
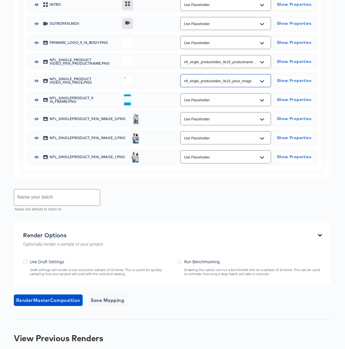
click at [262, 122] on icon "Open" at bounding box center [262, 119] width 4 height 5
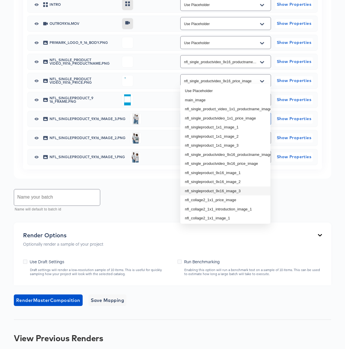
click at [245, 191] on li "nfl_singleproduct_9x16_image_3" at bounding box center [226, 190] width 90 height 9
type input "nfl_singleproduct_9x16_image_3"
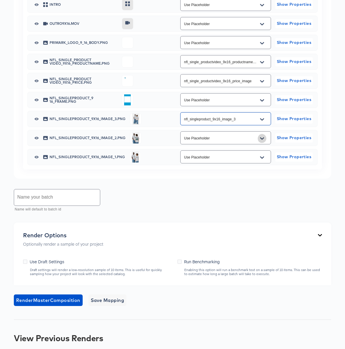
click at [264, 143] on button "Open" at bounding box center [262, 138] width 9 height 9
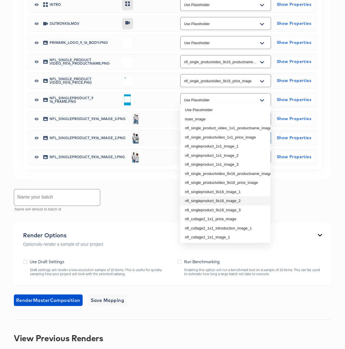
click at [240, 200] on li "nfl_singleproduct_9x16_image_2" at bounding box center [226, 200] width 90 height 9
type input "nfl_singleproduct_9x16_image_2"
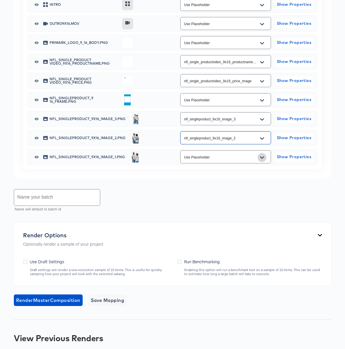
click at [266, 162] on button "Open" at bounding box center [262, 157] width 9 height 9
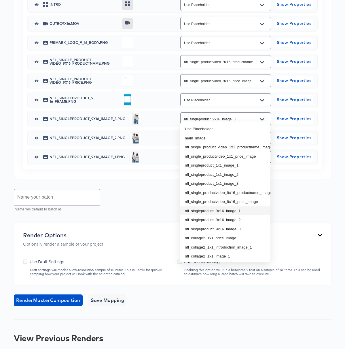
click at [255, 210] on li "nfl_singleproduct_9x16_image_1" at bounding box center [226, 210] width 90 height 9
type input "nfl_singleproduct_9x16_image_1"
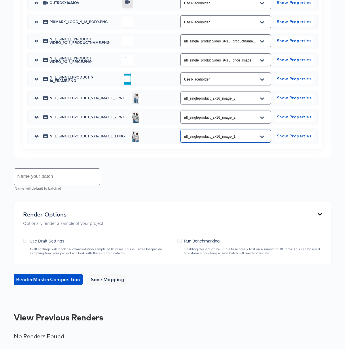
scroll to position [424, 0]
click at [114, 283] on span "Save Mapping" at bounding box center [108, 279] width 34 height 8
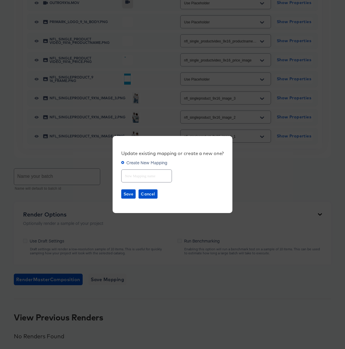
click at [128, 175] on input "text" at bounding box center [147, 173] width 50 height 12
type input "SingleProduct 9x16"
click at [127, 193] on span "Save" at bounding box center [129, 193] width 10 height 7
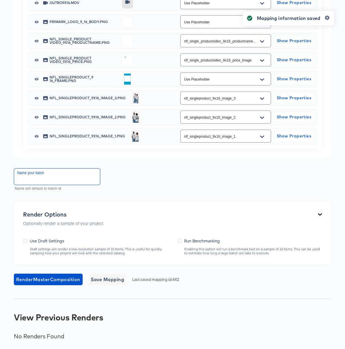
click at [52, 185] on input "text" at bounding box center [57, 176] width 86 height 16
type input "S"
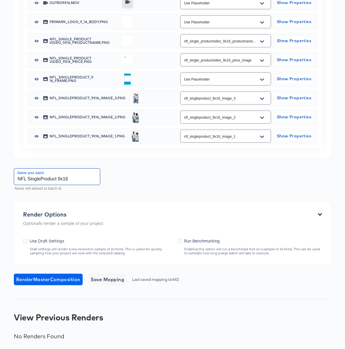
type input "NFL SingleProduct 9x16"
click at [40, 281] on span "Render Master Composition" at bounding box center [48, 279] width 64 height 8
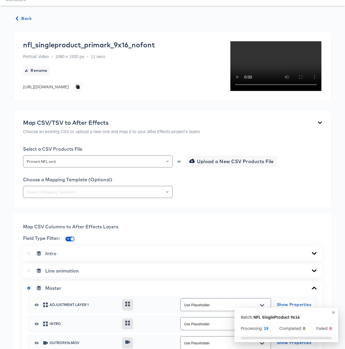
scroll to position [0, 0]
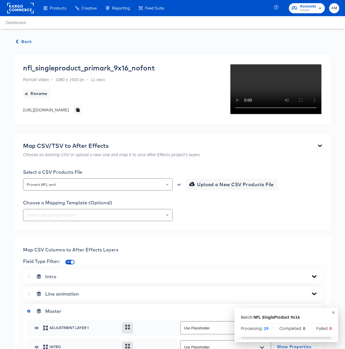
click at [24, 40] on span "Back" at bounding box center [24, 41] width 16 height 7
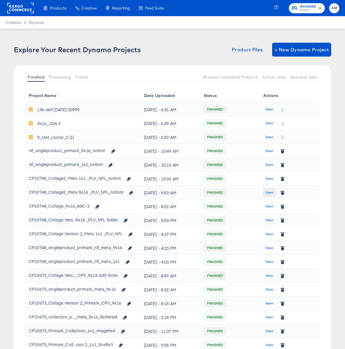
click at [269, 191] on span "Open" at bounding box center [270, 192] width 8 height 5
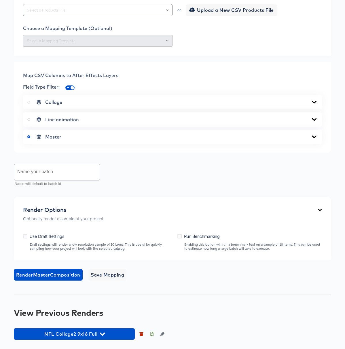
scroll to position [286, 0]
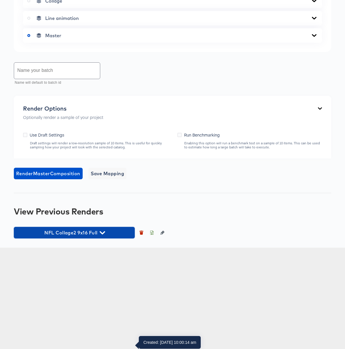
click at [104, 235] on icon "button" at bounding box center [102, 232] width 5 height 5
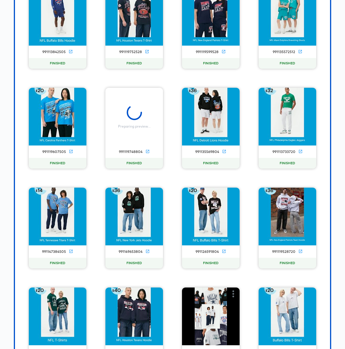
scroll to position [546, 0]
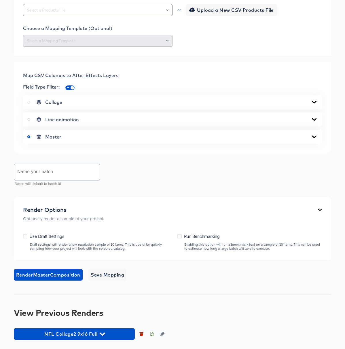
scroll to position [286, 0]
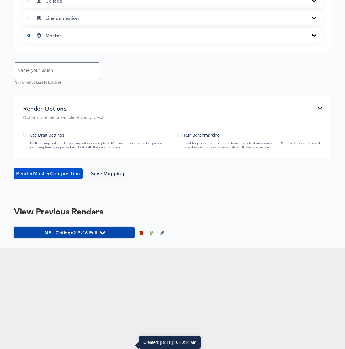
click at [102, 234] on icon "button" at bounding box center [102, 232] width 5 height 3
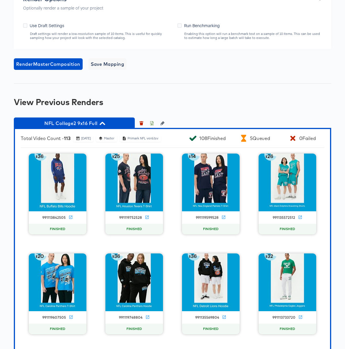
scroll to position [526, 0]
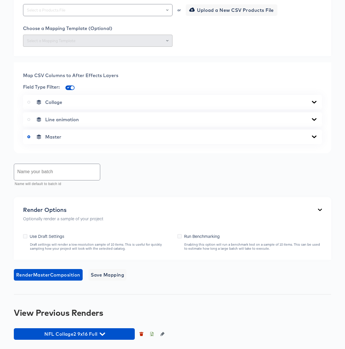
scroll to position [286, 0]
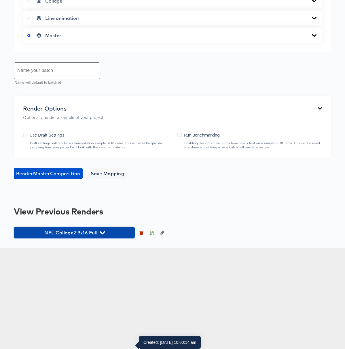
click at [104, 234] on icon "button" at bounding box center [102, 232] width 5 height 3
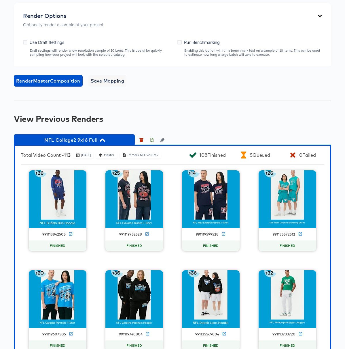
scroll to position [464, 0]
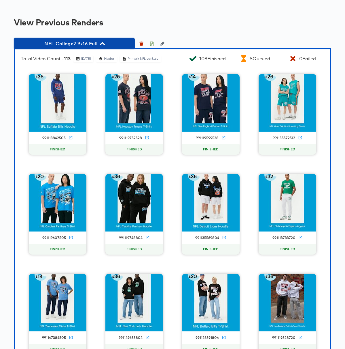
click at [102, 46] on icon "button" at bounding box center [102, 43] width 5 height 5
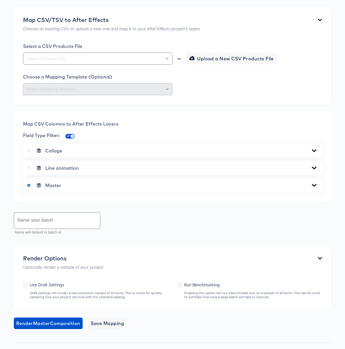
scroll to position [0, 0]
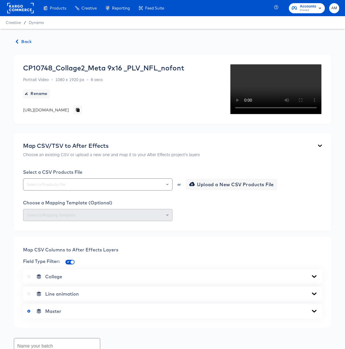
click at [21, 43] on span "Back" at bounding box center [24, 41] width 16 height 7
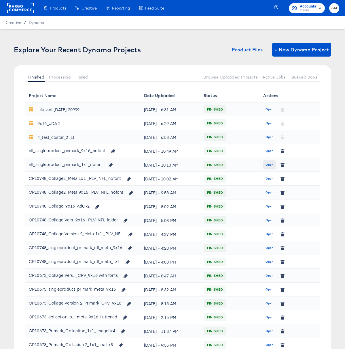
click at [267, 164] on span "Open" at bounding box center [270, 164] width 8 height 5
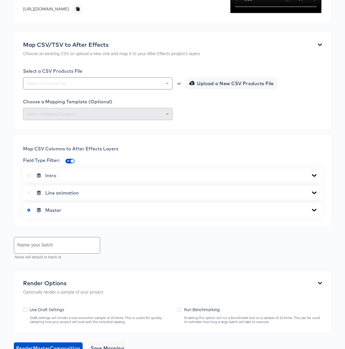
scroll to position [216, 0]
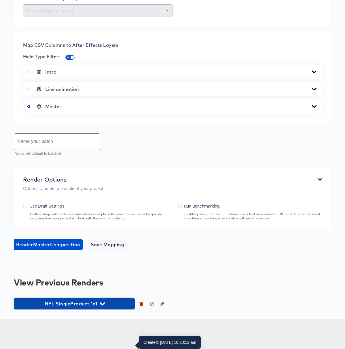
click at [102, 306] on icon "button" at bounding box center [102, 303] width 5 height 5
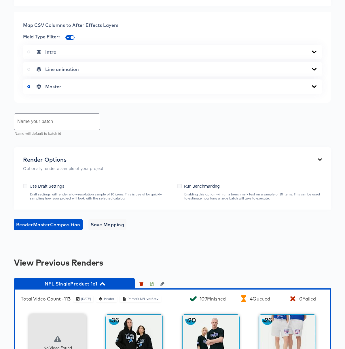
scroll to position [341, 0]
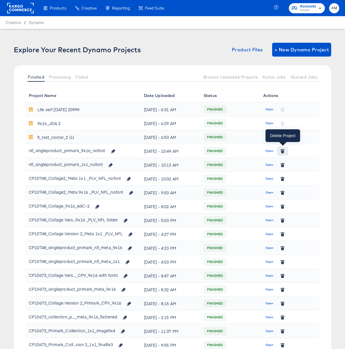
click at [278, 149] on button "button" at bounding box center [282, 150] width 11 height 9
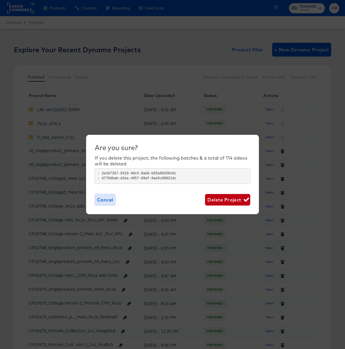
click at [97, 200] on button "Cancel" at bounding box center [105, 200] width 21 height 12
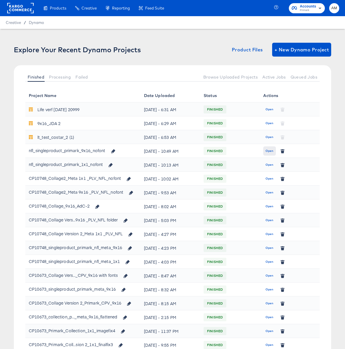
click at [269, 150] on span "Open" at bounding box center [270, 150] width 8 height 5
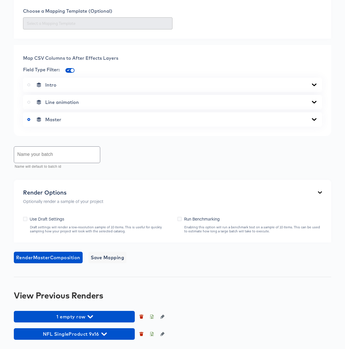
scroll to position [304, 0]
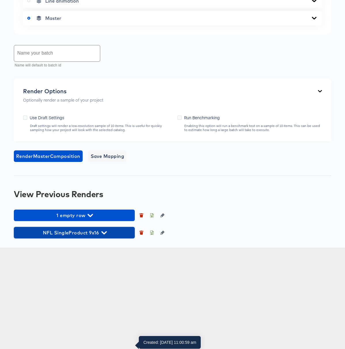
click at [104, 234] on icon "button" at bounding box center [103, 232] width 5 height 3
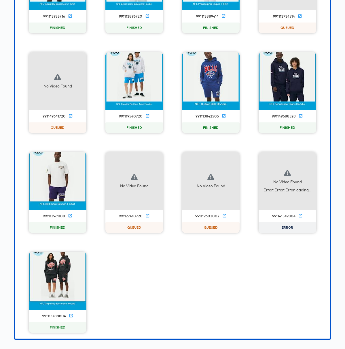
scroll to position [3214, 0]
click at [311, 156] on icon "button" at bounding box center [310, 158] width 7 height 7
click at [282, 159] on div "Retry" at bounding box center [281, 158] width 43 height 12
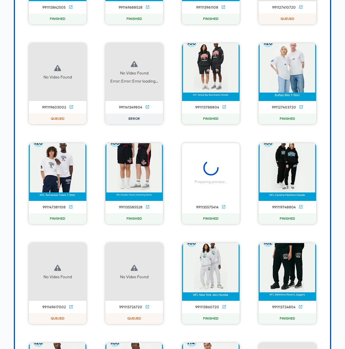
scroll to position [2706, 0]
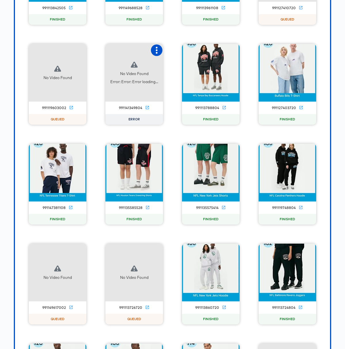
click at [155, 54] on icon "button" at bounding box center [156, 50] width 7 height 7
click at [183, 52] on div "Retry" at bounding box center [178, 49] width 11 height 5
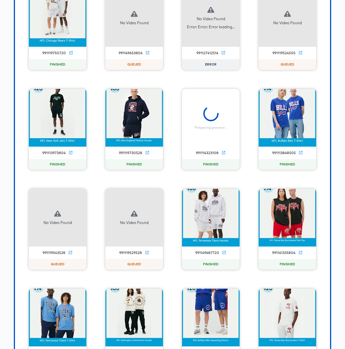
scroll to position [1764, 0]
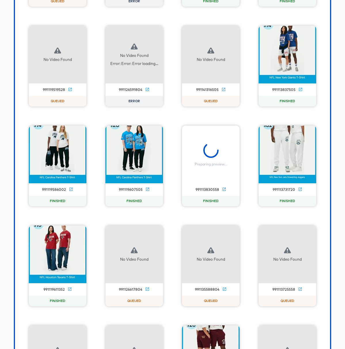
scroll to position [1080, 0]
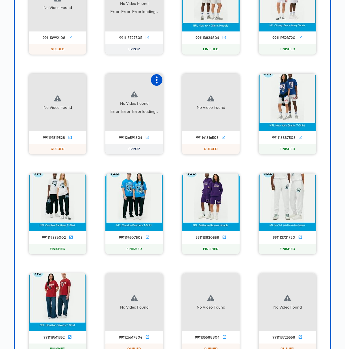
click at [158, 83] on icon "button" at bounding box center [156, 79] width 7 height 7
click at [181, 85] on div "Retry" at bounding box center [185, 80] width 43 height 12
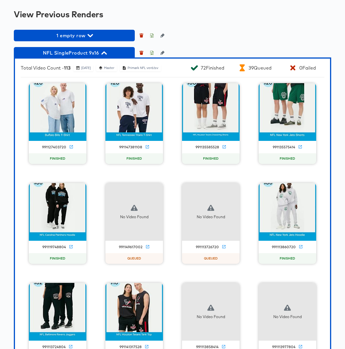
scroll to position [471, 0]
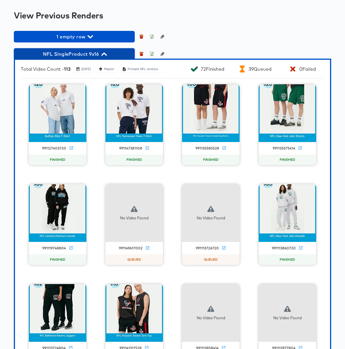
click at [104, 56] on icon "button" at bounding box center [103, 53] width 5 height 3
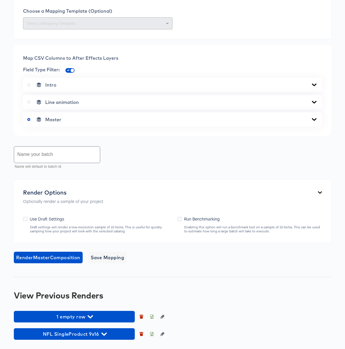
scroll to position [304, 0]
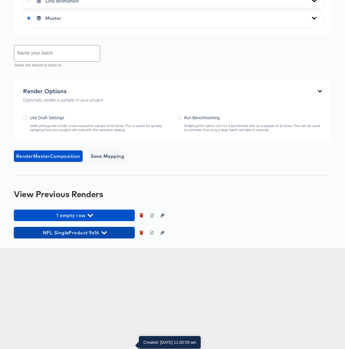
click at [105, 235] on icon "button" at bounding box center [103, 232] width 5 height 5
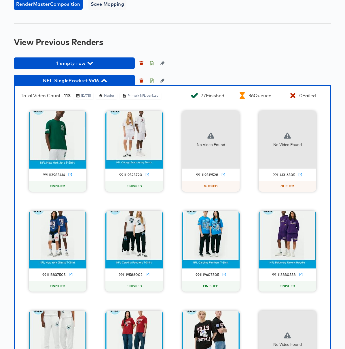
scroll to position [445, 0]
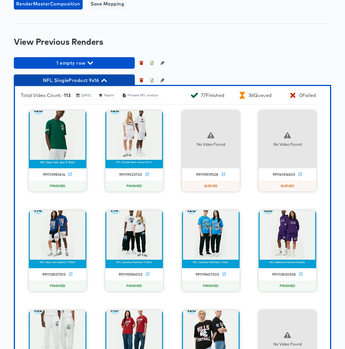
click at [106, 82] on icon "button" at bounding box center [103, 80] width 5 height 3
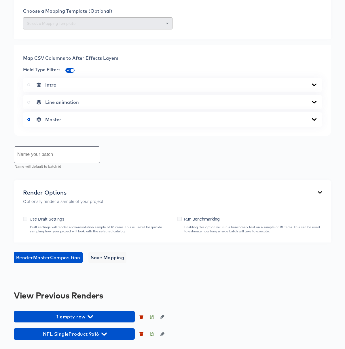
scroll to position [304, 0]
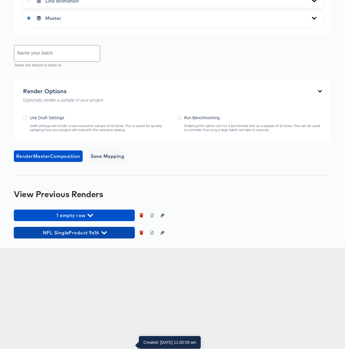
click at [104, 235] on icon "button" at bounding box center [103, 232] width 5 height 5
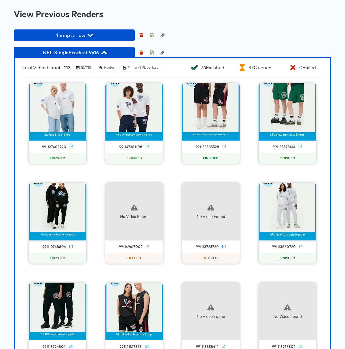
scroll to position [527, 0]
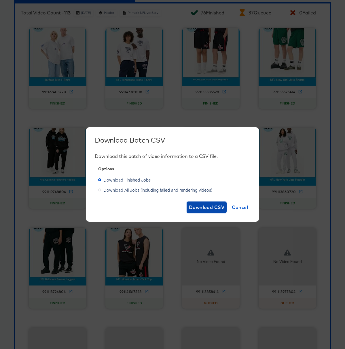
click at [198, 207] on span "Download CSV" at bounding box center [207, 207] width 36 height 8
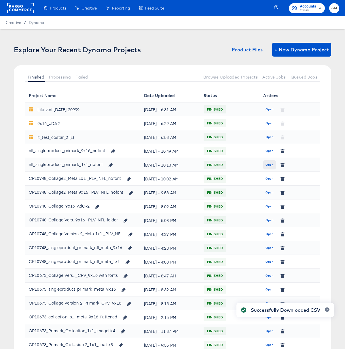
click at [271, 165] on span "Open" at bounding box center [270, 164] width 8 height 5
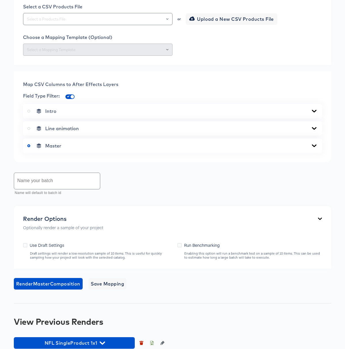
scroll to position [216, 0]
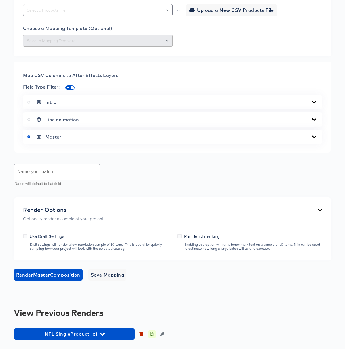
click at [152, 334] on icon "button" at bounding box center [152, 334] width 4 height 4
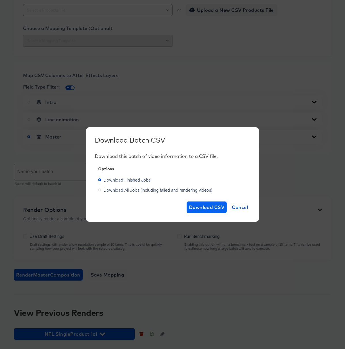
click at [214, 201] on div "Download this batch of video information to a CSV file. Options Download Finish…" at bounding box center [173, 183] width 156 height 60
click at [213, 208] on span "Download CSV" at bounding box center [207, 207] width 36 height 8
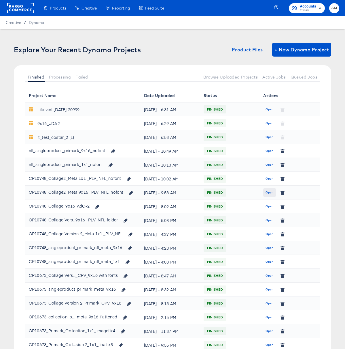
click at [267, 192] on span "Open" at bounding box center [270, 192] width 8 height 5
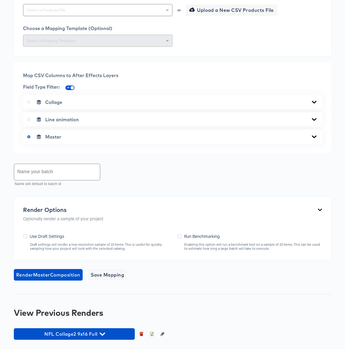
scroll to position [286, 0]
click at [152, 334] on icon "button" at bounding box center [152, 334] width 4 height 4
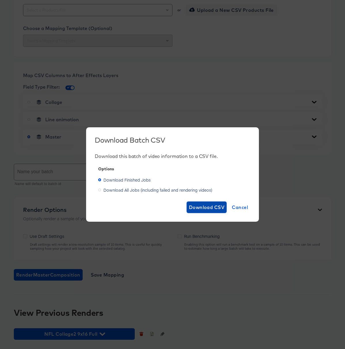
click at [211, 206] on span "Download CSV" at bounding box center [207, 207] width 36 height 8
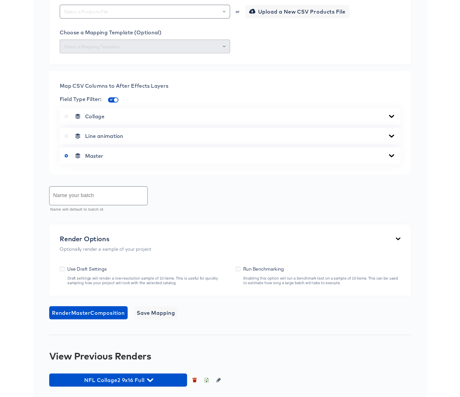
scroll to position [238, 0]
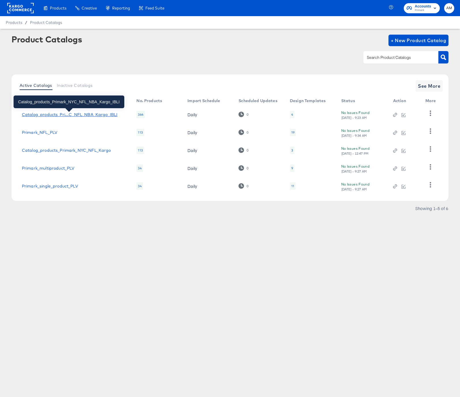
click at [106, 114] on div "Catalog_products_Pri...C_NFL_NBA_Kargo_IBLI" at bounding box center [69, 114] width 95 height 5
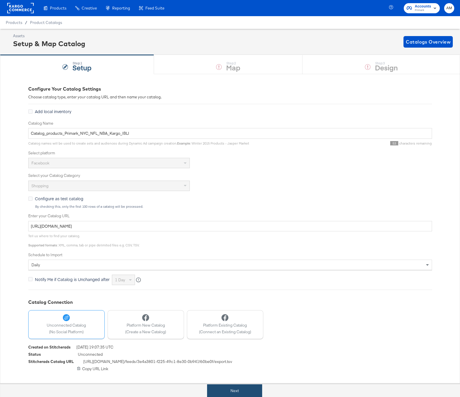
click at [237, 388] on button "Next" at bounding box center [234, 390] width 55 height 13
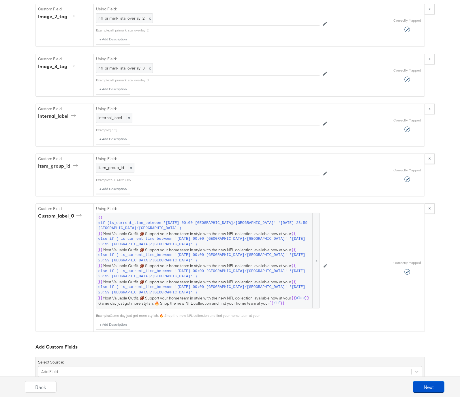
scroll to position [1147, 0]
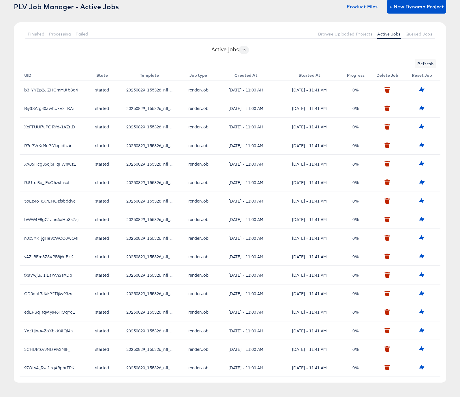
scroll to position [42, 0]
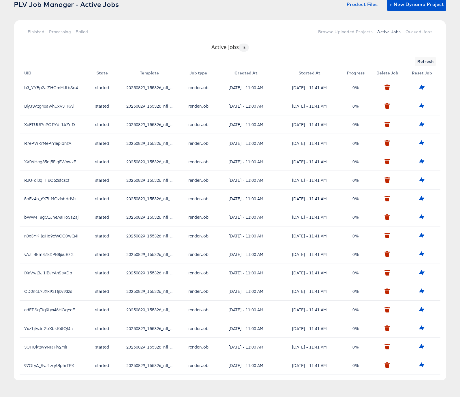
scroll to position [42, 0]
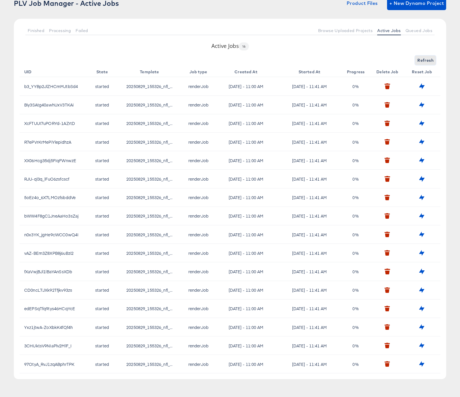
click at [422, 61] on span "Refresh" at bounding box center [425, 60] width 16 height 7
click at [414, 29] on span "Queued Jobs" at bounding box center [418, 30] width 27 height 5
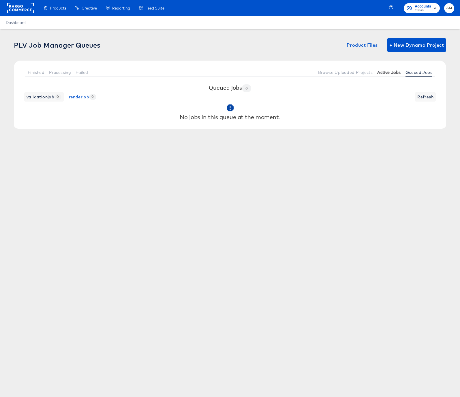
click at [390, 72] on span "Active Jobs" at bounding box center [388, 72] width 23 height 5
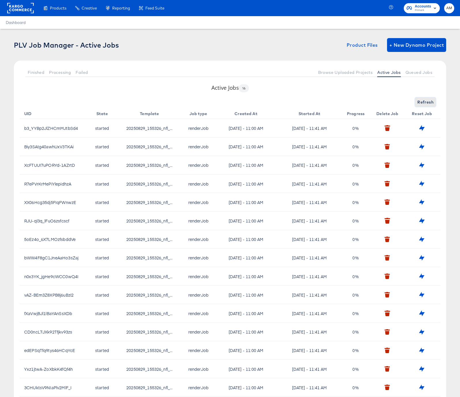
click at [427, 101] on span "Refresh" at bounding box center [425, 102] width 16 height 7
click at [394, 100] on div "Refresh" at bounding box center [230, 101] width 421 height 9
click at [425, 103] on span "Refresh" at bounding box center [425, 102] width 16 height 7
click at [416, 101] on button "Refresh" at bounding box center [425, 101] width 21 height 9
click at [424, 105] on span "Refresh" at bounding box center [425, 102] width 16 height 7
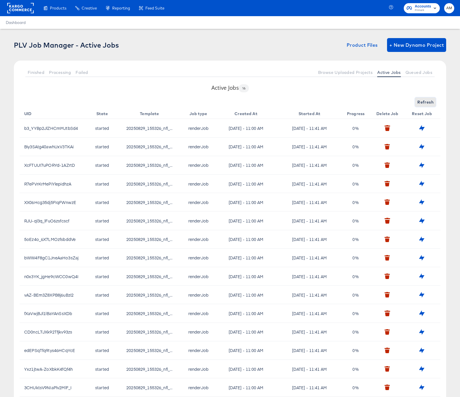
click at [427, 102] on span "Refresh" at bounding box center [425, 102] width 16 height 7
click at [394, 94] on div "Active Jobs 16 Refresh UID State Template Job type Created At Started At Progre…" at bounding box center [230, 252] width 432 height 337
click at [428, 102] on span "Refresh" at bounding box center [425, 102] width 16 height 7
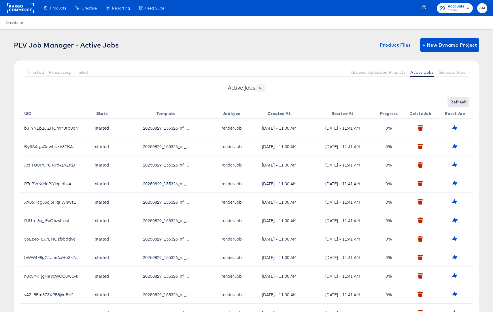
click at [458, 102] on span "Refresh" at bounding box center [459, 102] width 16 height 7
click at [457, 105] on span "Refresh" at bounding box center [459, 102] width 16 height 7
click at [37, 73] on span "Finished" at bounding box center [36, 72] width 17 height 5
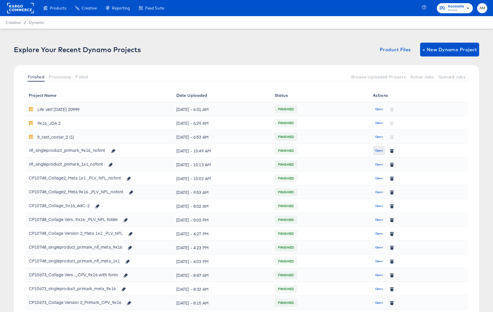
click at [382, 150] on span "Open" at bounding box center [379, 150] width 8 height 5
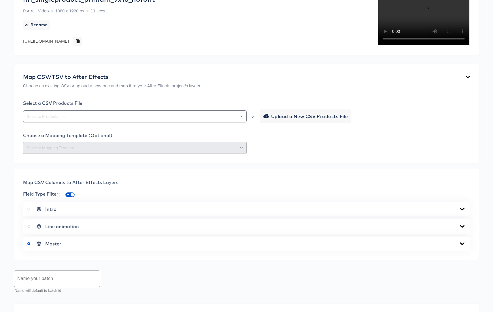
scroll to position [121, 0]
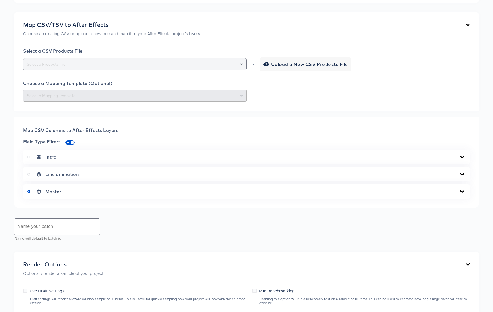
click at [242, 65] on icon "Open" at bounding box center [241, 63] width 2 height 1
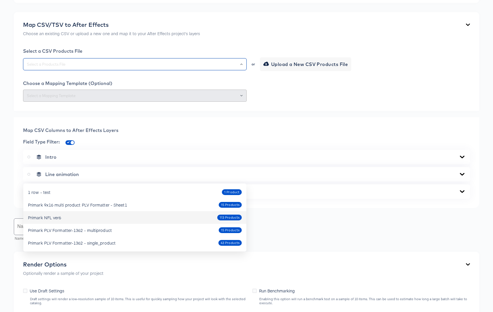
click at [92, 216] on div "Primark NFL ver6 113 Products" at bounding box center [135, 217] width 214 height 9
type input "Primark NFL ver6"
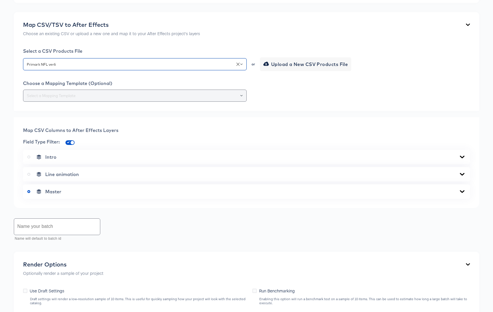
click at [243, 100] on div at bounding box center [239, 96] width 10 height 8
click at [242, 97] on icon "Open" at bounding box center [241, 96] width 2 height 2
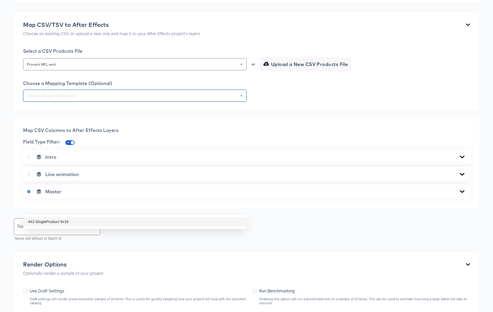
click at [88, 221] on li "442-SingleProduct 9x16" at bounding box center [134, 221] width 223 height 9
type input "442-SingleProduct 9x16"
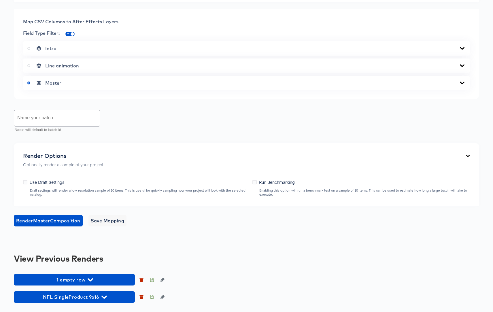
scroll to position [342, 0]
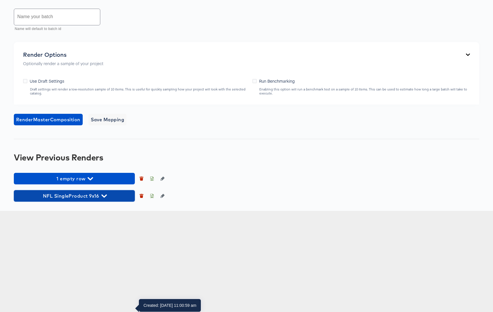
drag, startPoint x: 99, startPoint y: 295, endPoint x: 40, endPoint y: 295, distance: 58.2
click at [40, 200] on span "NFL SingleProduct 9x16" at bounding box center [74, 196] width 115 height 8
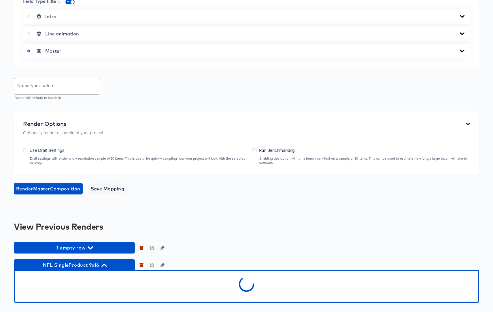
click at [46, 94] on input "text" at bounding box center [57, 86] width 86 height 16
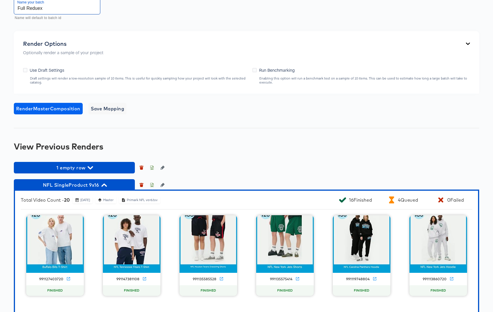
type input "Full Reduex"
click at [68, 113] on span "Render Master Composition" at bounding box center [48, 109] width 64 height 8
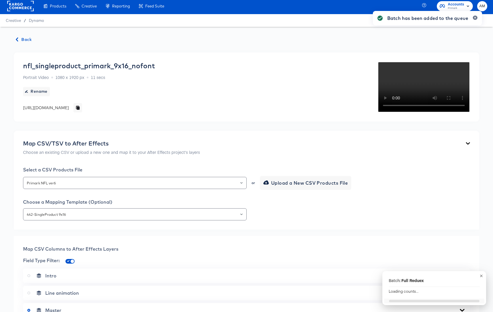
scroll to position [0, 0]
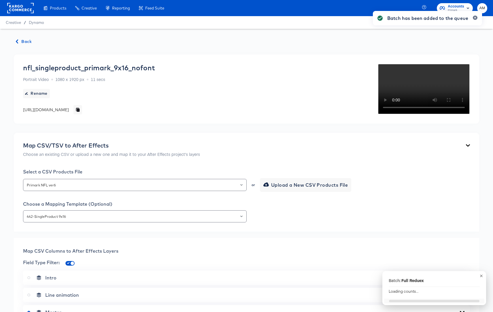
click at [20, 41] on span "Back" at bounding box center [24, 41] width 16 height 7
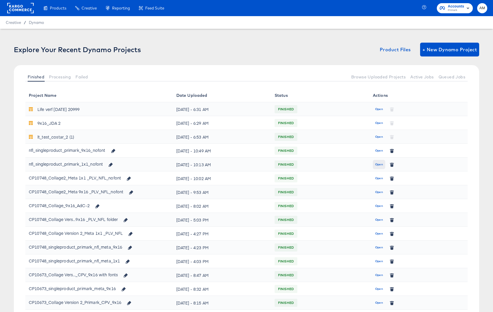
click at [379, 164] on span "Open" at bounding box center [379, 164] width 8 height 5
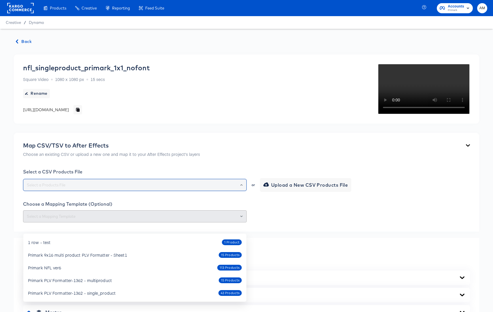
click at [109, 189] on input "text" at bounding box center [135, 185] width 219 height 7
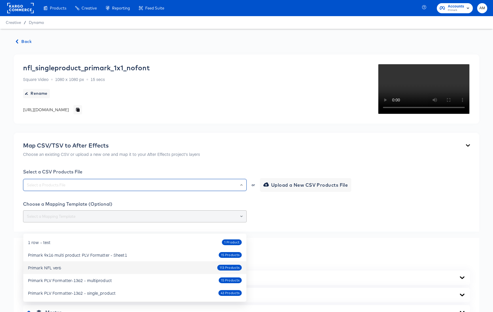
drag, startPoint x: 59, startPoint y: 267, endPoint x: 88, endPoint y: 263, distance: 28.5
click at [60, 266] on div "Primark NFL ver6" at bounding box center [44, 268] width 33 height 6
type input "Primark NFL ver6"
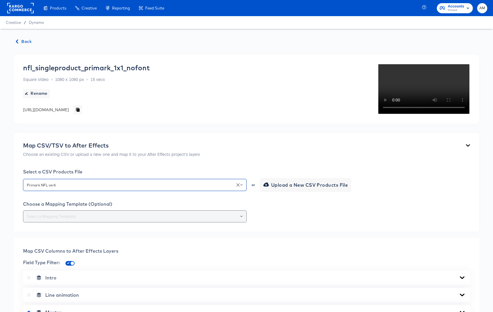
click at [91, 220] on input "text" at bounding box center [135, 216] width 219 height 7
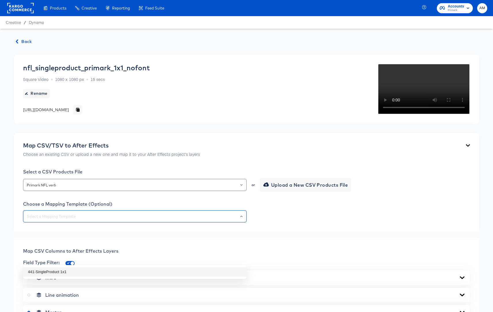
click at [84, 269] on li "441-SingleProduct 1x1" at bounding box center [134, 272] width 223 height 9
type input "441-SingleProduct 1x1"
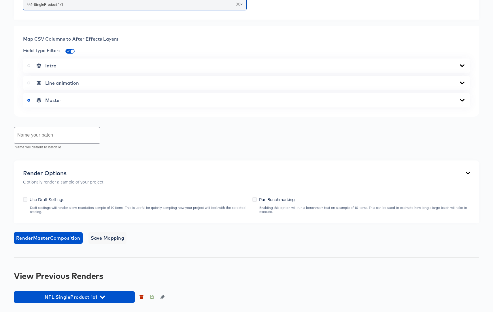
scroll to position [254, 0]
click at [35, 137] on input "text" at bounding box center [57, 135] width 86 height 16
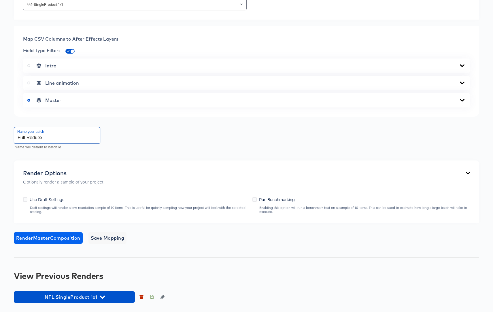
type input "Full Reduex"
click at [52, 238] on span "Render Master Composition" at bounding box center [48, 238] width 64 height 8
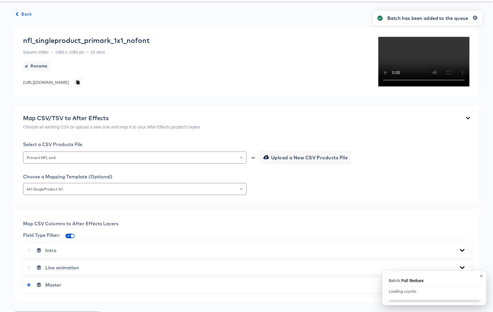
scroll to position [0, 0]
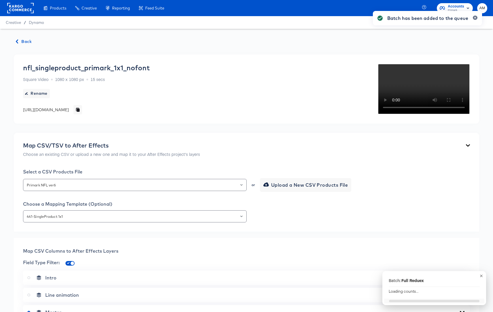
click at [26, 42] on span "Back" at bounding box center [24, 41] width 16 height 7
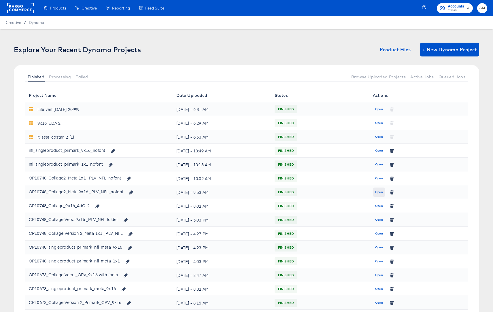
click at [377, 190] on span "Open" at bounding box center [379, 192] width 8 height 5
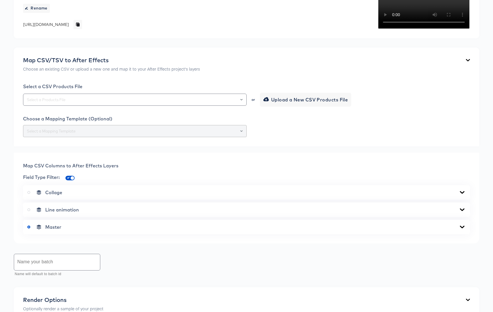
scroll to position [124, 0]
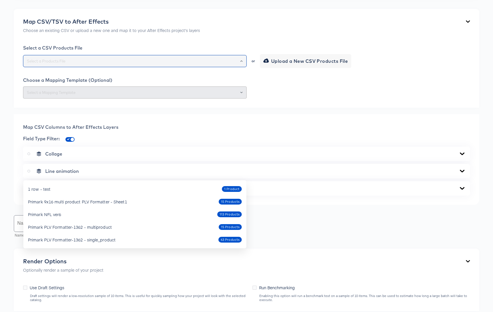
click at [83, 65] on input "text" at bounding box center [135, 61] width 219 height 7
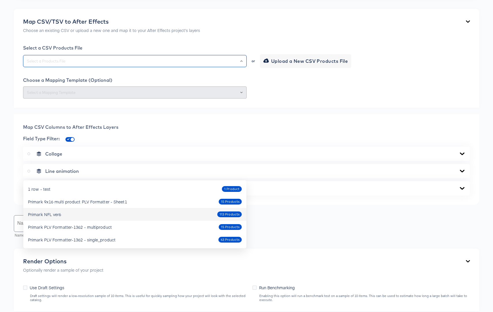
click at [63, 215] on div "Primark NFL ver6 113 Products" at bounding box center [135, 214] width 214 height 9
type input "Primark NFL ver6"
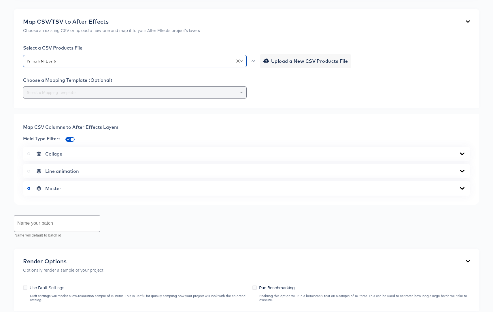
click at [68, 99] on div at bounding box center [135, 93] width 224 height 12
click at [70, 96] on input "text" at bounding box center [135, 92] width 219 height 7
click at [51, 218] on li "439-Collage2 9x16" at bounding box center [134, 218] width 223 height 9
type input "439-Collage2 9x16"
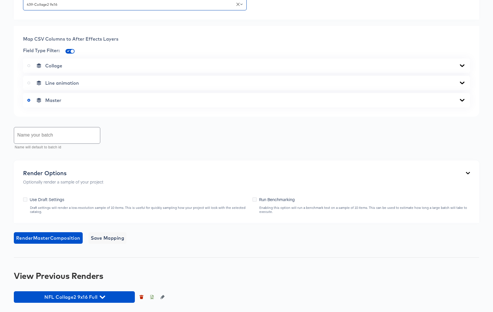
scroll to position [308, 0]
click at [42, 144] on input "text" at bounding box center [57, 135] width 86 height 16
type input "Full Reduex"
click at [49, 242] on span "Render Master Composition" at bounding box center [48, 238] width 64 height 8
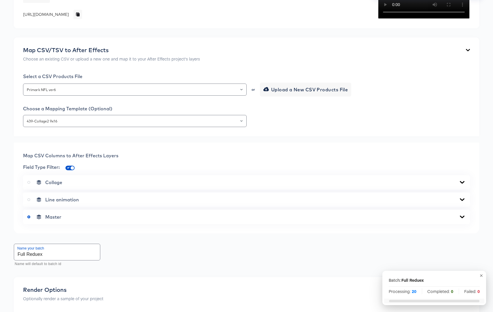
scroll to position [0, 0]
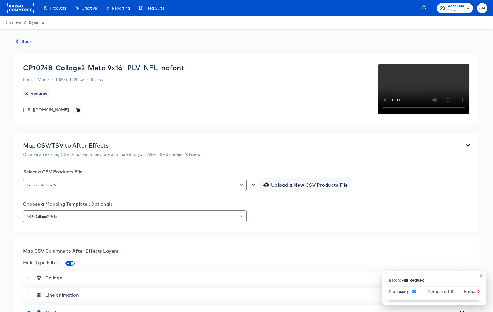
click at [33, 24] on span "Dynamo" at bounding box center [36, 22] width 15 height 5
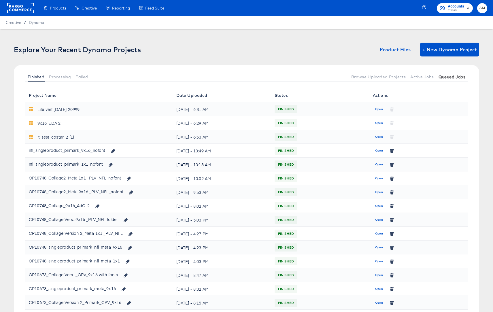
click at [450, 78] on span "Queued Jobs" at bounding box center [452, 77] width 27 height 5
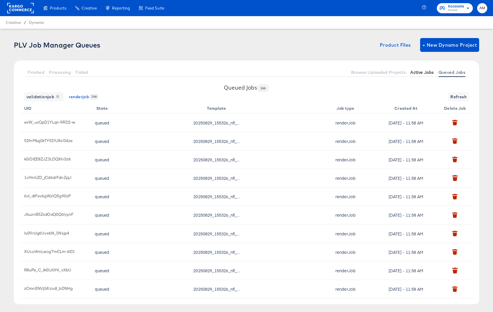
click at [426, 72] on span "Active Jobs" at bounding box center [422, 72] width 23 height 5
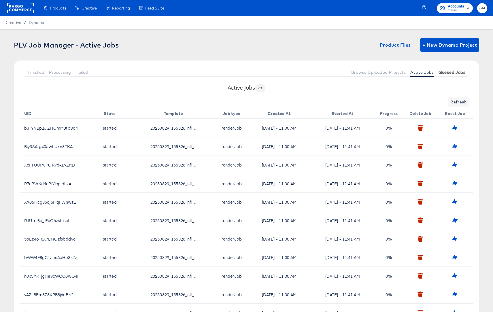
click at [443, 72] on span "Queued Jobs" at bounding box center [452, 72] width 27 height 5
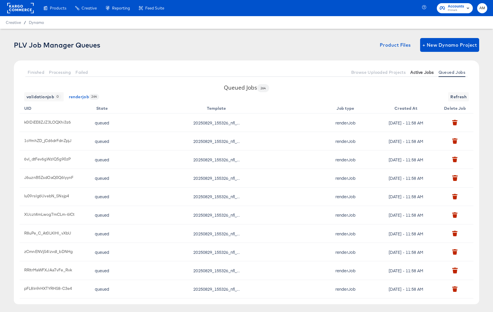
click at [428, 72] on span "Active Jobs" at bounding box center [422, 72] width 23 height 5
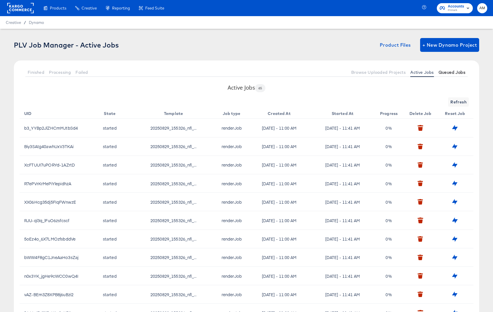
click at [452, 73] on span "Queued Jobs" at bounding box center [452, 72] width 27 height 5
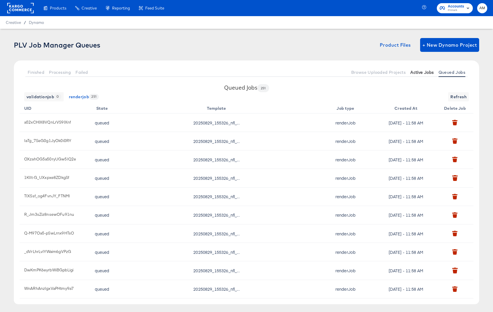
click at [424, 71] on span "Active Jobs" at bounding box center [422, 72] width 23 height 5
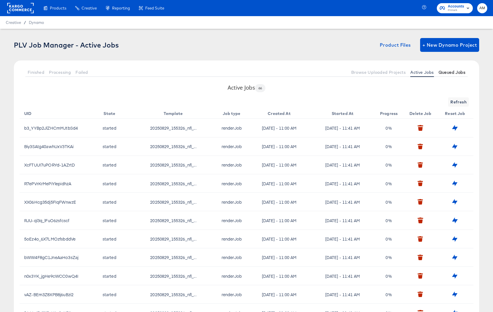
click at [458, 71] on span "Queued Jobs" at bounding box center [452, 72] width 27 height 5
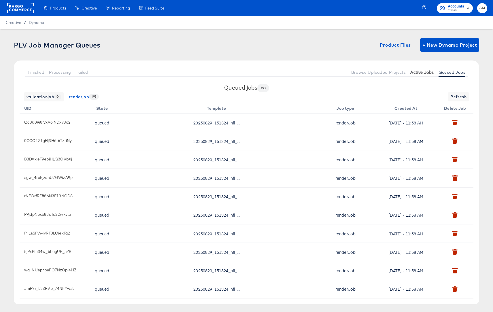
click at [429, 72] on span "Active Jobs" at bounding box center [422, 72] width 23 height 5
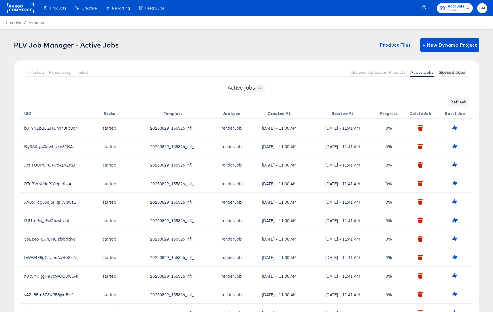
click at [452, 71] on span "Queued Jobs" at bounding box center [452, 72] width 27 height 5
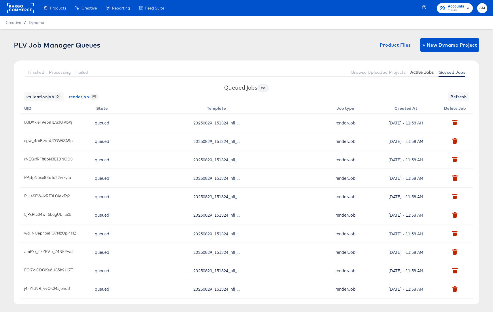
click at [417, 70] on span "Active Jobs" at bounding box center [422, 72] width 23 height 5
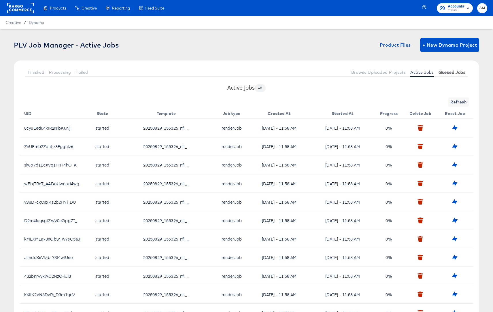
click at [445, 73] on span "Queued Jobs" at bounding box center [452, 72] width 27 height 5
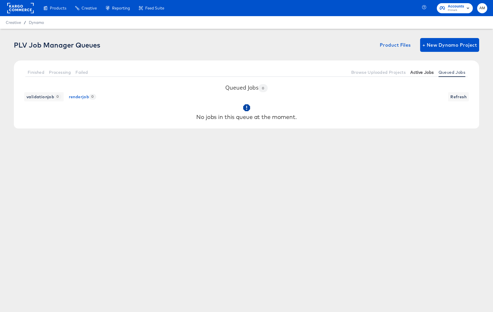
click at [420, 74] on span "Active Jobs" at bounding box center [422, 72] width 23 height 5
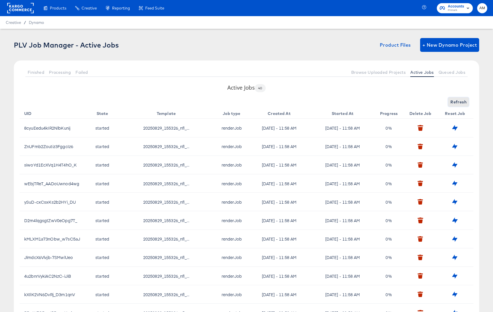
click at [457, 102] on span "Refresh" at bounding box center [459, 102] width 16 height 7
click at [452, 102] on span "Refresh" at bounding box center [459, 102] width 16 height 7
click at [448, 76] on button "Queued Jobs" at bounding box center [452, 72] width 31 height 10
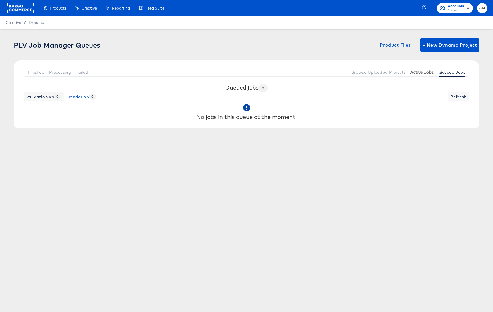
click at [421, 74] on span "Active Jobs" at bounding box center [422, 72] width 23 height 5
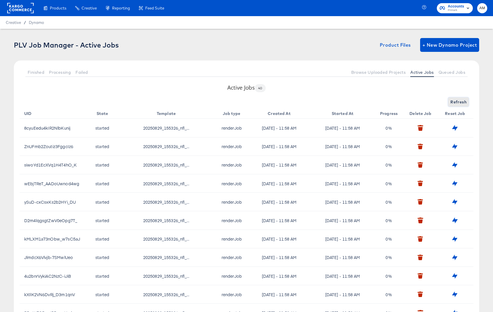
click at [455, 104] on span "Refresh" at bounding box center [459, 102] width 16 height 7
click at [453, 103] on span "Refresh" at bounding box center [459, 102] width 16 height 7
click at [455, 104] on span "Refresh" at bounding box center [459, 102] width 16 height 7
click at [446, 74] on span "Queued Jobs" at bounding box center [452, 72] width 27 height 5
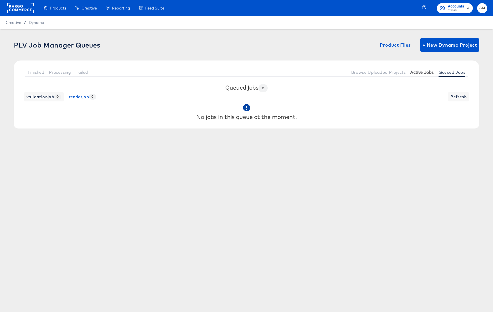
click at [421, 73] on span "Active Jobs" at bounding box center [422, 72] width 23 height 5
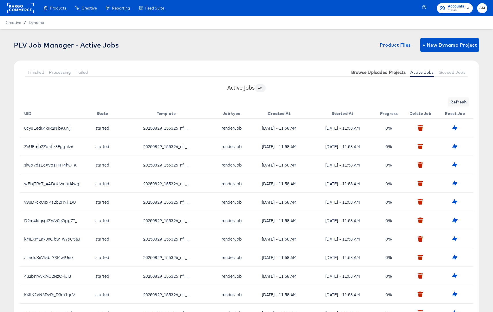
click at [384, 73] on span "Browse Uploaded Projects" at bounding box center [378, 72] width 55 height 5
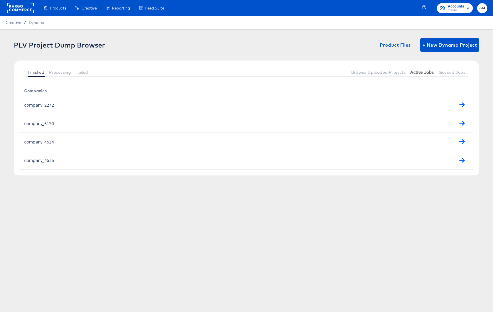
click at [427, 72] on span "Active Jobs" at bounding box center [422, 72] width 23 height 5
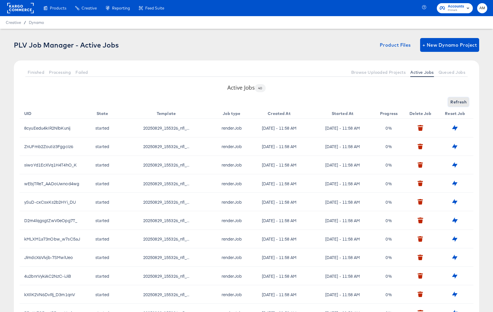
click at [456, 102] on span "Refresh" at bounding box center [459, 102] width 16 height 7
click at [38, 20] on span "Dynamo" at bounding box center [36, 22] width 15 height 5
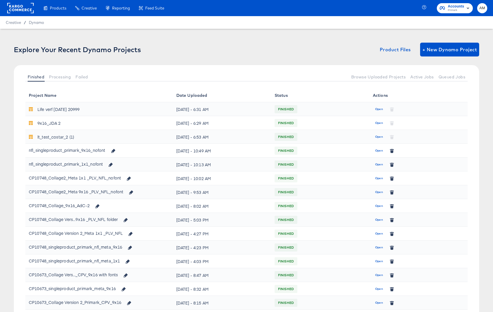
click at [377, 150] on span "Open" at bounding box center [379, 150] width 8 height 5
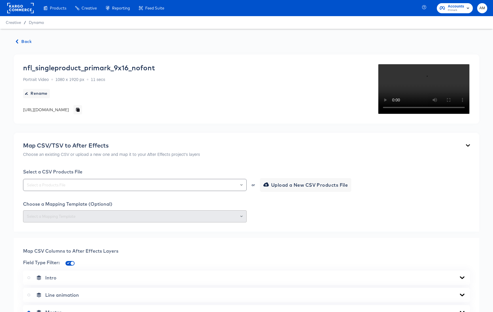
scroll to position [359, 0]
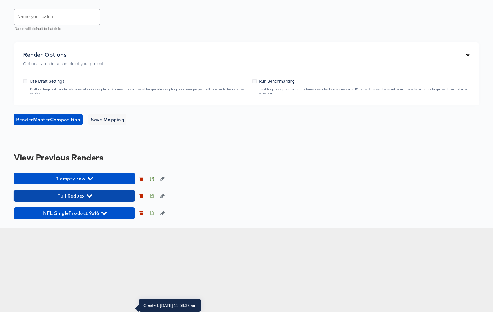
click at [89, 199] on icon "button" at bounding box center [89, 195] width 5 height 5
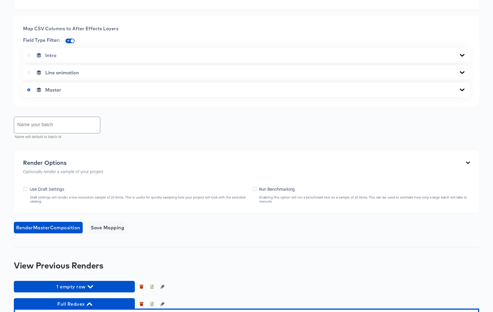
scroll to position [0, 0]
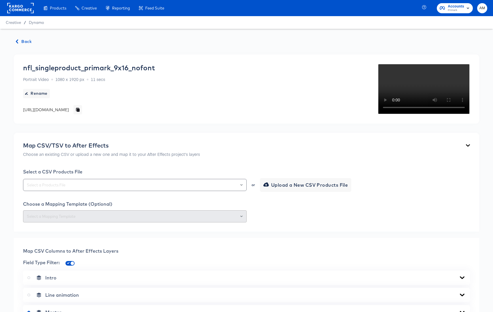
click at [22, 42] on span "Back" at bounding box center [24, 41] width 16 height 7
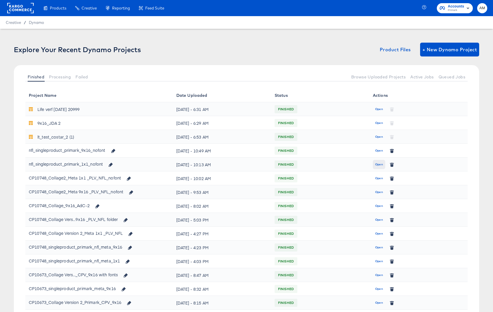
click at [380, 165] on span "Open" at bounding box center [379, 164] width 8 height 5
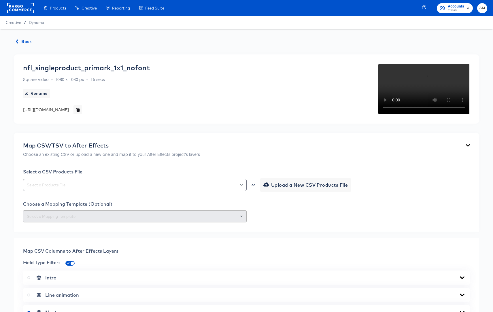
scroll to position [271, 0]
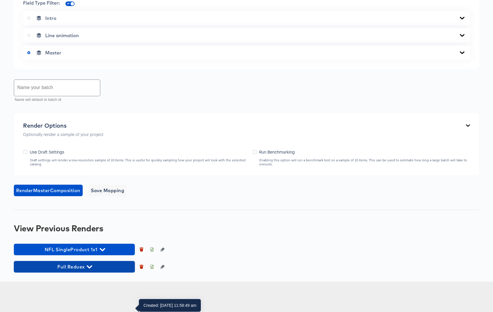
click at [88, 269] on icon "button" at bounding box center [89, 267] width 5 height 3
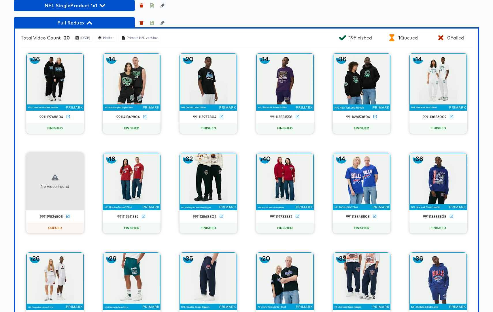
scroll to position [443, 0]
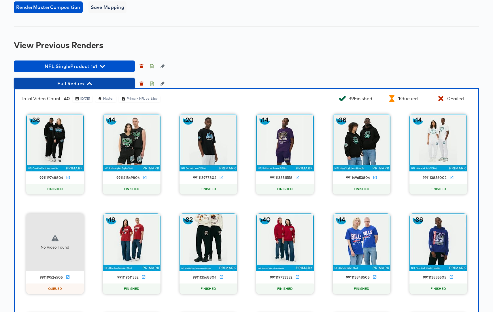
click at [89, 85] on icon "button" at bounding box center [89, 83] width 5 height 3
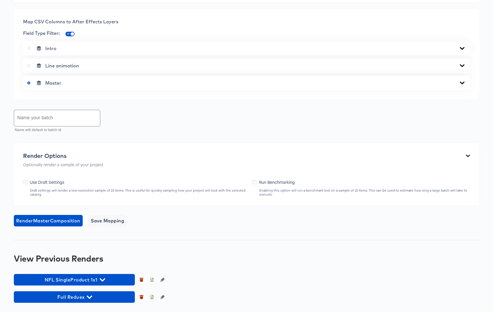
scroll to position [271, 0]
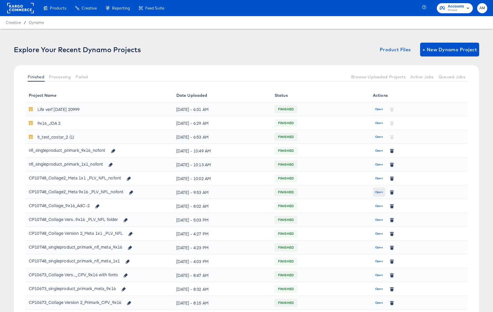
click at [378, 192] on span "Open" at bounding box center [379, 192] width 8 height 5
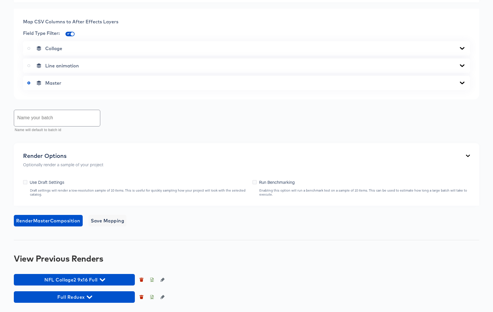
scroll to position [342, 0]
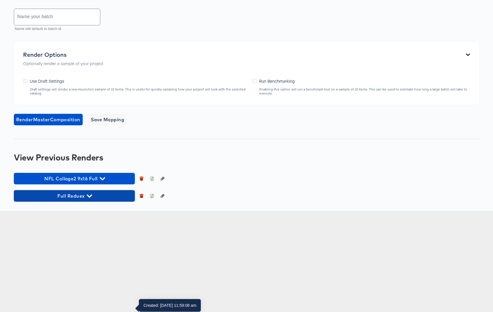
click at [91, 199] on icon "button" at bounding box center [89, 195] width 5 height 5
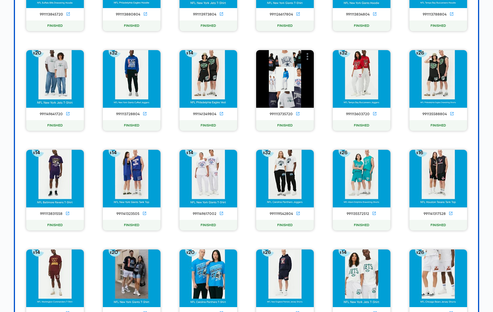
scroll to position [558, 0]
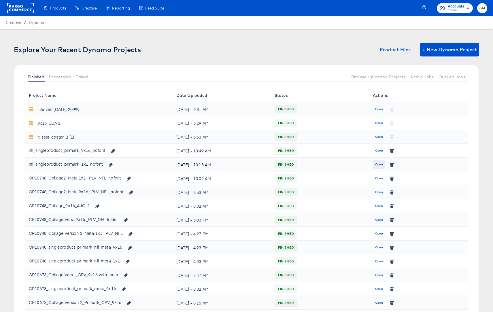
click at [378, 163] on span "Open" at bounding box center [379, 164] width 8 height 5
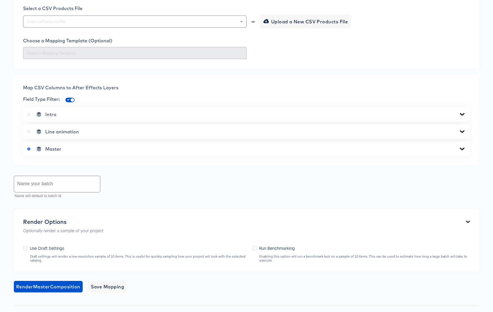
scroll to position [271, 0]
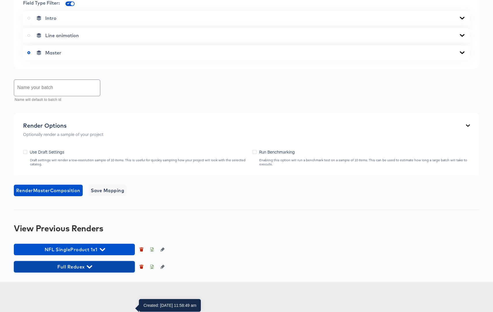
click at [89, 269] on icon "button" at bounding box center [89, 267] width 5 height 3
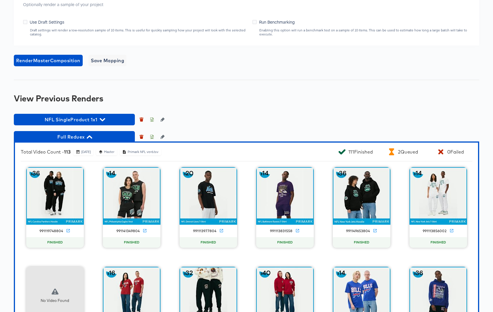
scroll to position [424, 0]
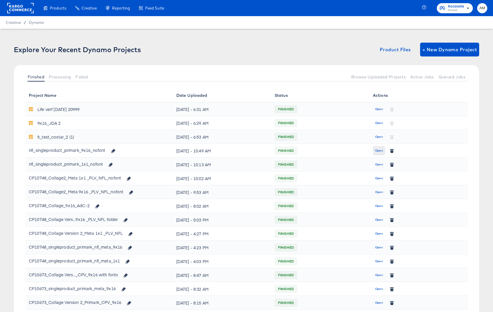
click at [378, 151] on span "Open" at bounding box center [379, 150] width 8 height 5
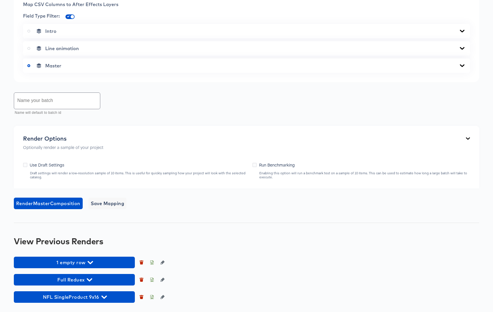
scroll to position [359, 0]
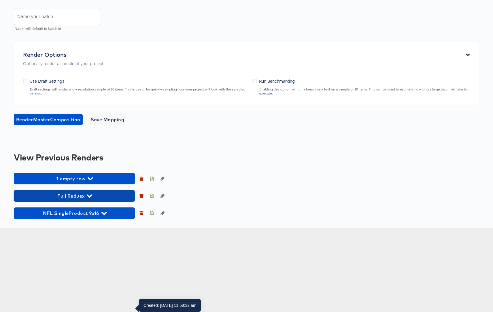
click at [88, 199] on icon "button" at bounding box center [89, 195] width 5 height 5
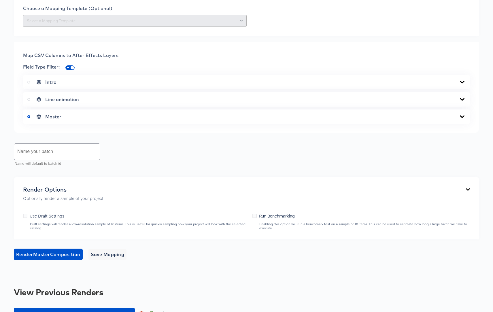
scroll to position [471, 0]
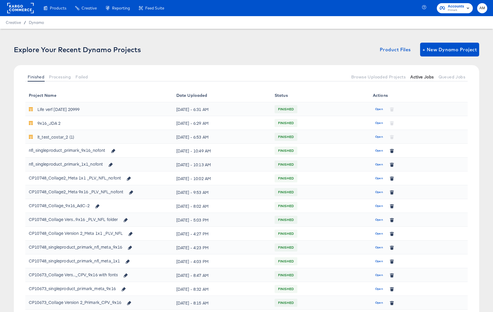
click at [417, 77] on span "Active Jobs" at bounding box center [422, 77] width 23 height 5
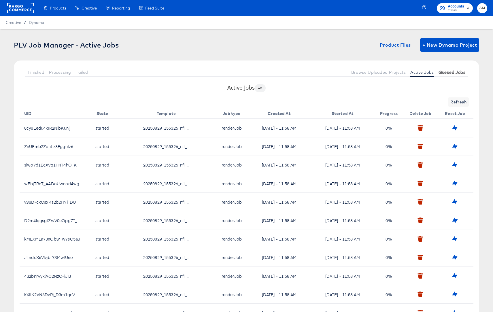
click at [456, 73] on span "Queued Jobs" at bounding box center [452, 72] width 27 height 5
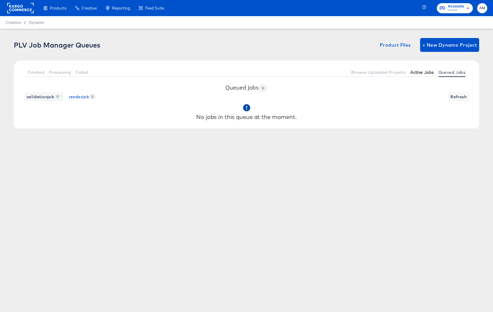
click at [425, 72] on span "Active Jobs" at bounding box center [422, 72] width 23 height 5
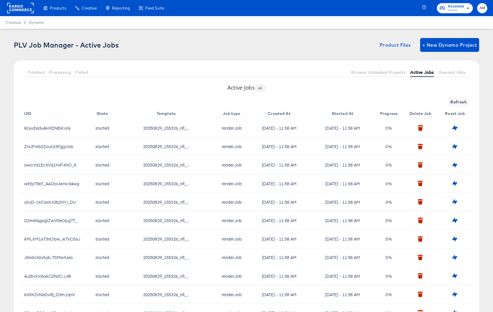
click at [416, 72] on span "Active Jobs" at bounding box center [422, 72] width 23 height 5
click at [416, 73] on span "Active Jobs" at bounding box center [422, 72] width 23 height 5
click at [455, 103] on span "Refresh" at bounding box center [459, 102] width 16 height 7
click at [33, 23] on span "Dynamo" at bounding box center [36, 22] width 15 height 5
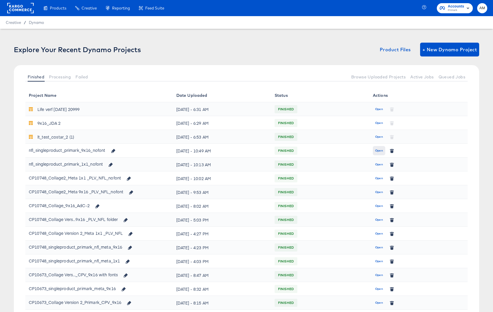
click at [374, 146] on button "Open" at bounding box center [379, 150] width 12 height 9
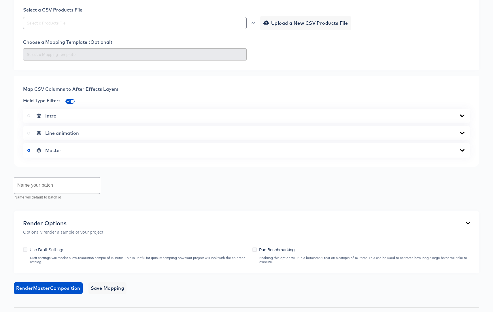
scroll to position [359, 0]
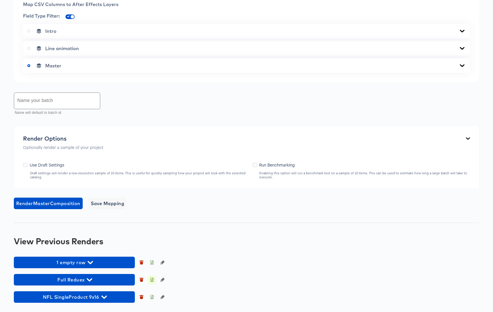
click at [151, 281] on icon "button" at bounding box center [152, 280] width 4 height 4
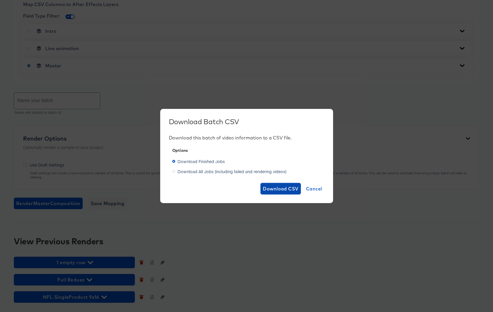
click at [277, 189] on span "Download CSV" at bounding box center [281, 189] width 36 height 8
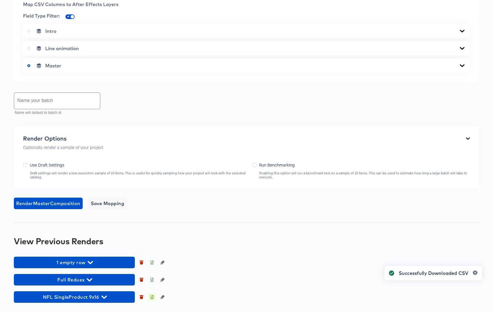
click at [152, 298] on icon "button" at bounding box center [152, 298] width 2 height 3
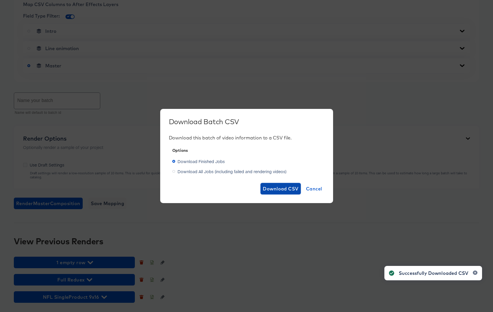
click at [274, 188] on span "Download CSV" at bounding box center [281, 189] width 36 height 8
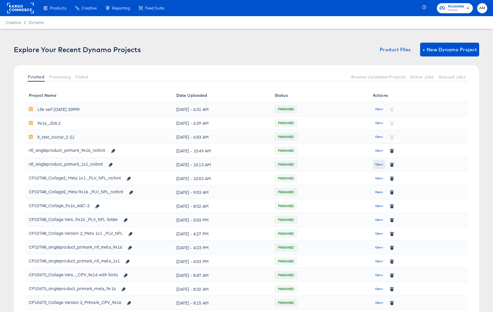
click at [381, 164] on span "Open" at bounding box center [379, 164] width 8 height 5
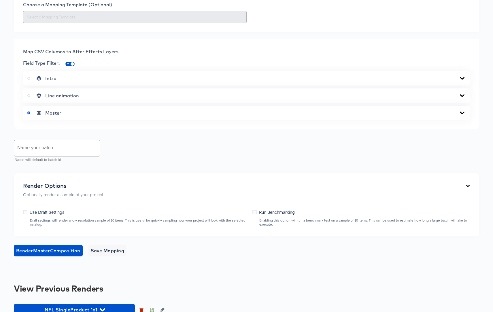
scroll to position [271, 0]
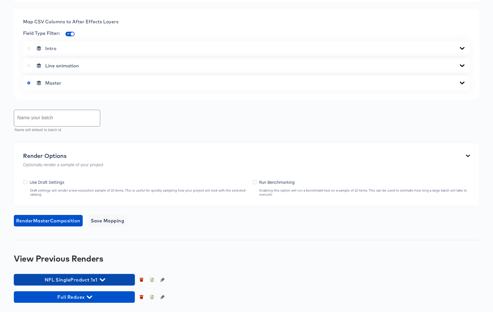
click at [102, 279] on icon "button" at bounding box center [102, 279] width 5 height 5
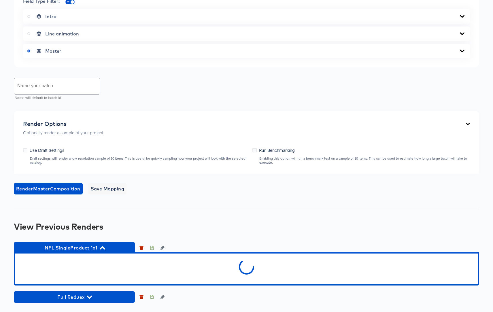
scroll to position [303, 0]
click at [103, 247] on icon "button" at bounding box center [102, 248] width 5 height 3
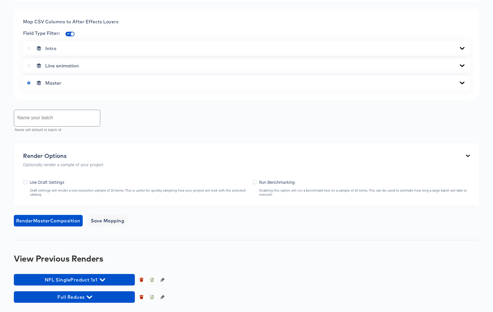
scroll to position [271, 0]
click at [151, 280] on icon "button" at bounding box center [152, 280] width 4 height 4
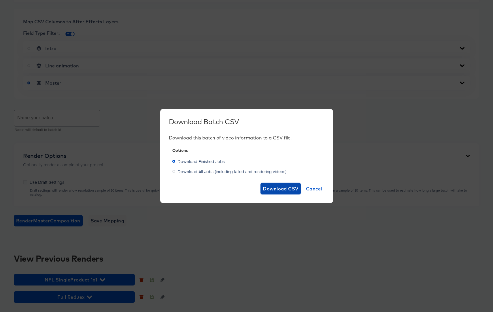
click at [274, 189] on span "Download CSV" at bounding box center [281, 189] width 36 height 8
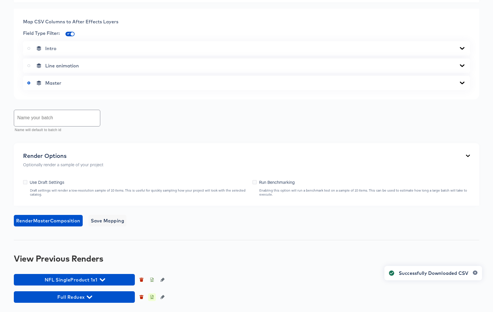
click at [153, 298] on icon "button" at bounding box center [152, 297] width 4 height 4
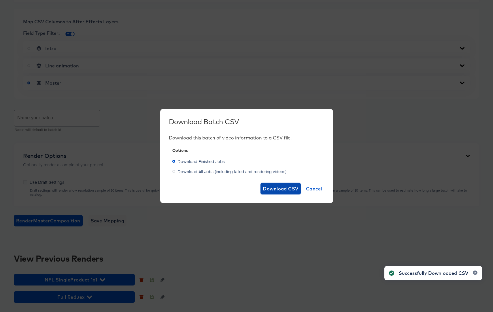
click at [283, 189] on span "Download CSV" at bounding box center [281, 189] width 36 height 8
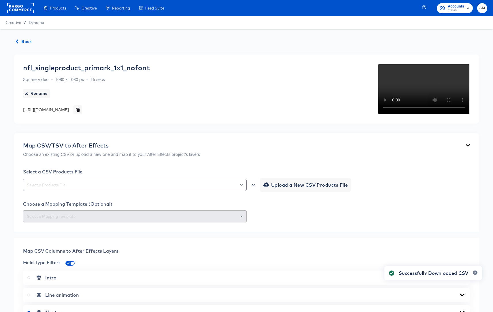
scroll to position [271, 0]
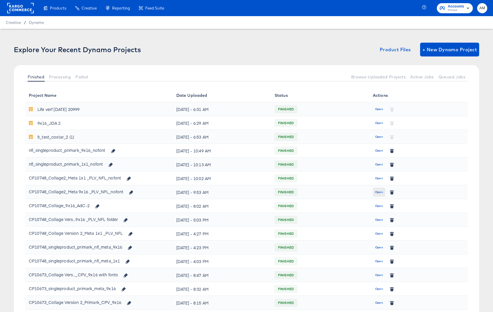
click at [375, 192] on span "Open" at bounding box center [379, 192] width 8 height 5
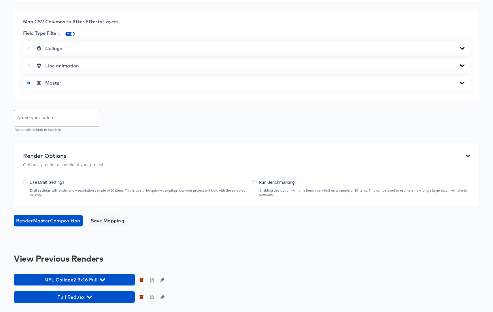
scroll to position [342, 0]
click at [152, 296] on icon "button" at bounding box center [152, 297] width 4 height 4
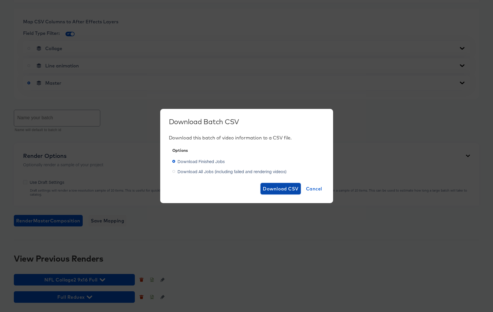
click at [267, 188] on span "Download CSV" at bounding box center [281, 189] width 36 height 8
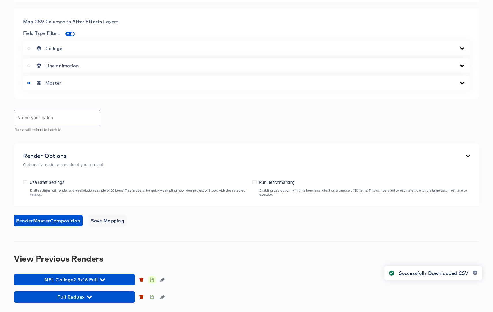
click at [153, 282] on icon "button" at bounding box center [152, 280] width 4 height 4
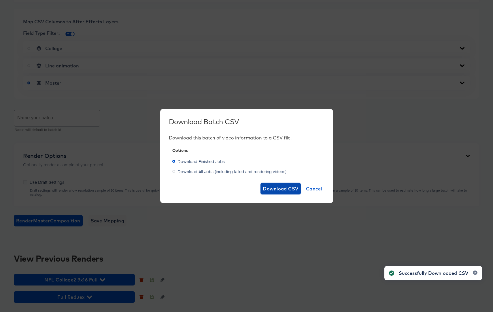
click at [281, 191] on span "Download CSV" at bounding box center [281, 189] width 36 height 8
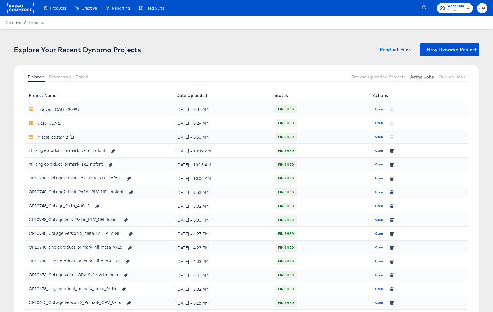
click at [423, 75] on span "Active Jobs" at bounding box center [422, 77] width 23 height 5
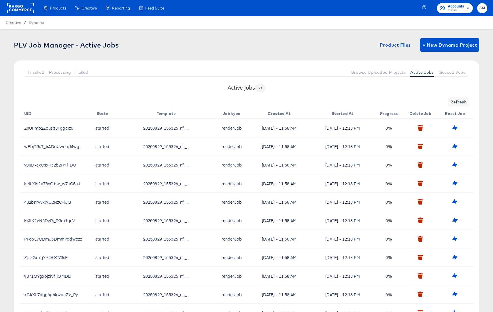
click at [45, 22] on div "Creative / Dynamo" at bounding box center [246, 22] width 493 height 13
click at [37, 23] on span "Dynamo" at bounding box center [36, 22] width 15 height 5
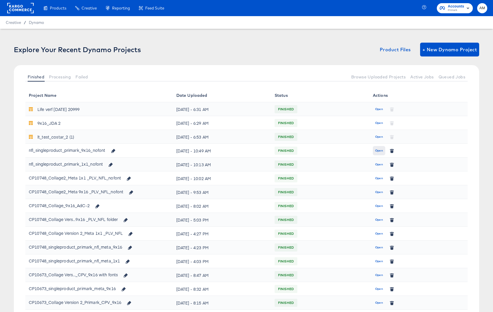
click at [379, 151] on span "Open" at bounding box center [379, 150] width 8 height 5
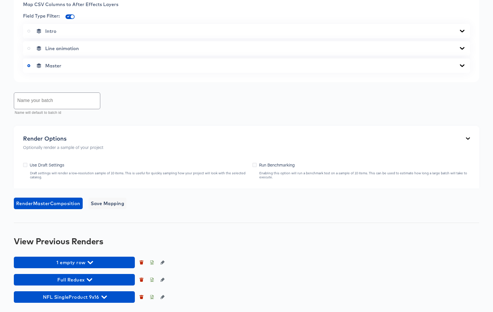
scroll to position [359, 0]
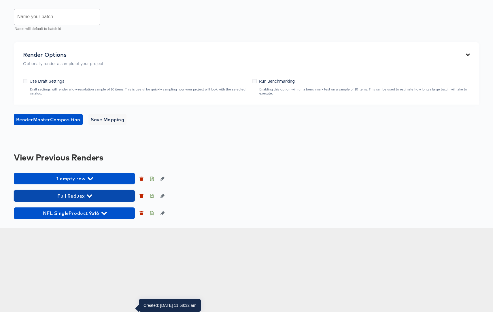
click at [91, 199] on icon "button" at bounding box center [89, 195] width 5 height 5
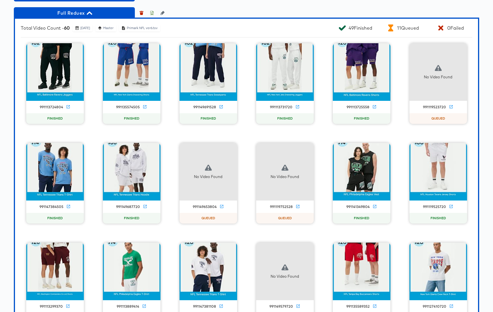
scroll to position [514, 0]
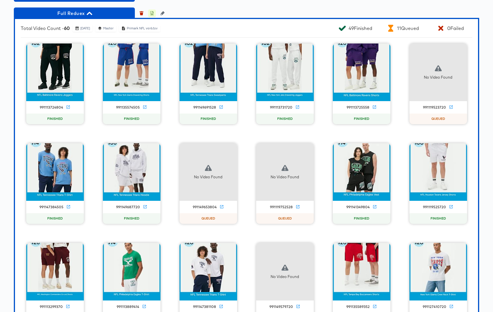
click at [151, 15] on icon "button" at bounding box center [152, 13] width 4 height 4
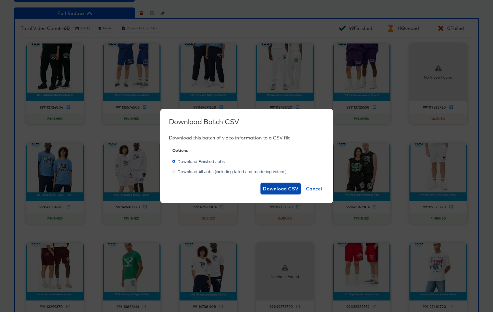
click at [264, 189] on span "Download CSV" at bounding box center [281, 189] width 36 height 8
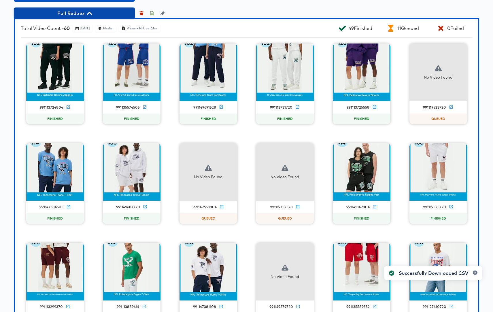
click at [89, 15] on icon "button" at bounding box center [89, 13] width 5 height 3
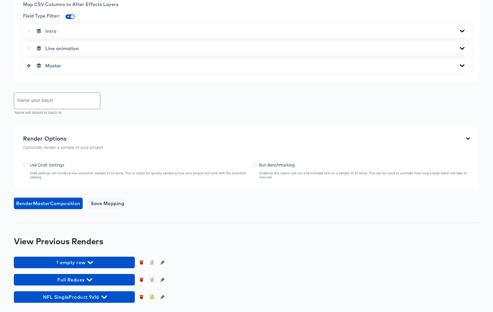
click at [152, 297] on icon "button" at bounding box center [152, 298] width 2 height 3
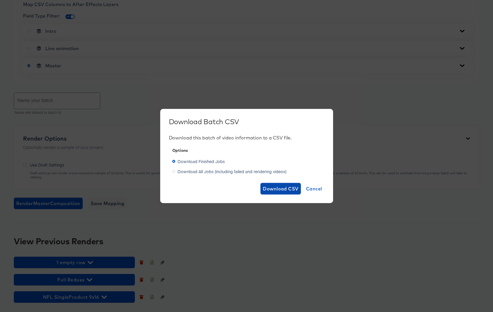
click at [275, 189] on span "Download CSV" at bounding box center [281, 189] width 36 height 8
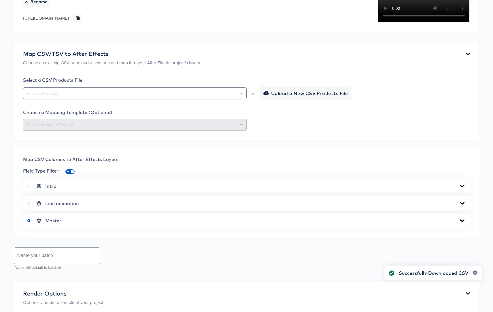
scroll to position [0, 0]
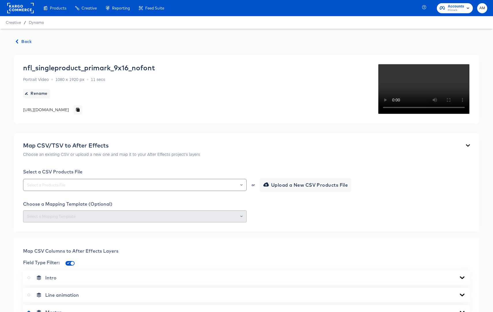
click at [29, 43] on span "Back" at bounding box center [24, 41] width 16 height 7
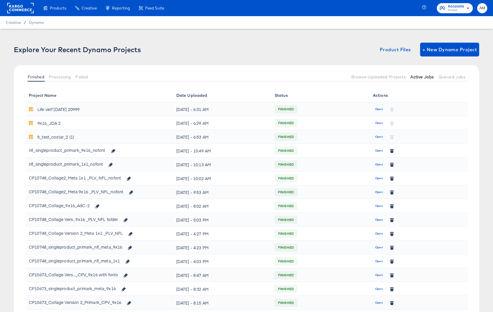
click at [419, 78] on span "Active Jobs" at bounding box center [422, 77] width 23 height 5
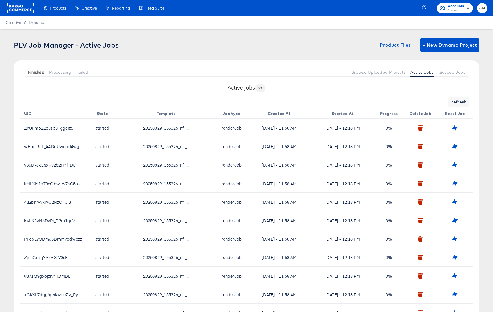
click at [34, 72] on span "Finished" at bounding box center [36, 72] width 17 height 5
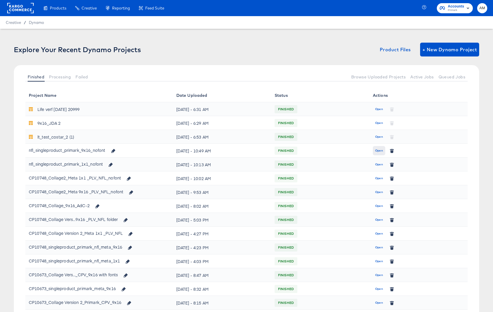
click at [379, 151] on span "Open" at bounding box center [379, 150] width 8 height 5
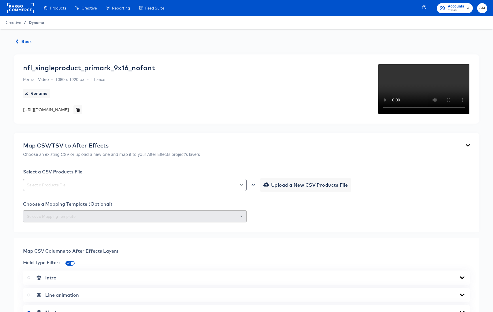
click at [35, 23] on span "Dynamo" at bounding box center [36, 22] width 15 height 5
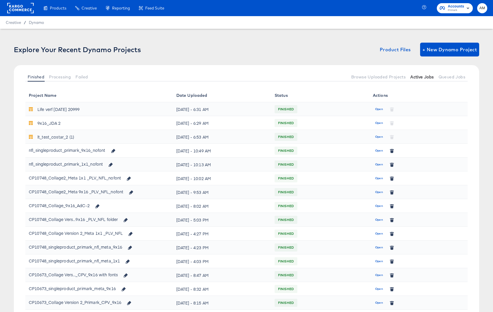
click at [420, 76] on span "Active Jobs" at bounding box center [422, 77] width 23 height 5
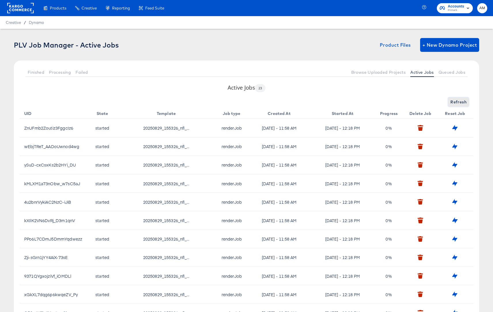
click at [458, 101] on span "Refresh" at bounding box center [459, 102] width 16 height 7
click at [458, 104] on span "Refresh" at bounding box center [459, 102] width 16 height 7
click at [456, 104] on span "Refresh" at bounding box center [459, 102] width 16 height 7
click at [31, 21] on span "Dynamo" at bounding box center [36, 22] width 15 height 5
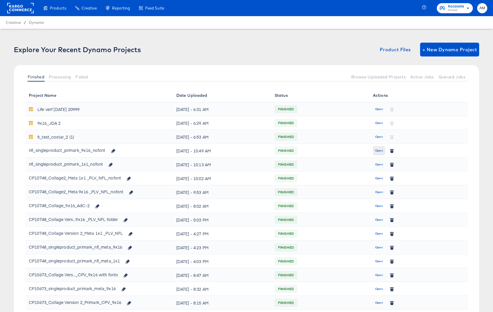
click at [376, 150] on span "Open" at bounding box center [379, 150] width 8 height 5
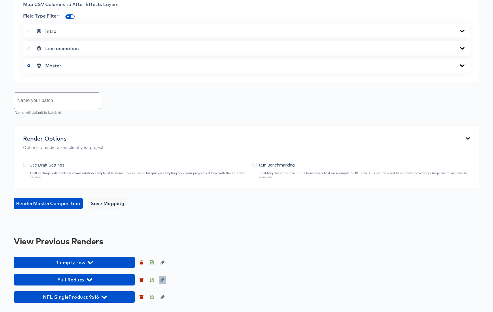
scroll to position [358, 0]
click at [153, 281] on icon "button" at bounding box center [152, 280] width 4 height 4
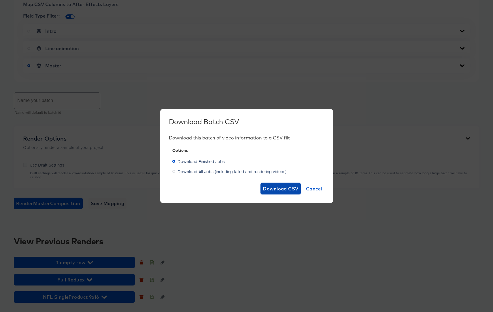
click at [264, 192] on span "Download CSV" at bounding box center [281, 189] width 36 height 8
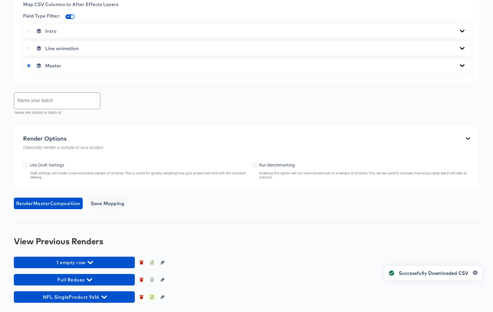
click at [152, 299] on icon "button" at bounding box center [152, 297] width 4 height 4
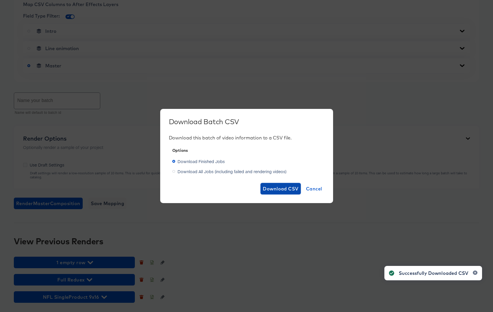
click at [269, 188] on span "Download CSV" at bounding box center [281, 189] width 36 height 8
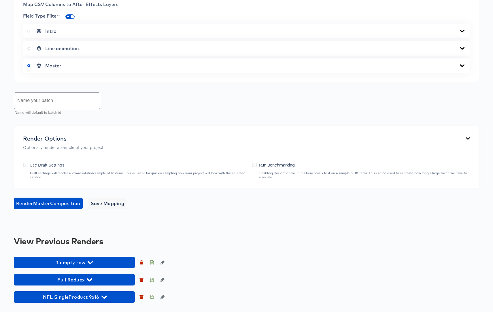
scroll to position [359, 0]
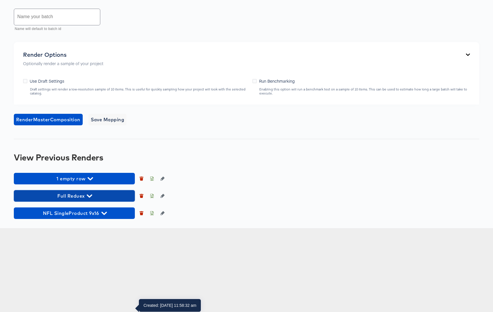
click at [91, 198] on icon "button" at bounding box center [89, 196] width 5 height 3
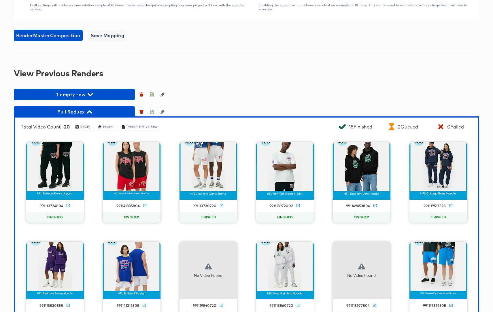
scroll to position [421, 0]
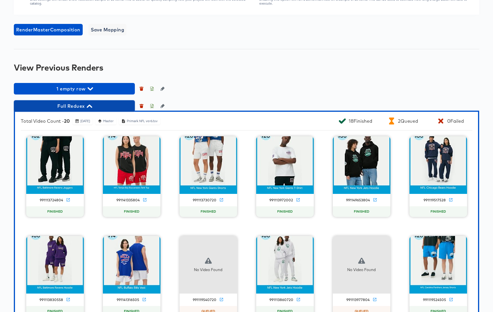
click at [90, 108] on icon "button" at bounding box center [89, 106] width 5 height 3
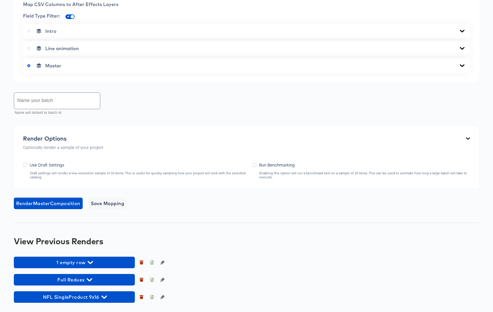
scroll to position [359, 0]
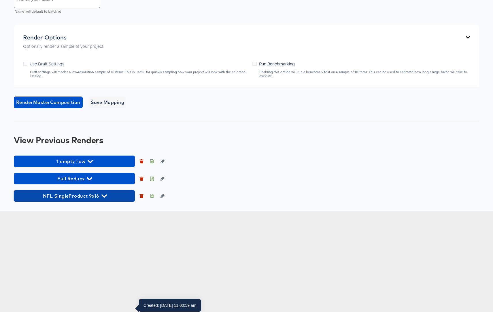
click at [105, 199] on icon "button" at bounding box center [103, 195] width 5 height 5
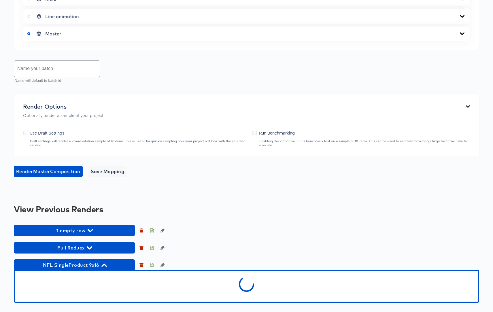
scroll to position [391, 0]
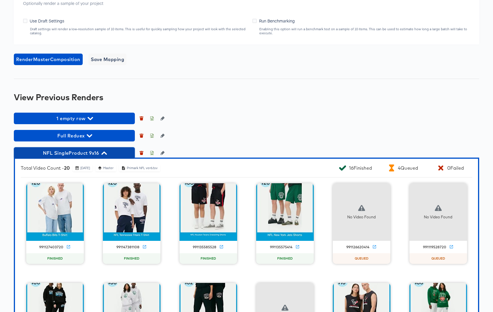
click at [103, 155] on icon "button" at bounding box center [103, 153] width 5 height 3
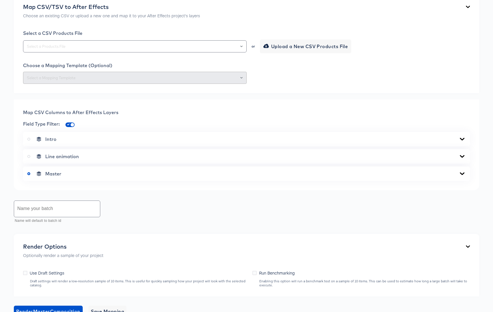
scroll to position [0, 0]
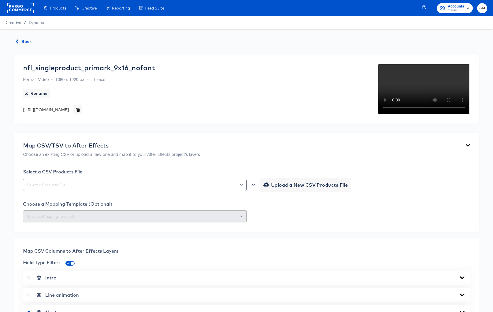
click at [22, 45] on span "Back" at bounding box center [24, 41] width 16 height 7
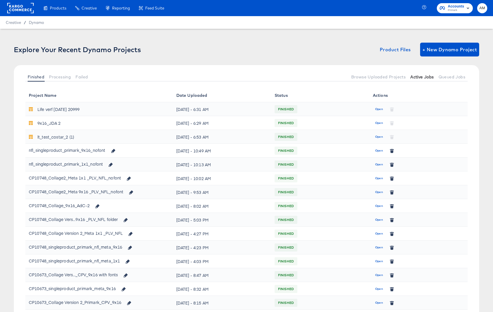
click at [423, 78] on span "Active Jobs" at bounding box center [422, 77] width 23 height 5
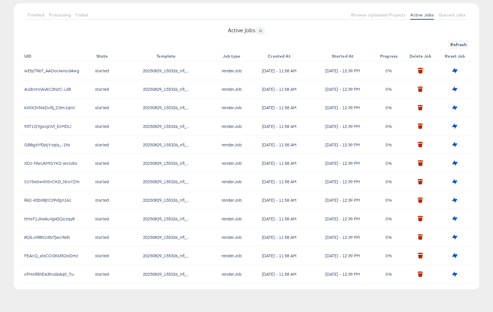
scroll to position [46, 0]
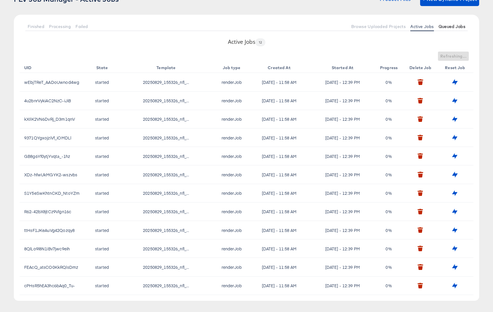
click at [447, 26] on span "Queued Jobs" at bounding box center [452, 26] width 27 height 5
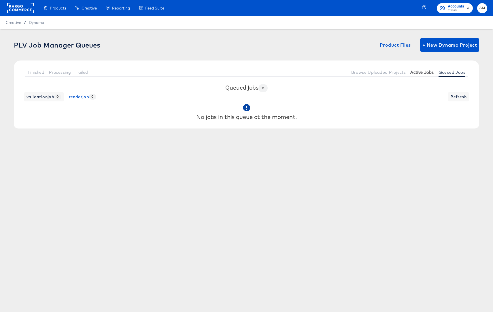
click at [420, 73] on span "Active Jobs" at bounding box center [422, 72] width 23 height 5
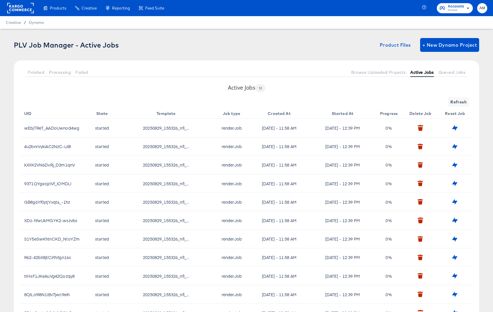
click at [424, 71] on span "Active Jobs" at bounding box center [422, 72] width 23 height 5
click at [387, 72] on span "Browse Uploaded Projects" at bounding box center [378, 72] width 55 height 5
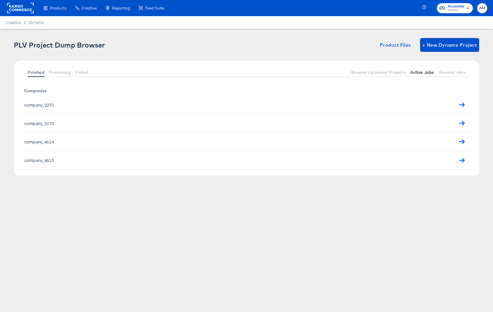
click at [424, 73] on span "Active Jobs" at bounding box center [422, 72] width 23 height 5
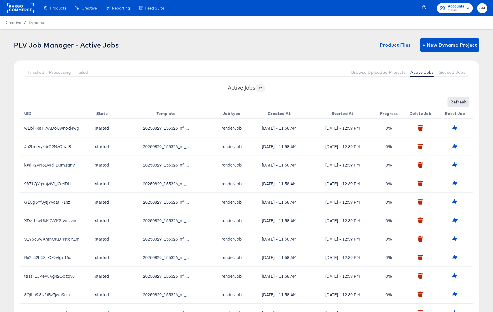
click at [453, 101] on span "Refresh" at bounding box center [459, 102] width 16 height 7
click at [458, 104] on span "Refresh" at bounding box center [459, 102] width 16 height 7
click at [438, 100] on div "Refresh" at bounding box center [247, 101] width 454 height 9
drag, startPoint x: 183, startPoint y: 129, endPoint x: 196, endPoint y: 130, distance: 12.4
click at [196, 130] on td "20250829_155326_nfl_..." at bounding box center [167, 128] width 99 height 18
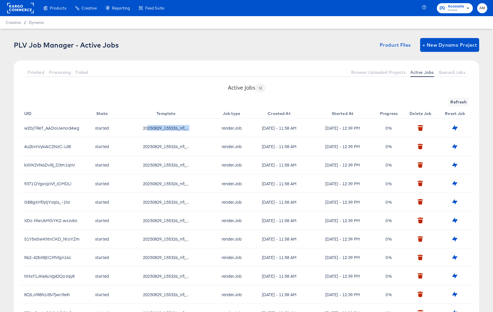
drag, startPoint x: 147, startPoint y: 129, endPoint x: 207, endPoint y: 131, distance: 60.0
click at [207, 131] on td "20250829_155326_nfl_..." at bounding box center [167, 128] width 99 height 18
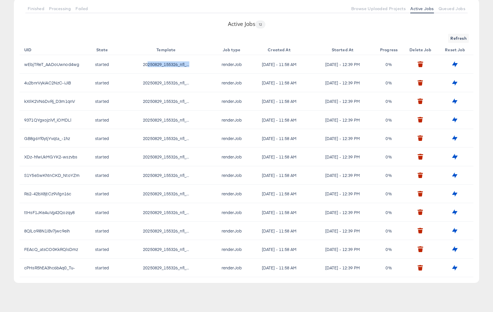
scroll to position [70, 0]
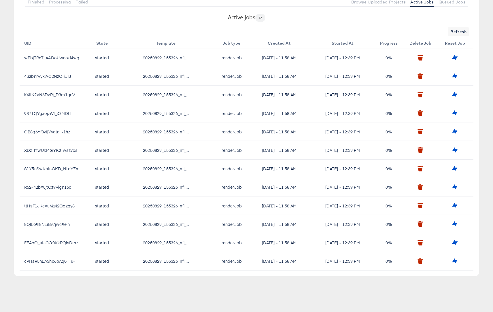
click at [169, 132] on span "20250829_155326_nfl_..." at bounding box center [166, 132] width 46 height 6
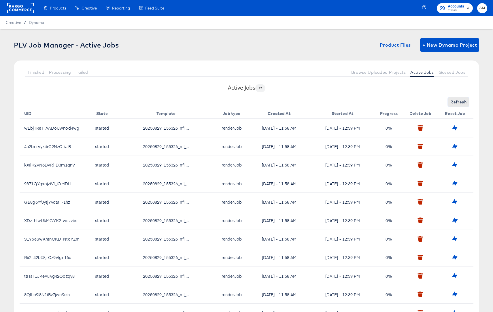
click at [456, 102] on span "Refresh" at bounding box center [459, 102] width 16 height 7
click at [456, 72] on span "Queued Jobs" at bounding box center [452, 72] width 27 height 5
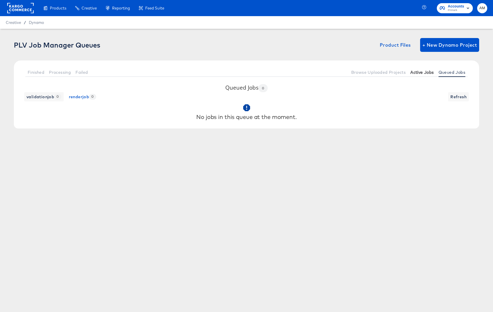
click at [426, 73] on span "Active Jobs" at bounding box center [422, 72] width 23 height 5
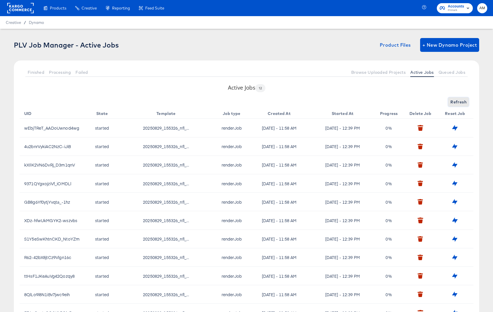
click at [454, 103] on span "Refresh" at bounding box center [459, 102] width 16 height 7
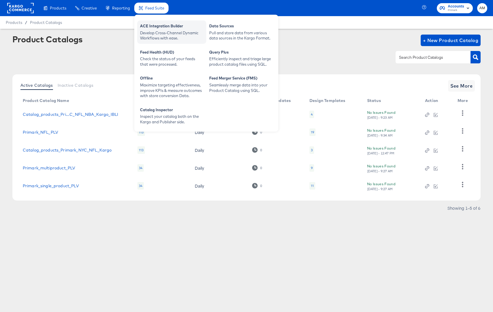
click at [158, 27] on div "ACE Integration Builder" at bounding box center [171, 26] width 63 height 7
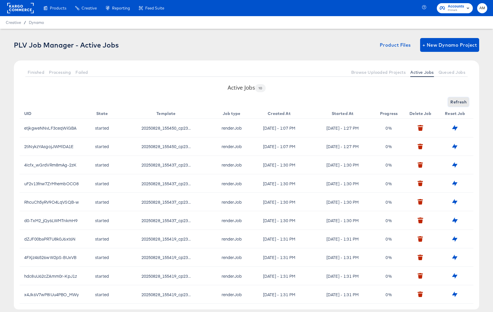
click at [459, 104] on span "Refresh" at bounding box center [459, 102] width 16 height 7
click at [36, 73] on span "Finished" at bounding box center [36, 72] width 17 height 5
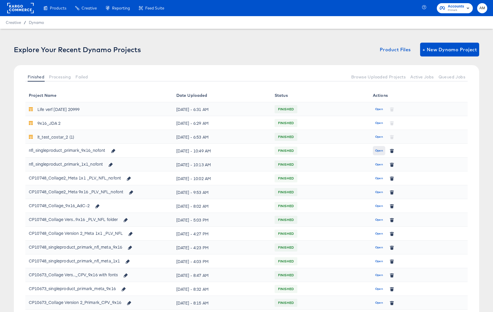
click at [377, 153] on button "Open" at bounding box center [379, 150] width 12 height 9
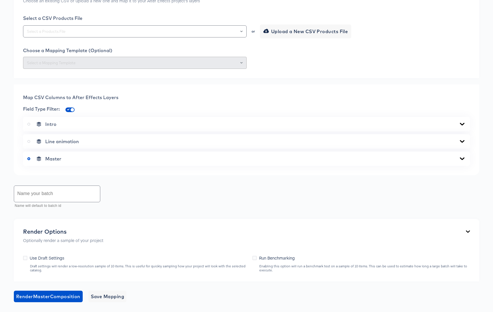
scroll to position [339, 0]
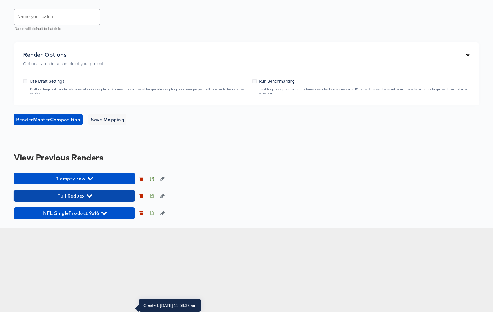
click at [91, 199] on icon "button" at bounding box center [89, 195] width 5 height 5
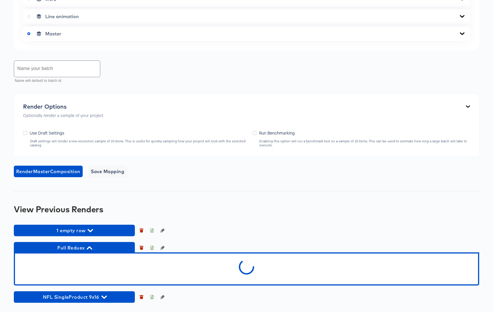
scroll to position [391, 0]
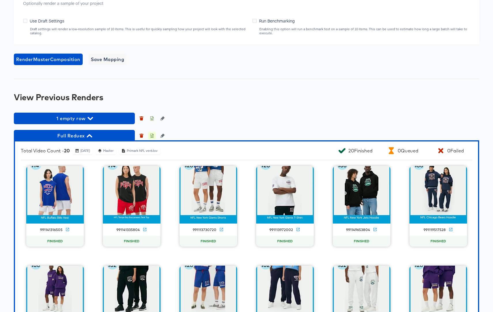
click at [153, 138] on icon "button" at bounding box center [152, 136] width 4 height 4
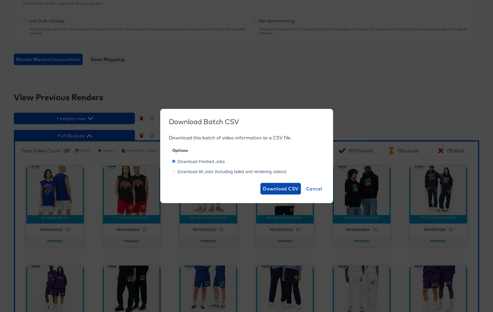
click at [275, 186] on span "Download CSV" at bounding box center [281, 189] width 36 height 8
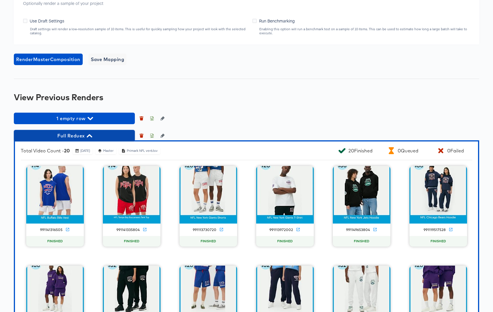
click at [91, 138] on icon "button" at bounding box center [89, 135] width 5 height 3
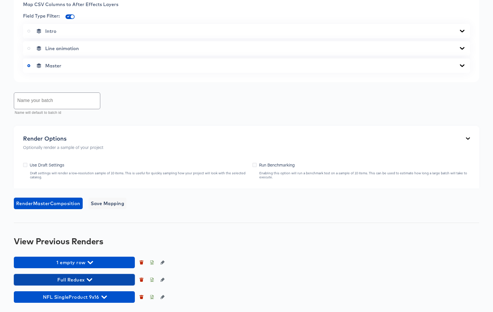
click at [88, 279] on icon "button" at bounding box center [89, 280] width 5 height 3
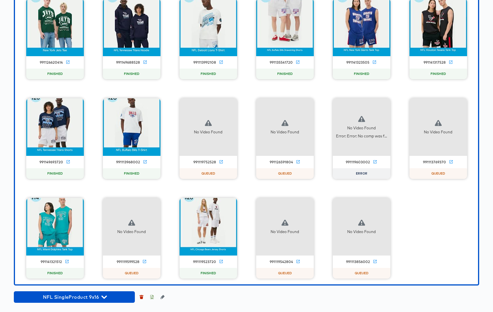
scroll to position [2260, 0]
click at [385, 108] on icon "button" at bounding box center [384, 104] width 7 height 7
click at [406, 110] on div "Retry" at bounding box center [412, 104] width 43 height 12
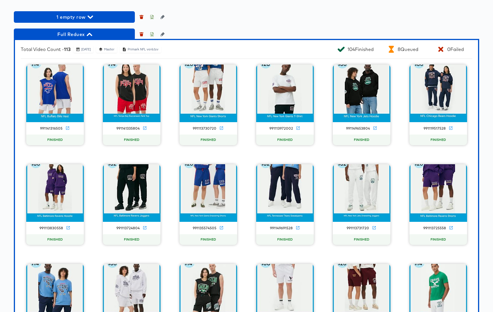
scroll to position [496, 0]
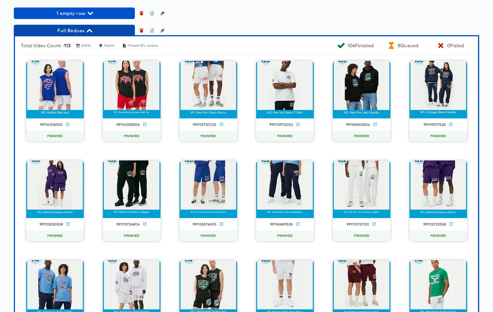
click at [90, 33] on icon "button" at bounding box center [89, 30] width 5 height 5
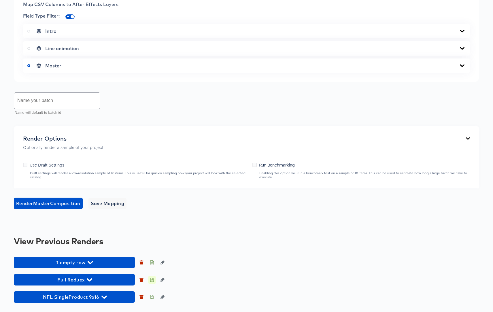
click at [152, 280] on icon "button" at bounding box center [152, 280] width 4 height 4
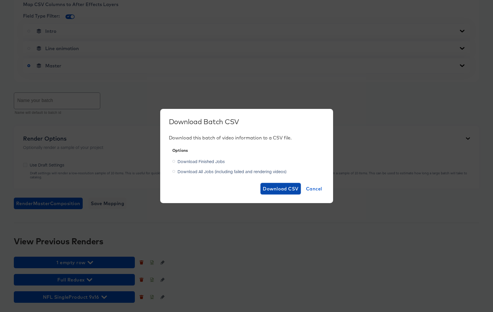
click at [270, 190] on span "Download CSV" at bounding box center [281, 189] width 36 height 8
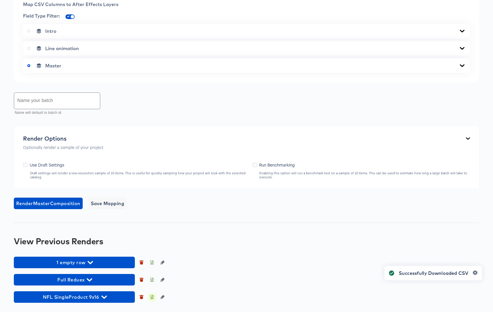
click at [151, 298] on icon "button" at bounding box center [152, 297] width 4 height 4
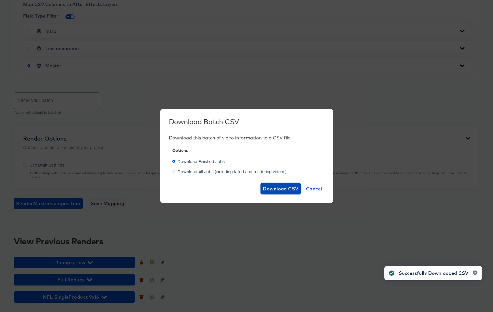
click at [274, 190] on span "Download CSV" at bounding box center [281, 189] width 36 height 8
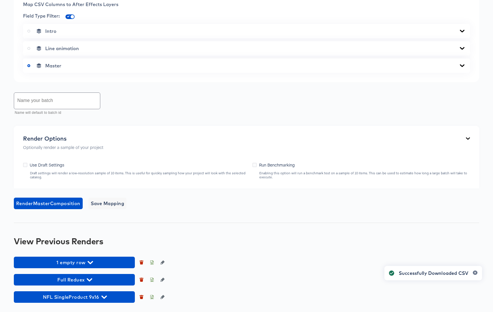
scroll to position [0, 0]
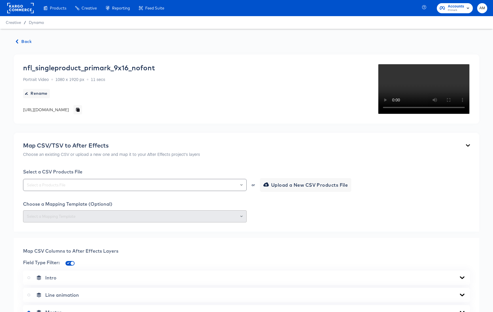
click at [25, 37] on div "Back nfl_singleproduct_primark_9x16_nofont Portrait Video 1080 x 1920 px 11 sec…" at bounding box center [246, 294] width 493 height 530
click at [22, 38] on span "Back" at bounding box center [24, 41] width 16 height 7
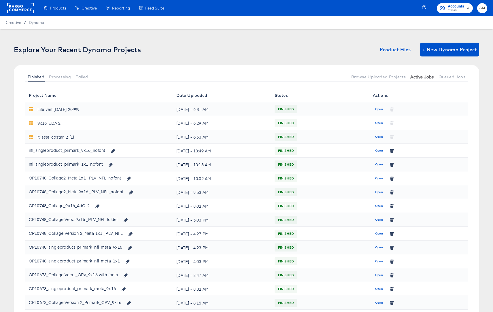
click at [424, 77] on span "Active Jobs" at bounding box center [422, 77] width 23 height 5
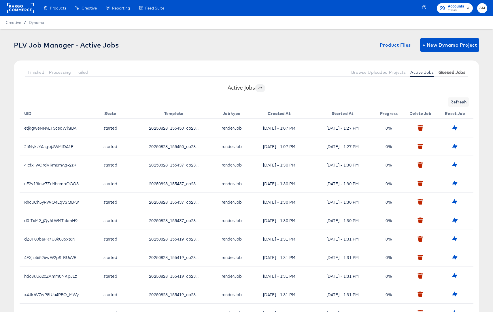
click at [452, 73] on span "Queued Jobs" at bounding box center [452, 72] width 27 height 5
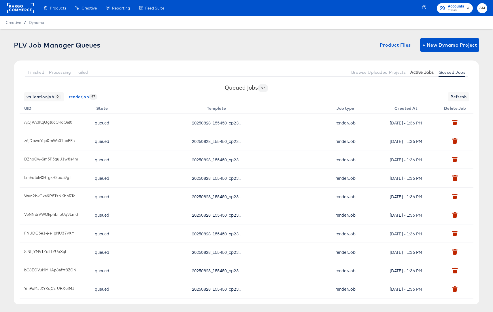
click at [419, 71] on span "Active Jobs" at bounding box center [422, 72] width 23 height 5
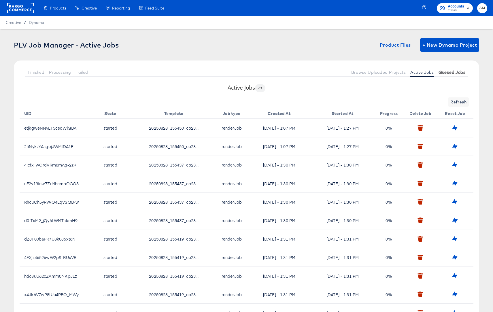
click at [448, 70] on span "Queued Jobs" at bounding box center [452, 72] width 27 height 5
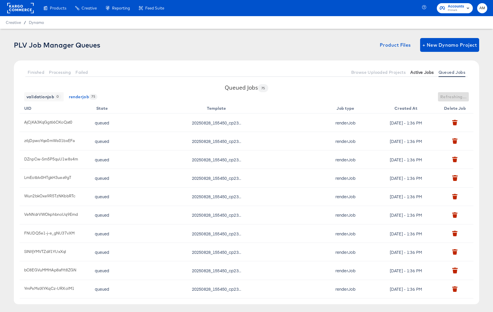
click at [422, 72] on span "Active Jobs" at bounding box center [422, 72] width 23 height 5
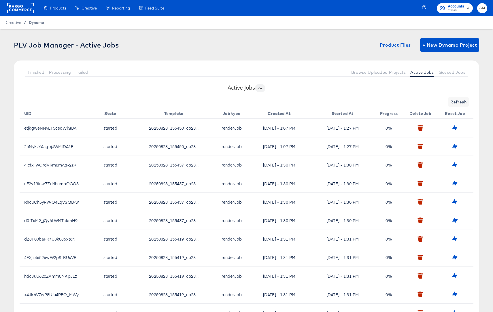
click at [32, 23] on span "Dynamo" at bounding box center [36, 22] width 15 height 5
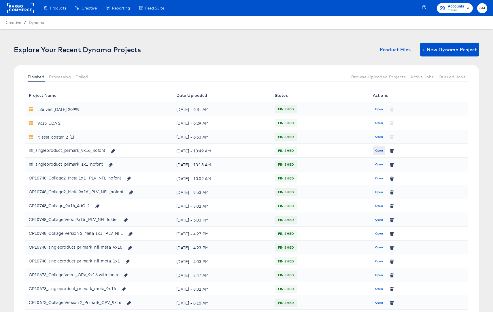
click at [375, 151] on span "Open" at bounding box center [379, 150] width 8 height 5
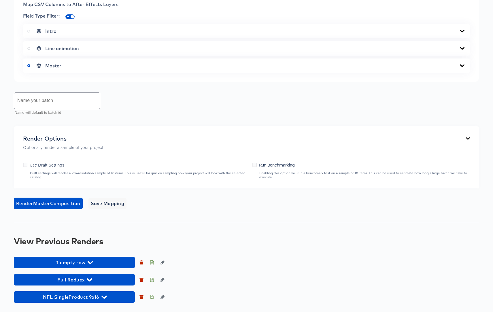
scroll to position [359, 0]
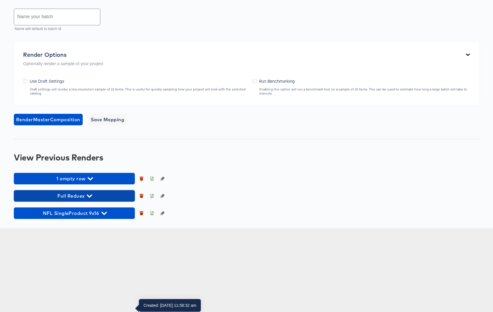
click at [88, 198] on icon "button" at bounding box center [89, 196] width 5 height 3
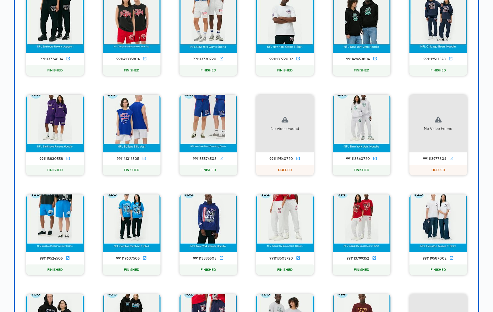
scroll to position [578, 0]
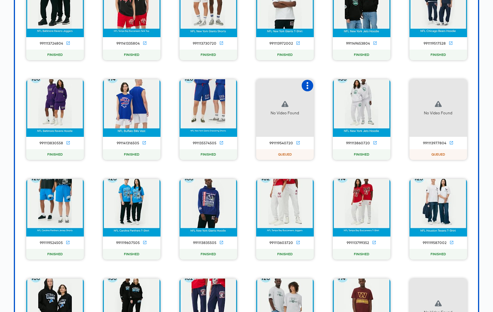
click at [309, 91] on button "button" at bounding box center [308, 86] width 12 height 12
click at [307, 89] on icon "button" at bounding box center [308, 85] width 2 height 7
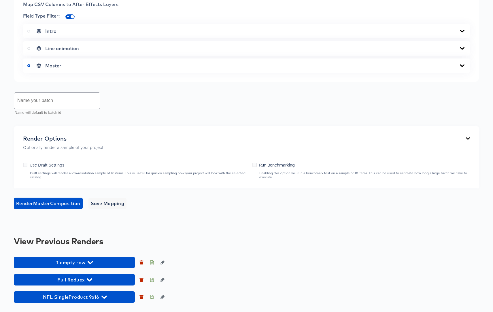
scroll to position [359, 0]
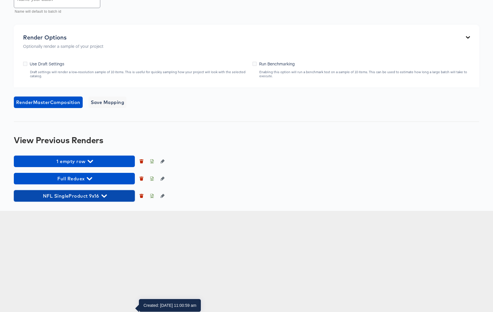
click at [105, 198] on icon "button" at bounding box center [103, 196] width 5 height 3
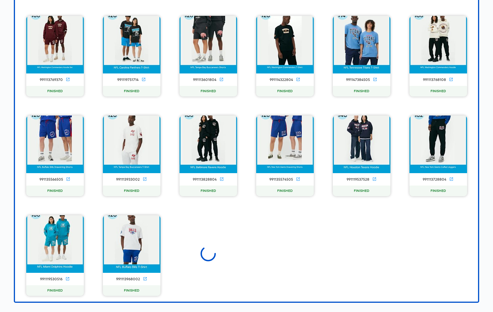
scroll to position [1768, 0]
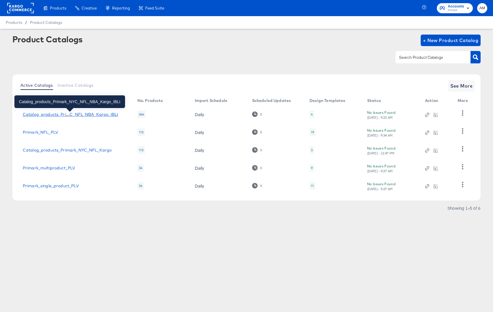
click at [91, 114] on div "Catalog_products_Pri...C_NFL_NBA_Kargo_IBLI" at bounding box center [70, 114] width 95 height 5
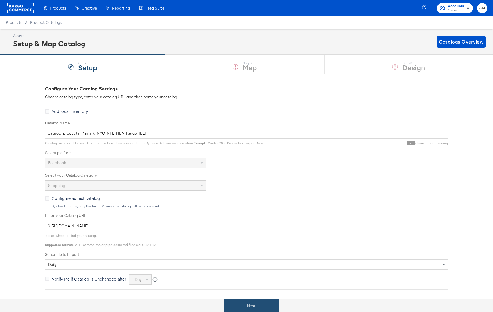
click at [244, 304] on button "Next" at bounding box center [251, 306] width 55 height 13
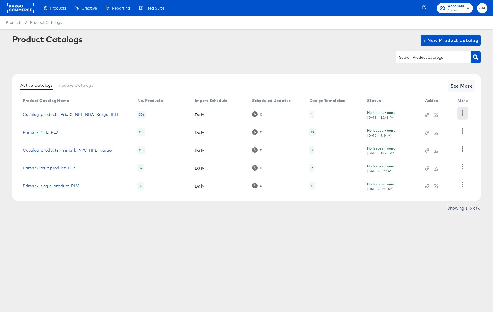
click at [465, 113] on icon "button" at bounding box center [462, 112] width 5 height 5
